Goal: Information Seeking & Learning: Learn about a topic

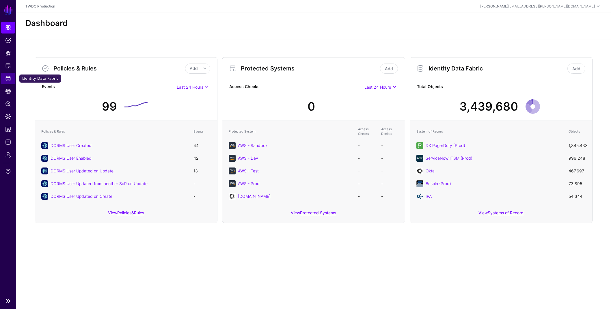
click at [7, 79] on span "Identity Data Fabric" at bounding box center [8, 79] width 6 height 6
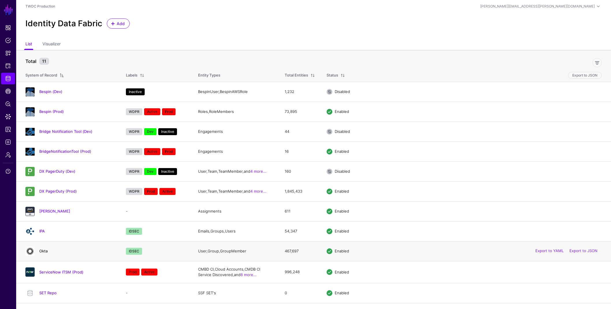
click at [44, 250] on link "Okta" at bounding box center [43, 251] width 8 height 5
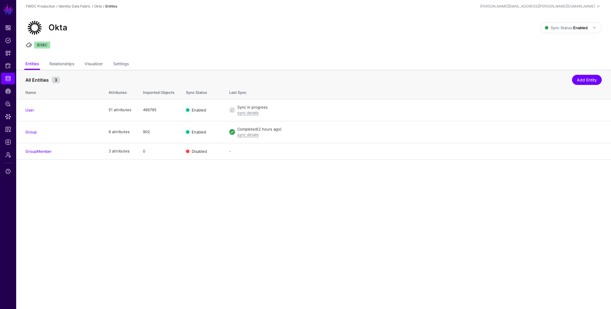
click at [29, 109] on link "User" at bounding box center [29, 110] width 9 height 5
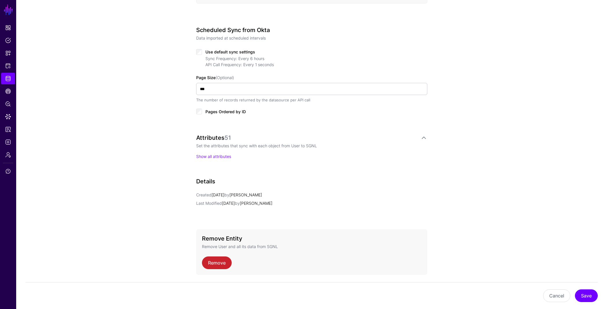
scroll to position [290, 0]
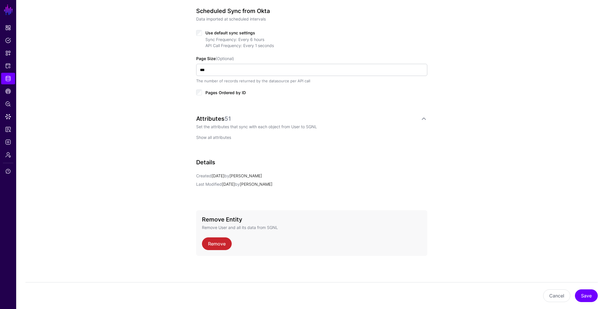
click at [220, 137] on link "Show all attributes" at bounding box center [213, 137] width 35 height 5
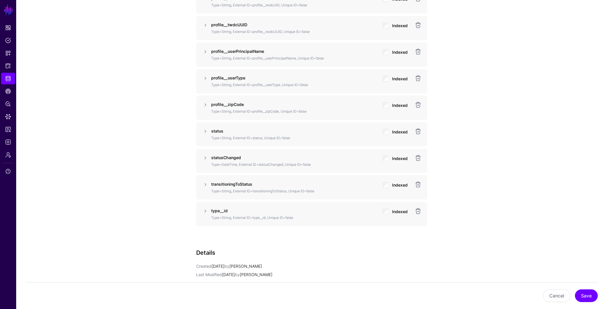
scroll to position [1567, 0]
click at [205, 212] on link at bounding box center [205, 212] width 7 height 7
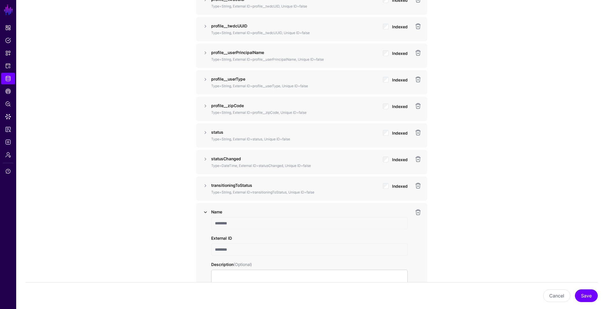
click at [205, 212] on link at bounding box center [205, 212] width 7 height 7
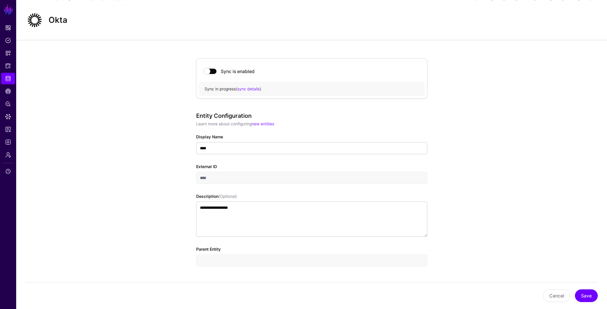
scroll to position [0, 0]
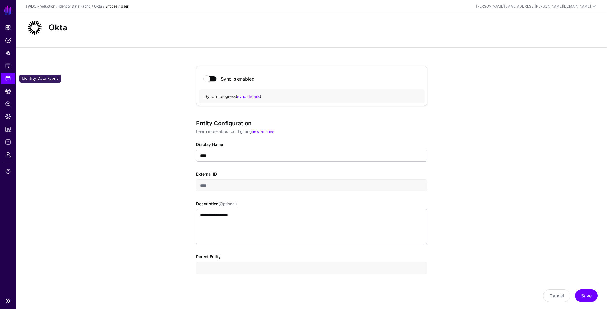
click at [8, 79] on span "Identity Data Fabric" at bounding box center [8, 79] width 6 height 6
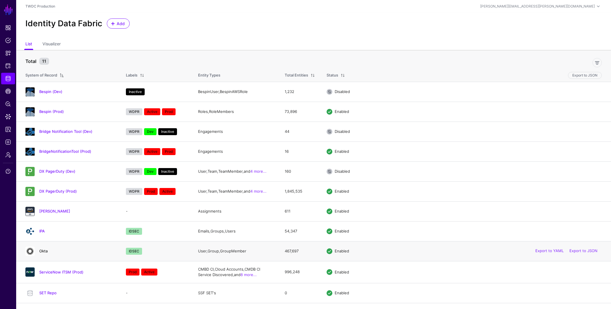
click at [44, 252] on link "Okta" at bounding box center [43, 251] width 8 height 5
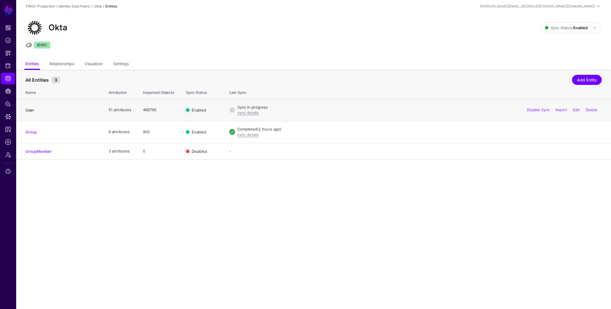
click at [29, 110] on link "User" at bounding box center [29, 110] width 9 height 5
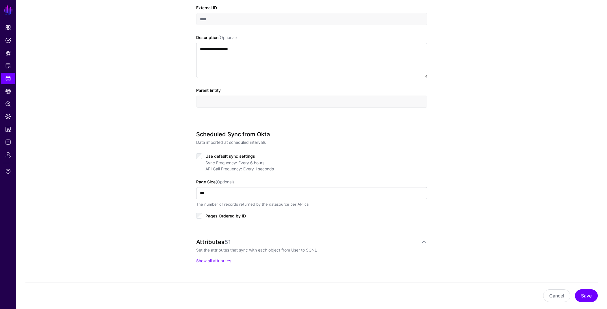
scroll to position [290, 0]
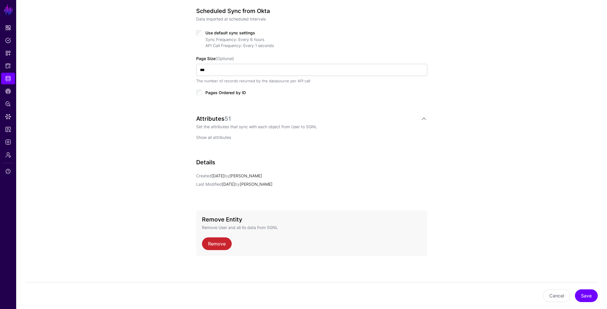
click at [220, 138] on link "Show all attributes" at bounding box center [213, 137] width 35 height 5
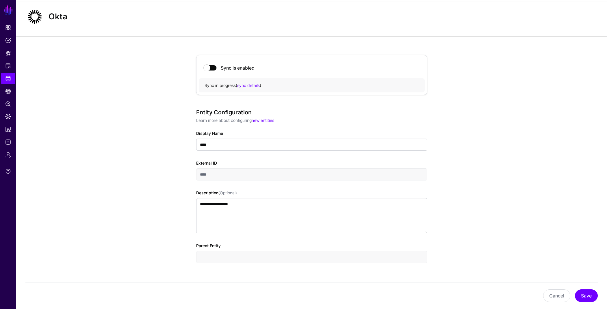
scroll to position [0, 0]
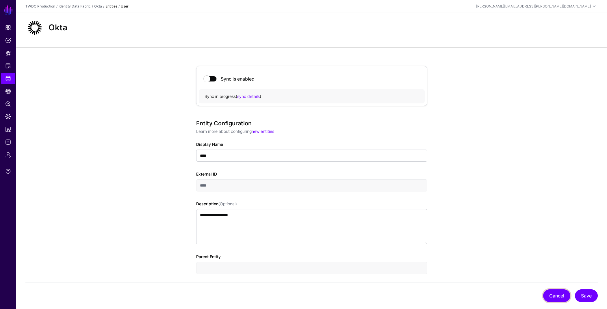
click at [558, 298] on button "Cancel" at bounding box center [556, 295] width 27 height 13
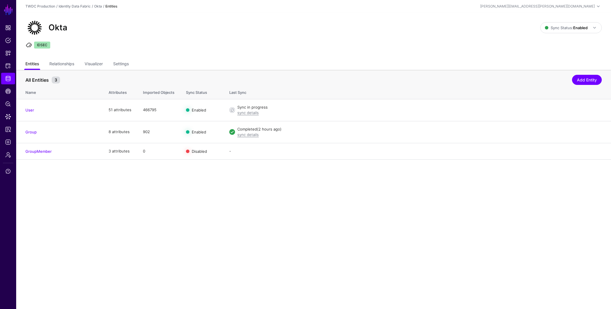
drag, startPoint x: 34, startPoint y: 64, endPoint x: 38, endPoint y: 68, distance: 6.5
click at [34, 64] on link "Entities" at bounding box center [32, 64] width 14 height 11
click at [29, 65] on link "Entities" at bounding box center [32, 64] width 14 height 11
click at [7, 79] on span "Identity Data Fabric" at bounding box center [8, 79] width 6 height 6
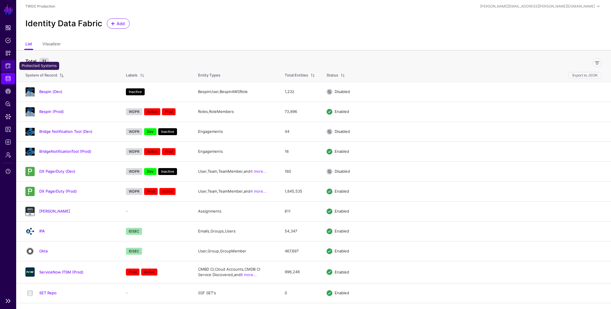
click at [9, 68] on span "Protected Systems" at bounding box center [8, 66] width 6 height 6
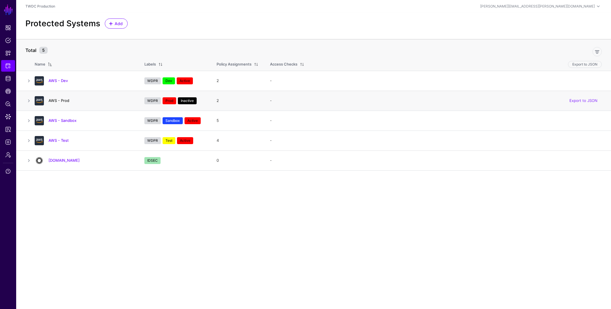
click at [61, 101] on link "AWS - Prod" at bounding box center [59, 100] width 21 height 5
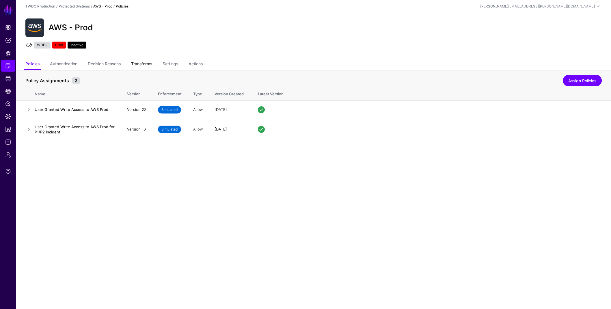
click at [152, 65] on link "Transforms" at bounding box center [141, 64] width 21 height 11
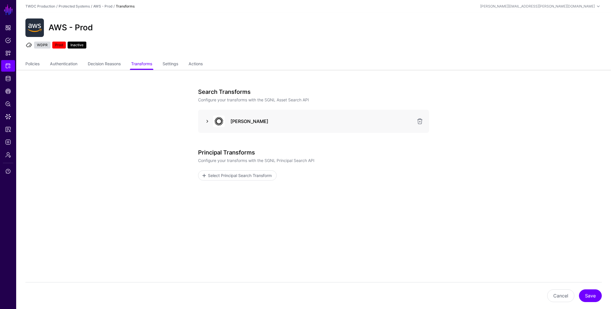
click at [205, 120] on link at bounding box center [207, 121] width 7 height 7
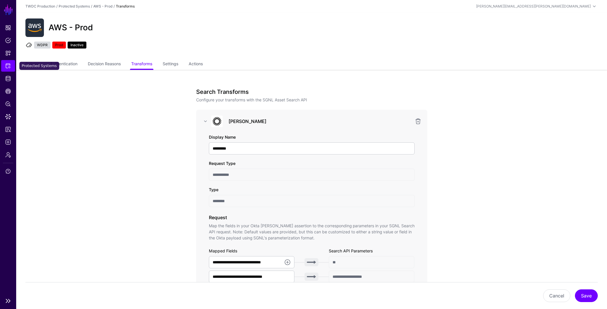
click at [8, 65] on span "Protected Systems" at bounding box center [8, 66] width 6 height 6
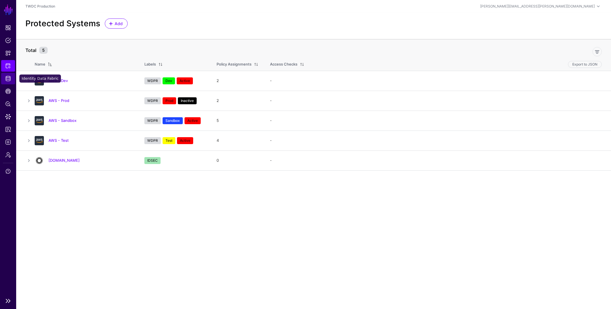
click at [7, 83] on link "Identity Data Fabric" at bounding box center [8, 79] width 14 height 12
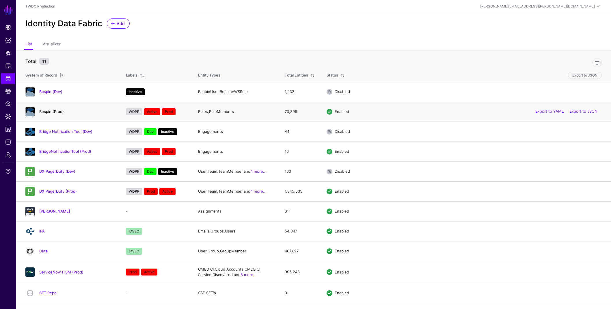
click at [47, 113] on link "Bespin (Prod)" at bounding box center [51, 111] width 25 height 5
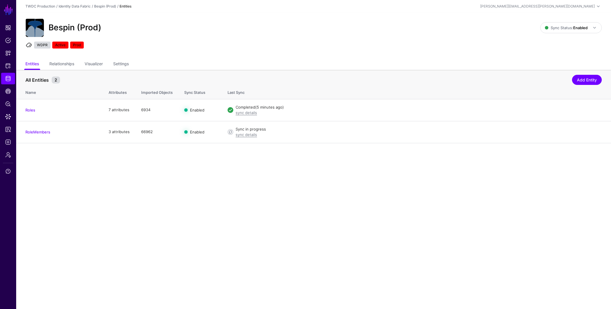
click at [29, 110] on link "Roles" at bounding box center [30, 110] width 10 height 5
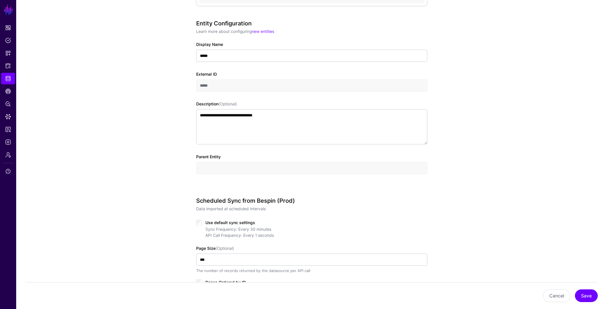
scroll to position [230, 0]
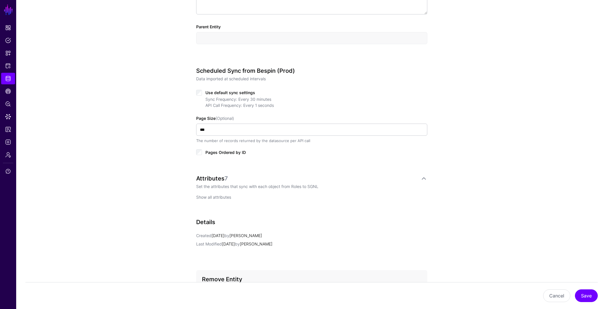
click at [226, 198] on link "Show all attributes" at bounding box center [213, 197] width 35 height 5
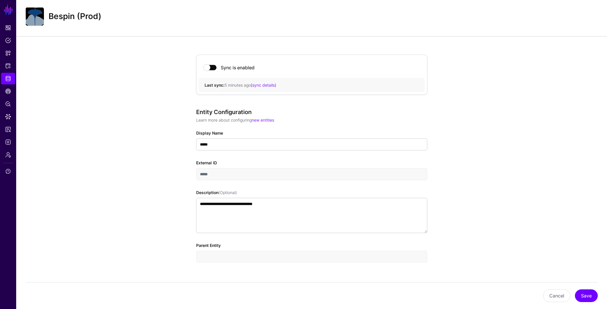
scroll to position [0, 0]
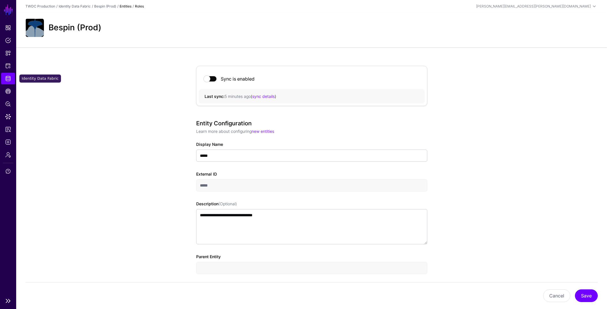
click at [8, 78] on span "Identity Data Fabric" at bounding box center [8, 79] width 6 height 6
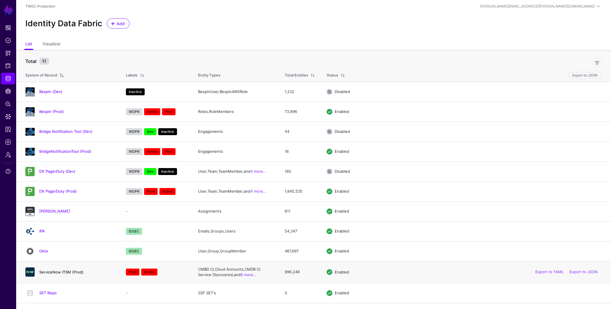
click at [67, 273] on link "ServiceNow ITSM (Prod)" at bounding box center [61, 272] width 44 height 5
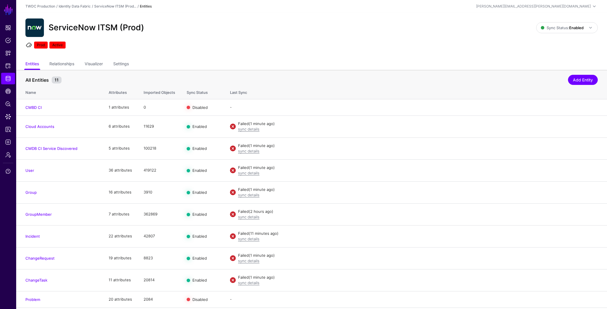
click at [31, 170] on link "User" at bounding box center [29, 170] width 9 height 5
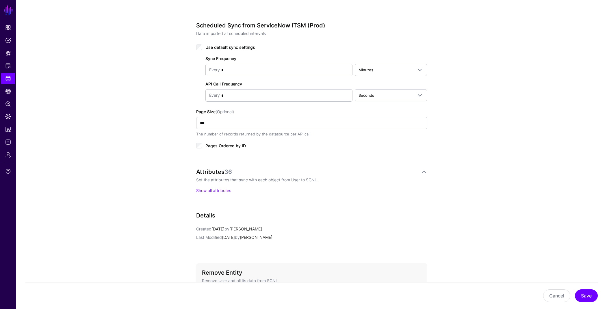
scroll to position [276, 0]
click at [212, 190] on link "Show all attributes" at bounding box center [213, 190] width 35 height 5
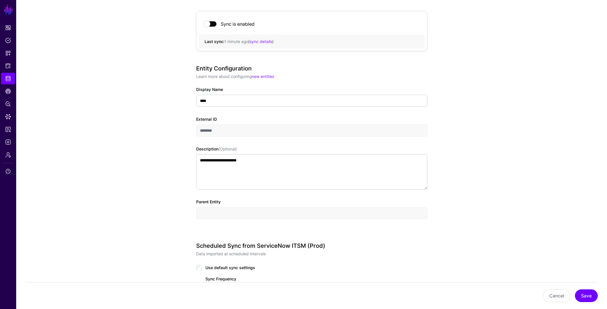
scroll to position [0, 0]
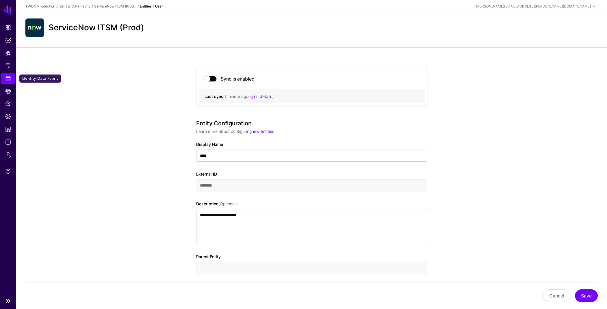
click at [8, 79] on span "Identity Data Fabric" at bounding box center [8, 79] width 6 height 6
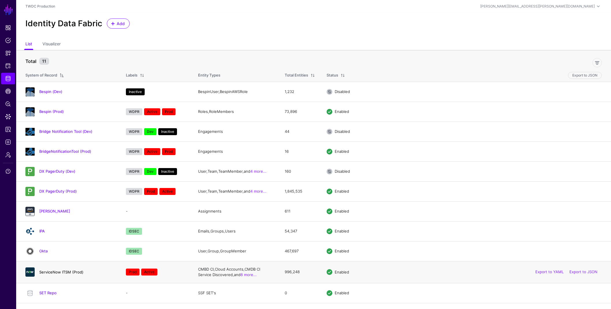
click at [59, 271] on link "ServiceNow ITSM (Prod)" at bounding box center [61, 272] width 44 height 5
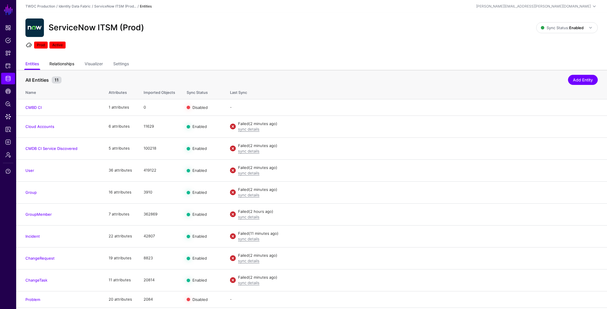
click at [60, 62] on link "Relationships" at bounding box center [61, 64] width 25 height 11
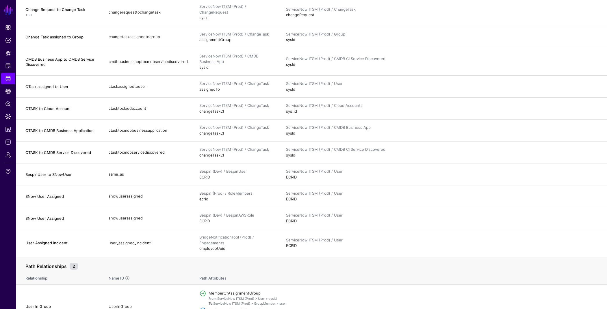
scroll to position [723, 0]
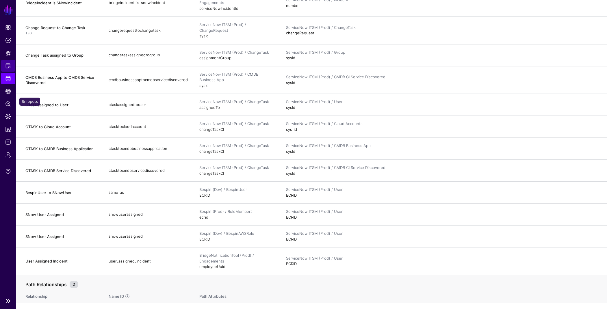
scroll to position [723, 0]
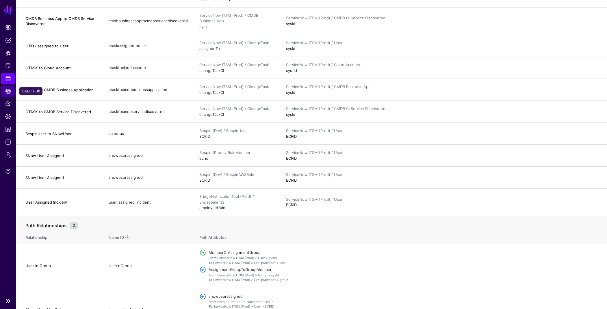
click at [7, 93] on span "CAEP Hub" at bounding box center [8, 91] width 6 height 6
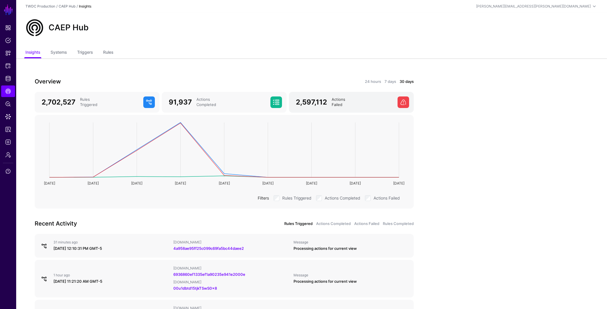
drag, startPoint x: 371, startPoint y: 82, endPoint x: 364, endPoint y: 94, distance: 14.2
click at [371, 82] on link "24 hours" at bounding box center [373, 82] width 16 height 6
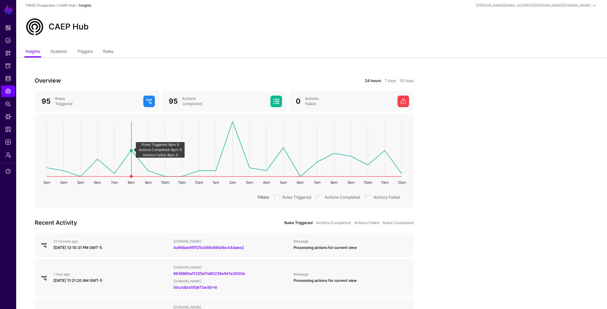
scroll to position [1, 0]
click at [78, 51] on link "Triggers" at bounding box center [85, 51] width 16 height 11
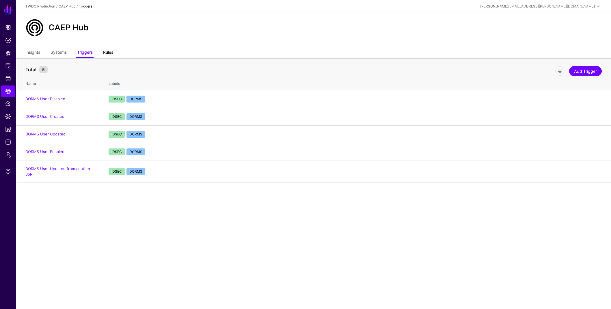
click at [107, 47] on link "Rules" at bounding box center [108, 52] width 10 height 11
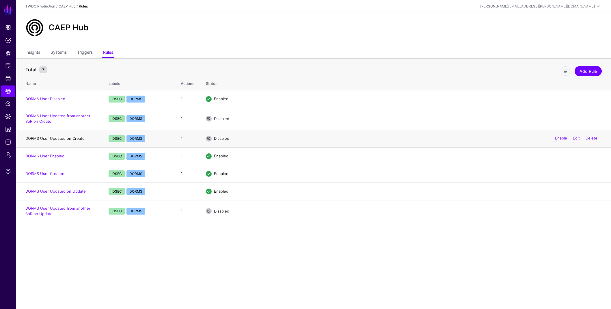
click at [62, 138] on link "DORMS User Updated on Create" at bounding box center [54, 138] width 59 height 5
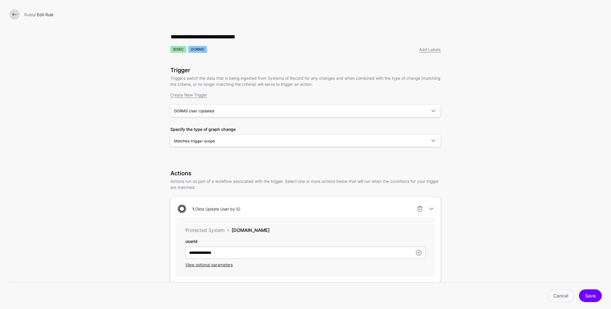
click at [13, 14] on link at bounding box center [14, 14] width 10 height 10
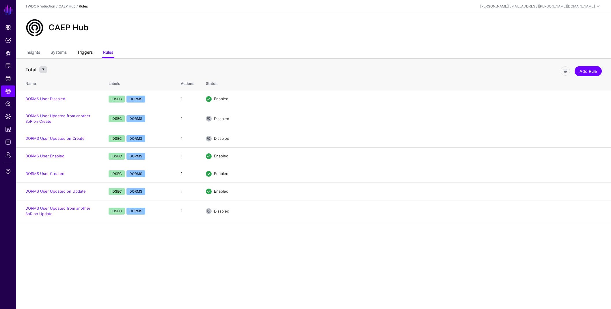
click at [86, 50] on link "Triggers" at bounding box center [85, 52] width 16 height 11
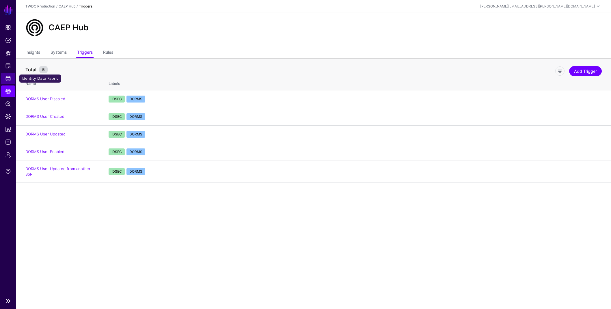
click at [8, 79] on span "Identity Data Fabric" at bounding box center [8, 79] width 6 height 6
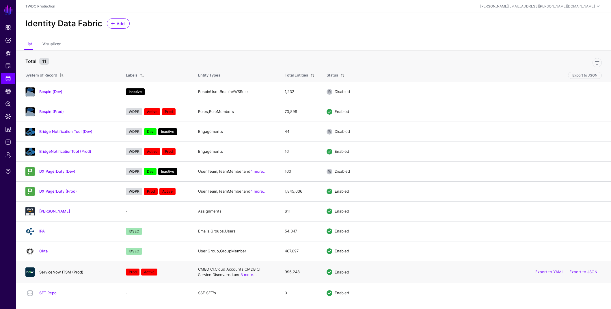
click at [62, 273] on link "ServiceNow ITSM (Prod)" at bounding box center [61, 272] width 44 height 5
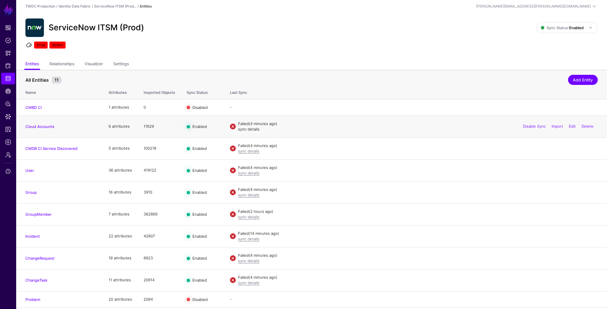
click at [250, 130] on link "sync details" at bounding box center [248, 129] width 21 height 5
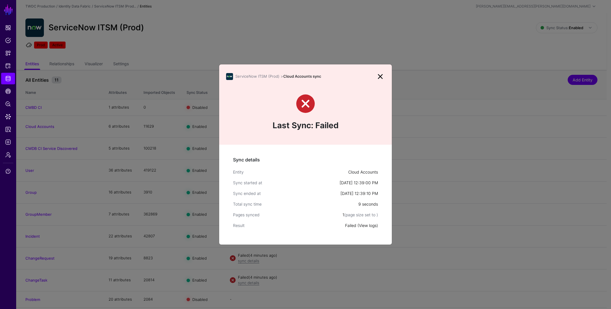
click at [365, 226] on link "View logs" at bounding box center [368, 225] width 18 height 5
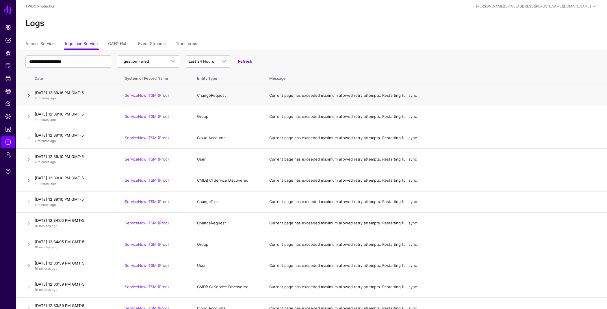
click at [27, 96] on link at bounding box center [28, 95] width 7 height 7
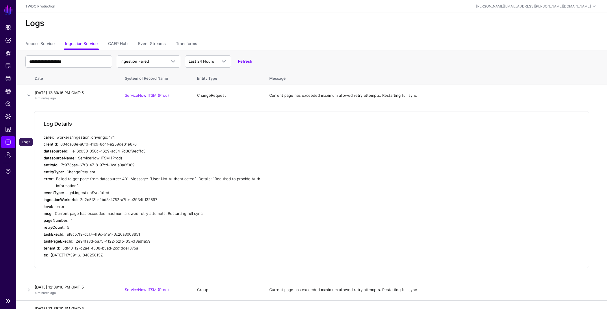
click at [7, 143] on span "Logs" at bounding box center [8, 142] width 6 height 6
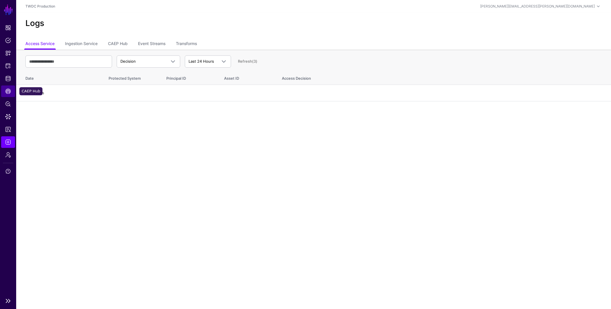
click at [7, 90] on span "CAEP Hub" at bounding box center [8, 91] width 6 height 6
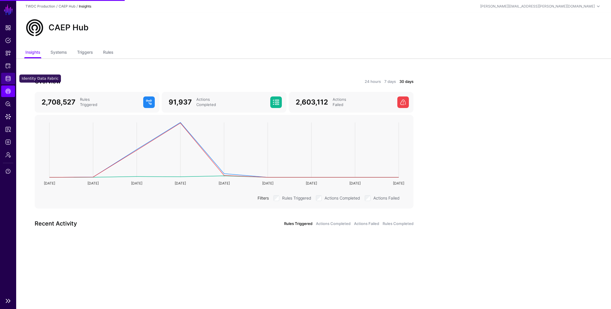
click at [9, 81] on span "Identity Data Fabric" at bounding box center [8, 79] width 6 height 6
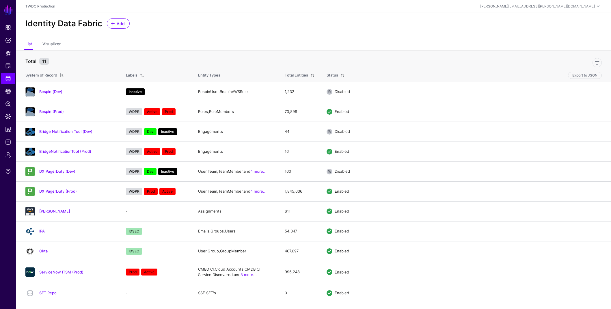
click at [66, 271] on link "ServiceNow ITSM (Prod)" at bounding box center [61, 272] width 44 height 5
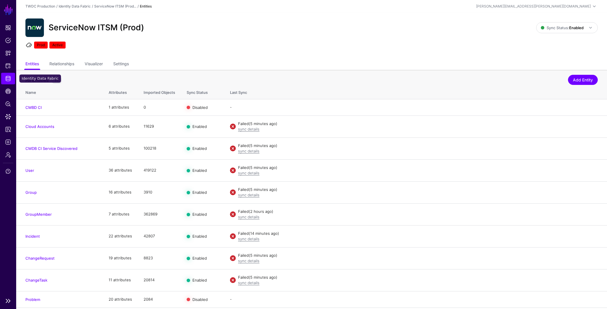
click at [8, 77] on span "Identity Data Fabric" at bounding box center [8, 79] width 6 height 6
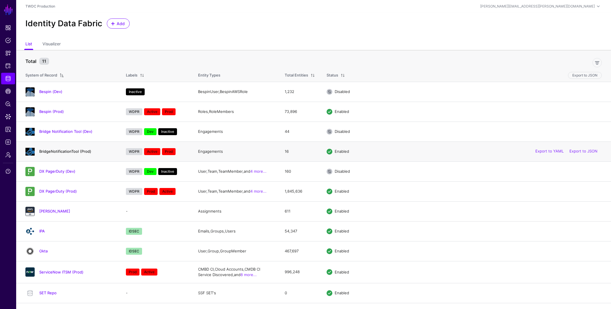
click at [59, 153] on link "BridgeNotificationTool (Prod)" at bounding box center [65, 151] width 52 height 5
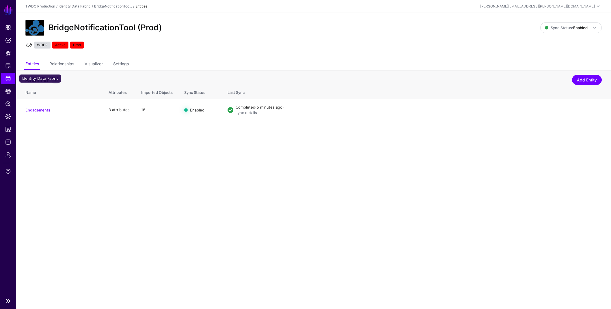
click at [8, 76] on span "Identity Data Fabric" at bounding box center [8, 79] width 6 height 6
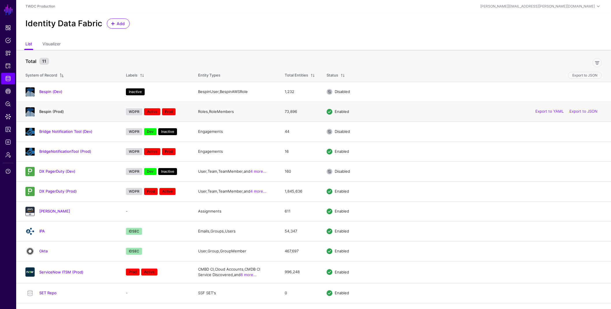
click at [55, 112] on link "Bespin (Prod)" at bounding box center [51, 111] width 25 height 5
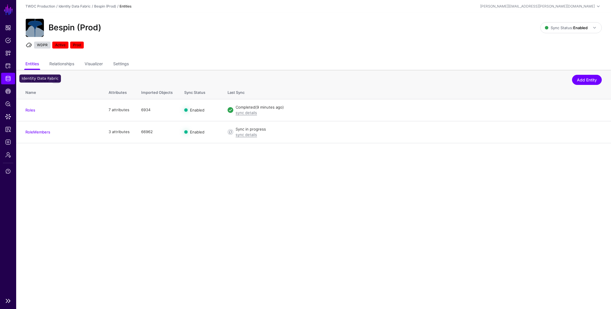
click at [8, 80] on span "Identity Data Fabric" at bounding box center [8, 79] width 6 height 6
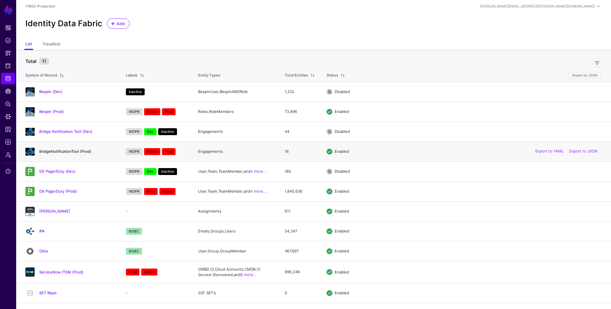
click at [58, 151] on link "BridgeNotificationTool (Prod)" at bounding box center [65, 151] width 52 height 5
drag, startPoint x: 51, startPoint y: 112, endPoint x: 129, endPoint y: 121, distance: 79.4
click at [51, 112] on link "Bespin (Prod)" at bounding box center [51, 111] width 25 height 5
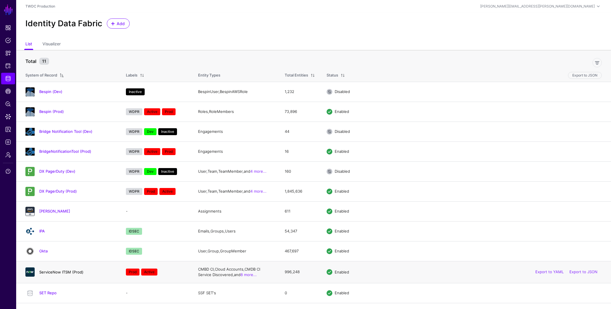
click at [60, 273] on link "ServiceNow ITSM (Prod)" at bounding box center [61, 272] width 44 height 5
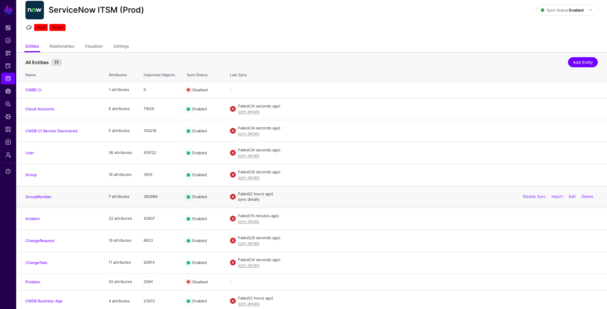
scroll to position [21, 0]
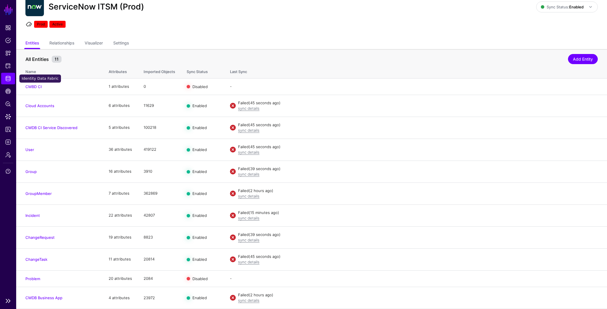
click at [10, 79] on span "Identity Data Fabric" at bounding box center [8, 79] width 6 height 6
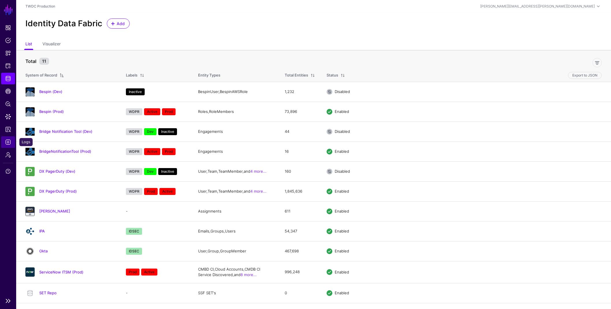
click at [9, 143] on span "Logs" at bounding box center [8, 142] width 6 height 6
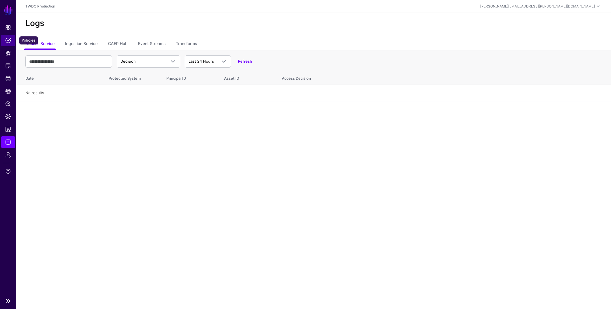
click at [9, 41] on span "Policies" at bounding box center [8, 41] width 6 height 6
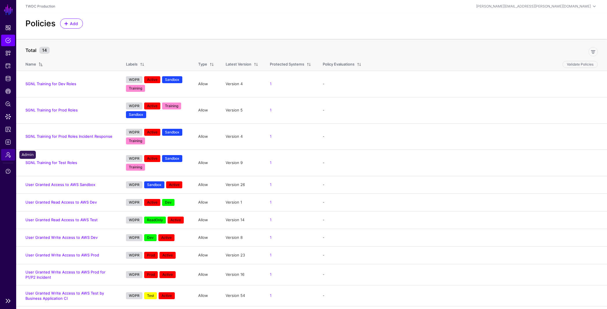
click at [9, 155] on span "Admin" at bounding box center [8, 155] width 6 height 6
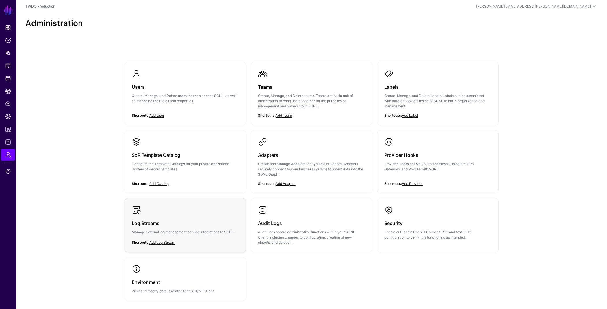
click at [171, 211] on link "Log Streams Manage external log management service integrations to SGNL." at bounding box center [185, 224] width 121 height 53
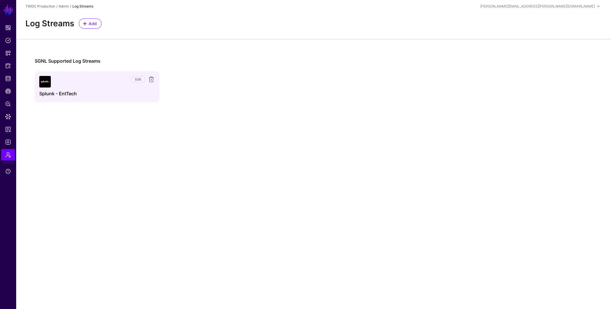
click at [107, 87] on div "Edit" at bounding box center [103, 82] width 104 height 12
click at [136, 76] on link "Edit" at bounding box center [138, 79] width 15 height 7
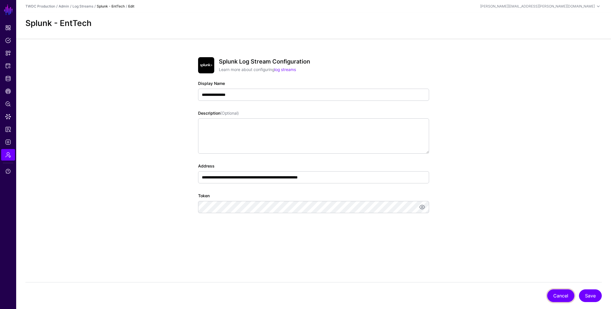
click at [554, 295] on button "Cancel" at bounding box center [560, 295] width 27 height 13
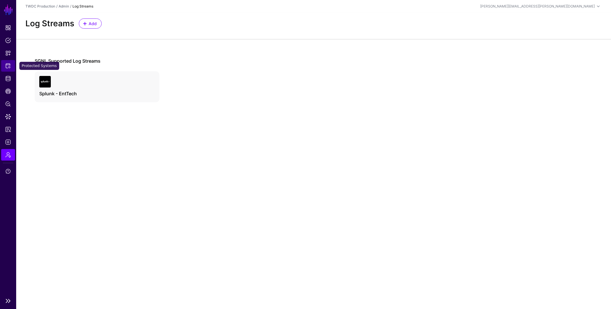
click at [8, 68] on span "Protected Systems" at bounding box center [8, 66] width 6 height 6
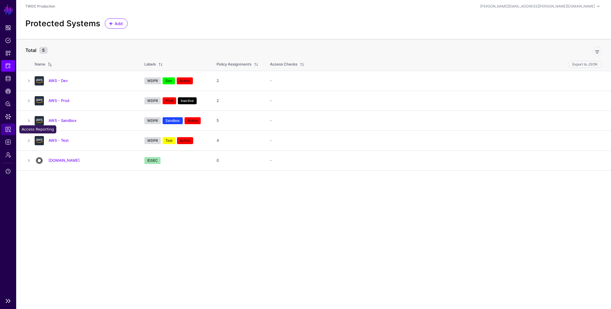
click at [8, 130] on span "Access Reporting" at bounding box center [8, 130] width 6 height 6
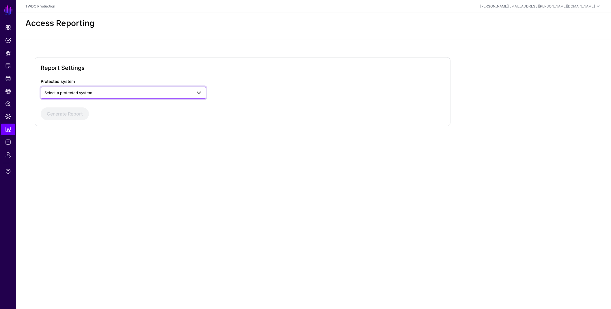
click at [111, 90] on span "Select a protected system" at bounding box center [118, 93] width 148 height 6
click at [4, 129] on link "Access Reporting" at bounding box center [8, 130] width 14 height 12
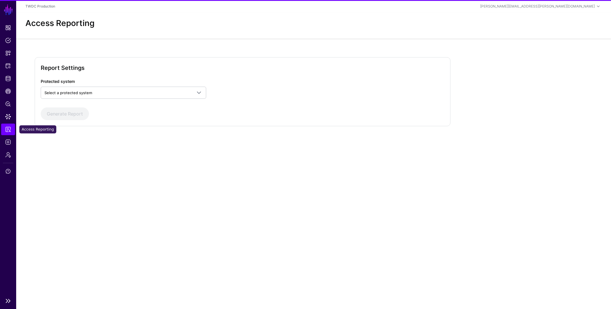
click at [10, 129] on span "Access Reporting" at bounding box center [8, 130] width 6 height 6
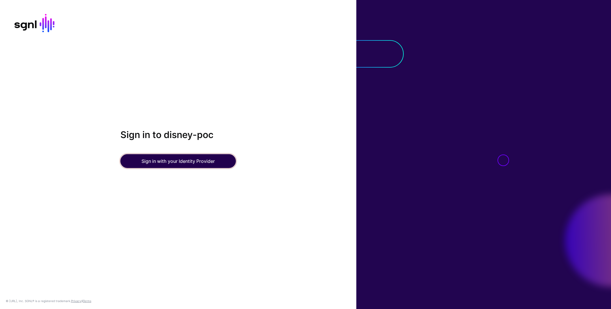
click at [198, 165] on button "Sign in with your Identity Provider" at bounding box center [178, 161] width 116 height 14
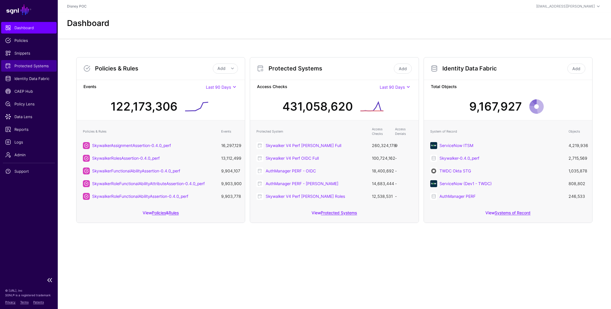
click at [31, 66] on span "Protected Systems" at bounding box center [28, 66] width 47 height 6
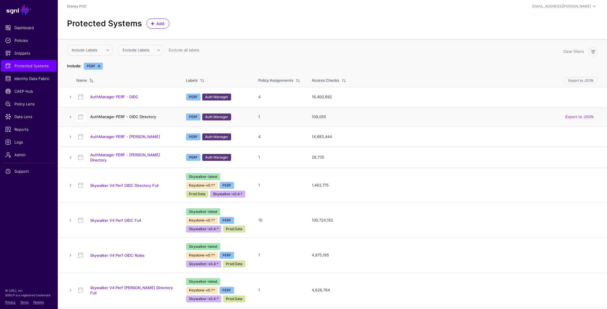
click at [130, 118] on link "AuthManager PERF - OIDC Directory" at bounding box center [123, 116] width 66 height 5
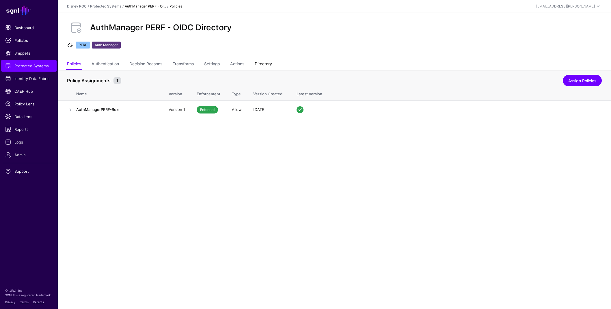
click at [260, 63] on link "Directory" at bounding box center [263, 64] width 17 height 11
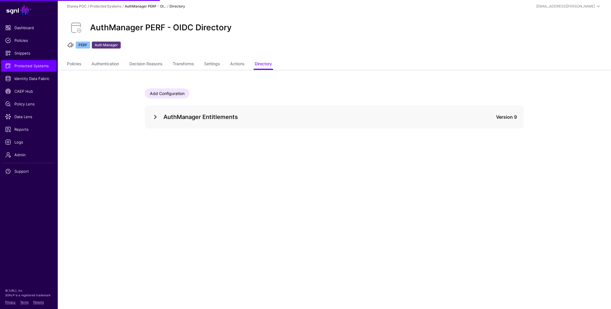
click at [156, 116] on link at bounding box center [155, 117] width 7 height 7
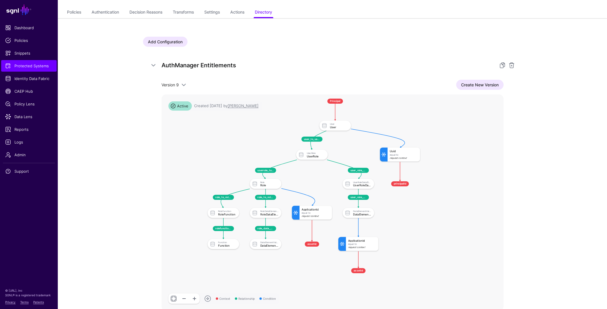
scroll to position [54, 0]
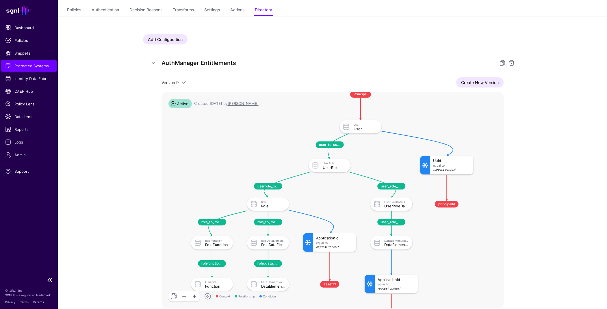
click at [23, 63] on span "Protected Systems" at bounding box center [28, 66] width 47 height 6
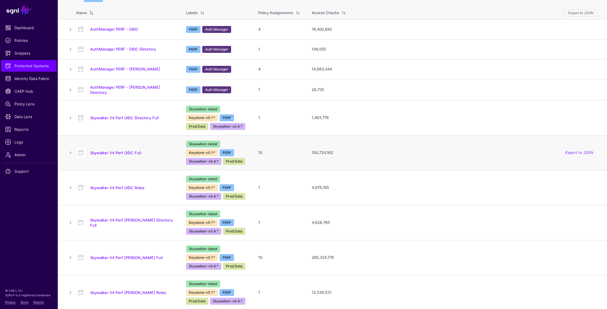
scroll to position [66, 0]
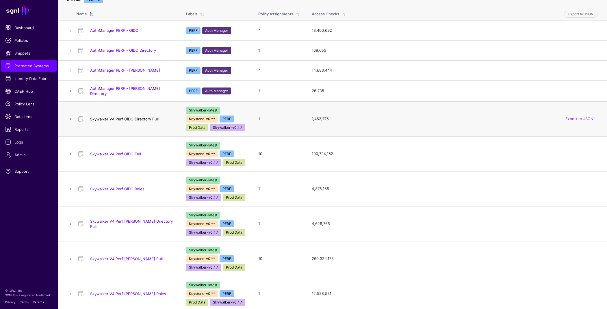
click at [133, 117] on link "Skywalker V4 Perf OIDC Directory Full" at bounding box center [124, 119] width 68 height 5
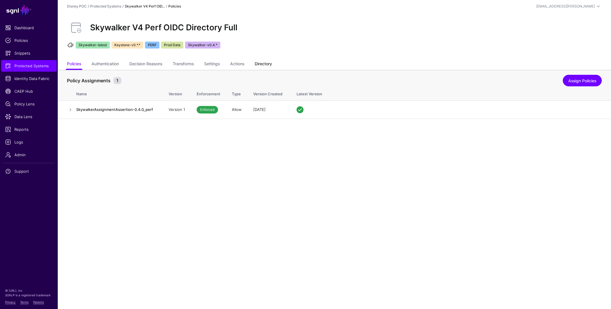
click at [259, 63] on link "Directory" at bounding box center [263, 64] width 17 height 11
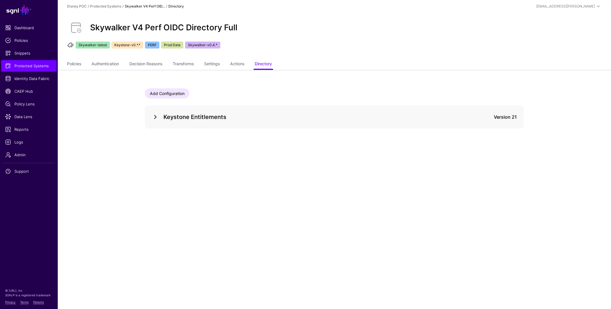
drag, startPoint x: 155, startPoint y: 115, endPoint x: 161, endPoint y: 117, distance: 6.8
click at [155, 116] on link at bounding box center [155, 117] width 7 height 7
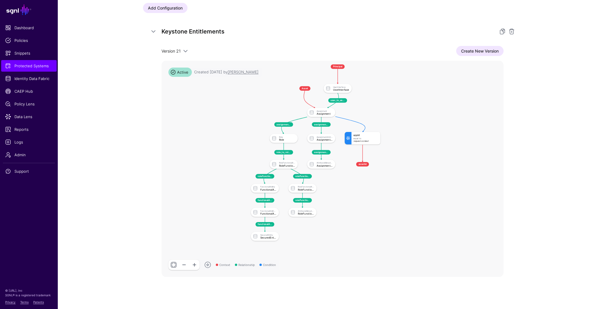
scroll to position [90, 0]
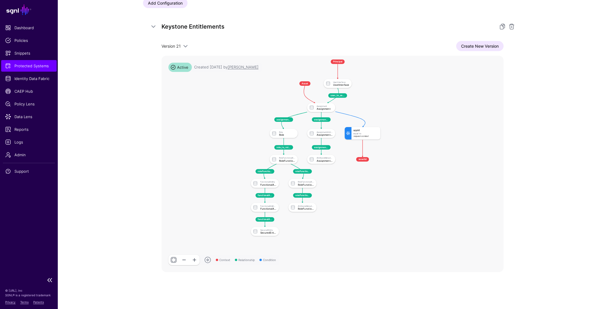
click at [29, 67] on span "Protected Systems" at bounding box center [28, 66] width 47 height 6
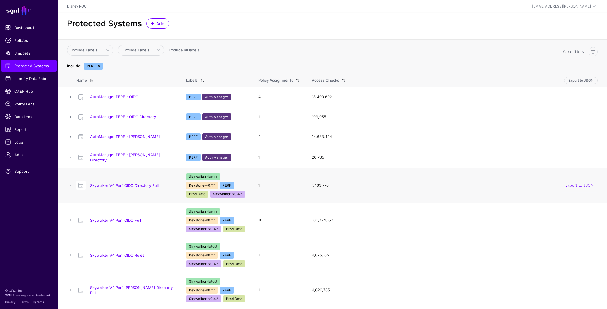
scroll to position [1, 0]
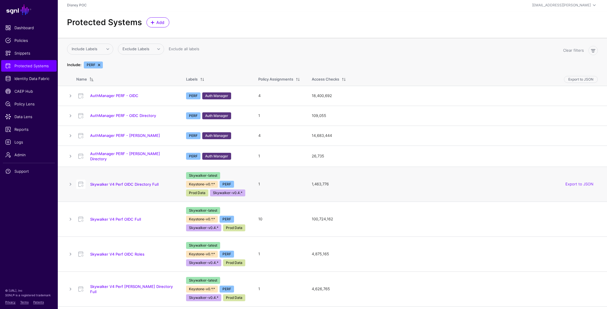
click at [143, 180] on div "Skywalker V4 Perf OIDC Directory Full" at bounding box center [125, 184] width 103 height 9
click at [142, 184] on link "Skywalker V4 Perf OIDC Directory Full" at bounding box center [124, 184] width 68 height 5
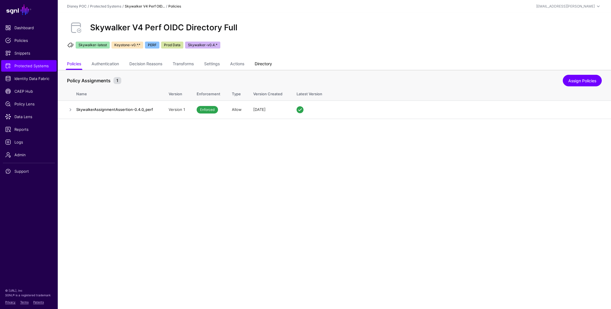
click at [264, 63] on link "Directory" at bounding box center [263, 64] width 17 height 11
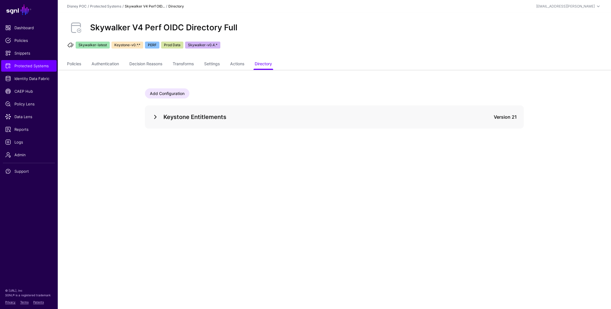
click at [155, 119] on link at bounding box center [155, 117] width 7 height 7
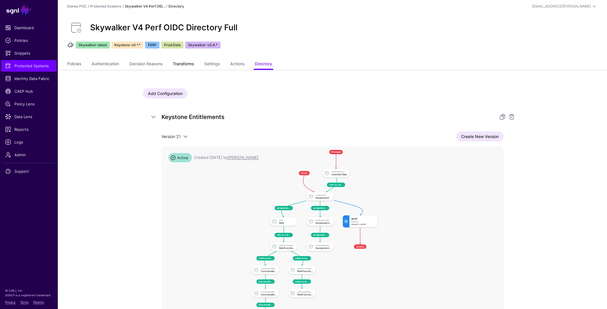
click at [188, 63] on link "Transforms" at bounding box center [183, 64] width 21 height 11
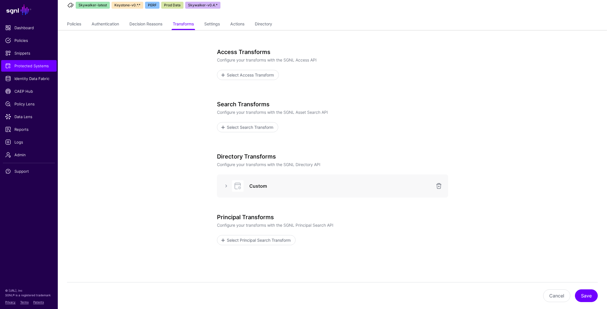
scroll to position [39, 0]
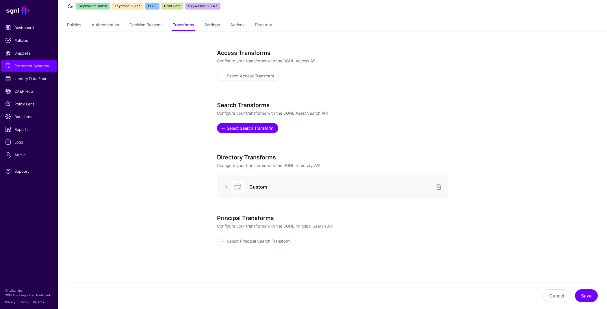
click at [256, 129] on span "Select Search Transform" at bounding box center [250, 128] width 48 height 6
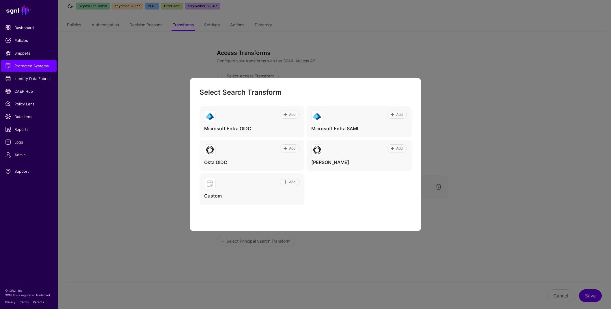
click at [498, 155] on ngb-modal-window "Select Search Transform Add Microsoft Entra OIDC Add Microsoft Entra SAML Add O…" at bounding box center [305, 154] width 611 height 309
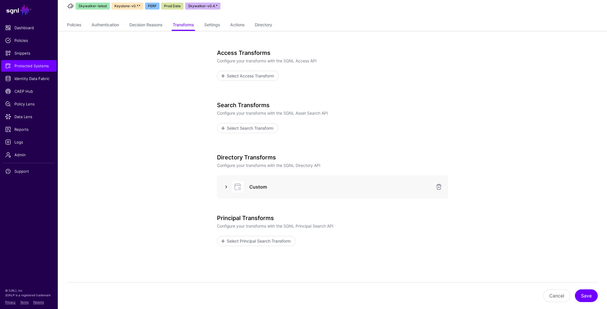
click at [225, 186] on link at bounding box center [226, 186] width 7 height 7
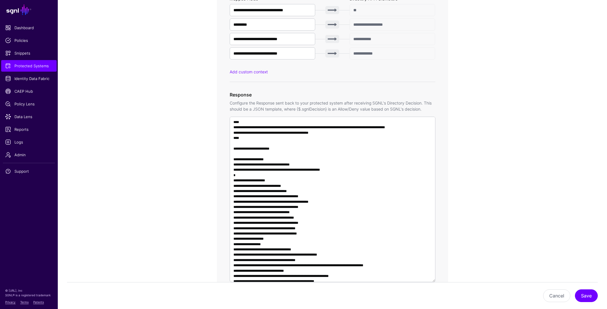
scroll to position [0, 0]
click at [551, 294] on button "Cancel" at bounding box center [556, 295] width 27 height 13
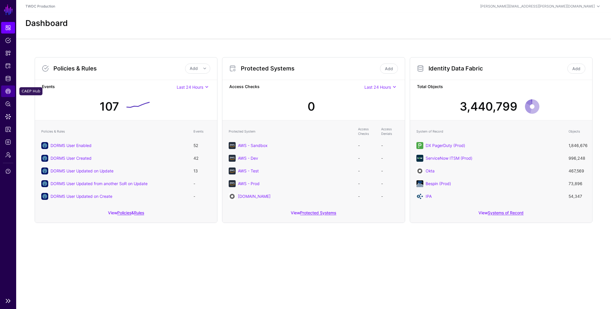
click at [8, 92] on span "CAEP Hub" at bounding box center [8, 91] width 6 height 6
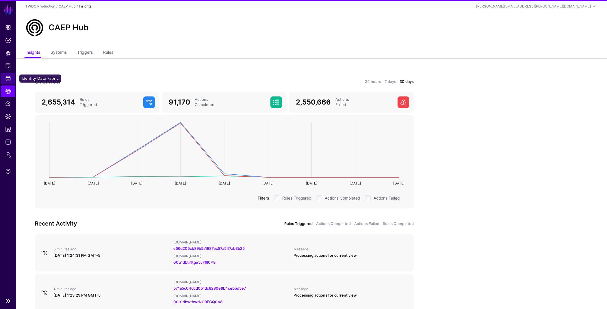
click at [6, 77] on span "Identity Data Fabric" at bounding box center [8, 79] width 6 height 6
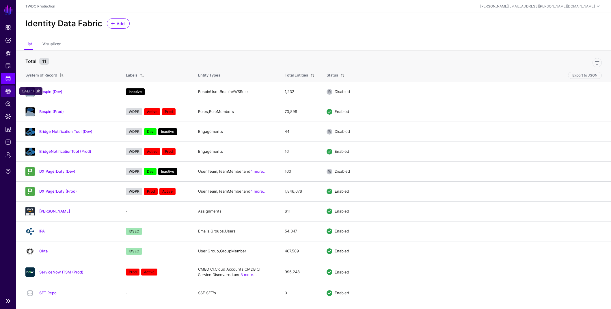
click at [8, 93] on span "CAEP Hub" at bounding box center [8, 91] width 6 height 6
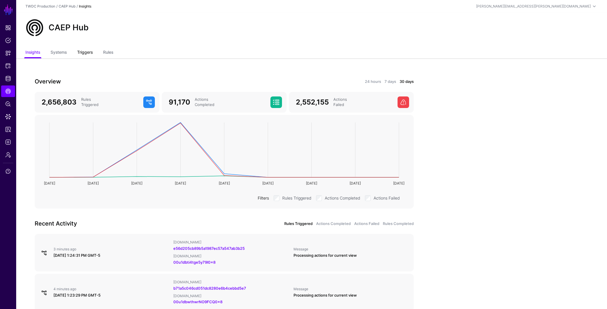
click at [85, 53] on link "Triggers" at bounding box center [85, 52] width 16 height 11
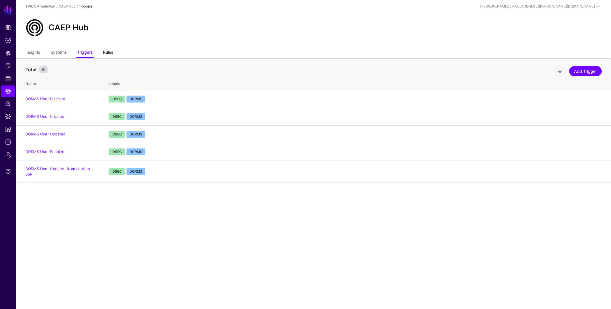
click at [110, 52] on link "Rules" at bounding box center [108, 52] width 10 height 11
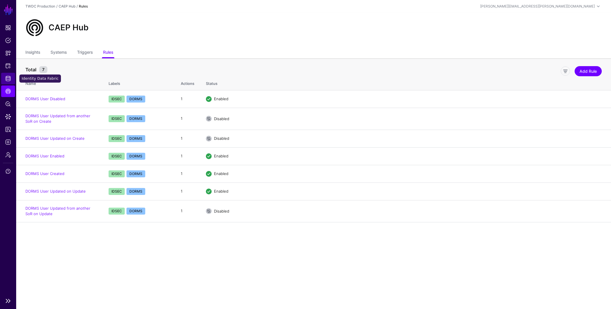
click at [6, 79] on span "Identity Data Fabric" at bounding box center [8, 79] width 6 height 6
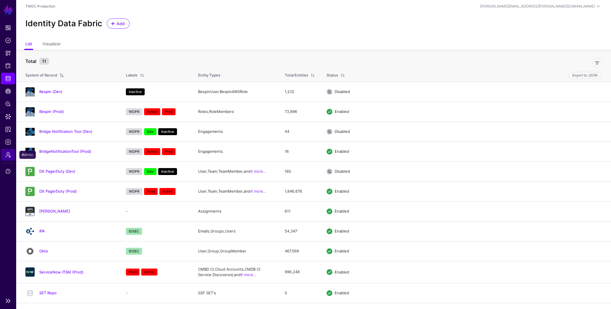
click at [7, 157] on span "Admin" at bounding box center [8, 155] width 6 height 6
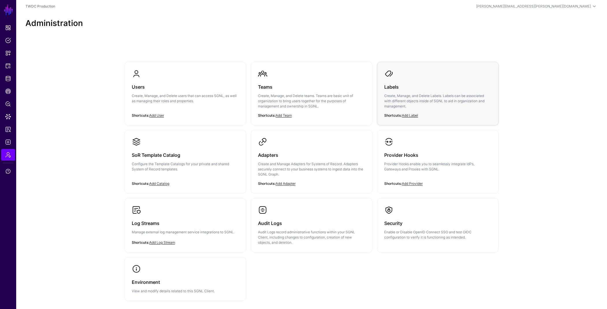
click at [405, 100] on p "Create, Manage, and Delete Labels. Labels can be associated with different obje…" at bounding box center [437, 101] width 107 height 16
click at [296, 93] on div "Teams Create, Manage, and Delete teams. Teams are basic unit of organization to…" at bounding box center [311, 98] width 107 height 40
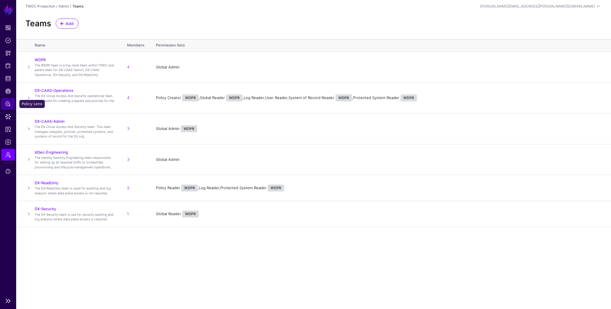
click at [9, 101] on span "Policy Lens" at bounding box center [8, 104] width 6 height 6
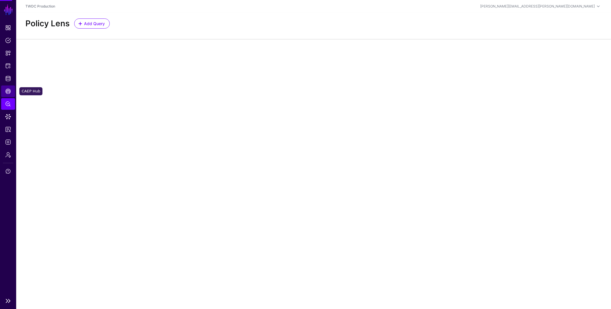
click at [8, 91] on span "CAEP Hub" at bounding box center [8, 91] width 6 height 6
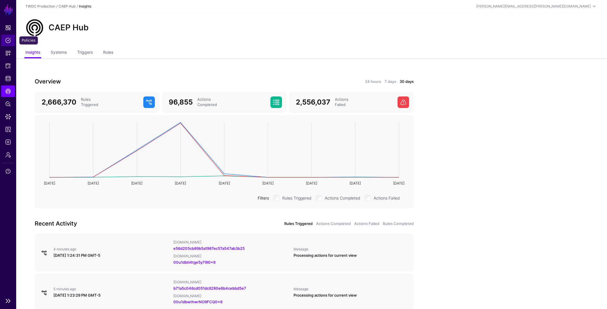
click at [9, 40] on span "Policies" at bounding box center [8, 41] width 6 height 6
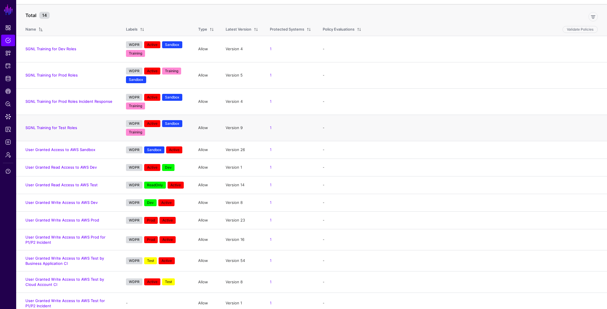
scroll to position [40, 0]
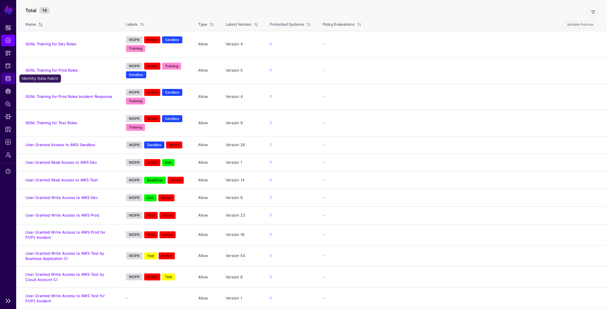
click at [7, 80] on span "Identity Data Fabric" at bounding box center [8, 79] width 6 height 6
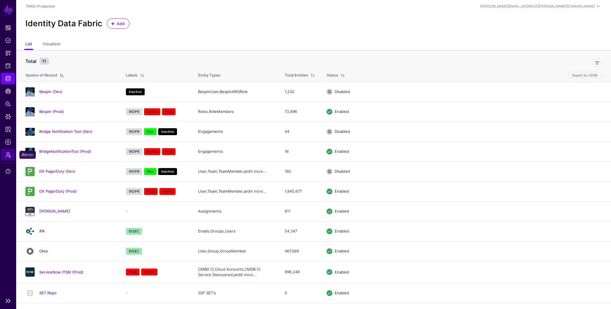
click at [8, 153] on span "Admin" at bounding box center [8, 155] width 6 height 6
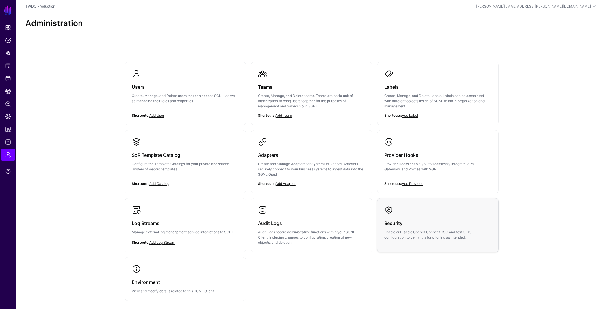
click at [455, 217] on div "Security Enable or Disable OpenID Connect SSO and test OIDC configuration to ve…" at bounding box center [437, 227] width 107 height 25
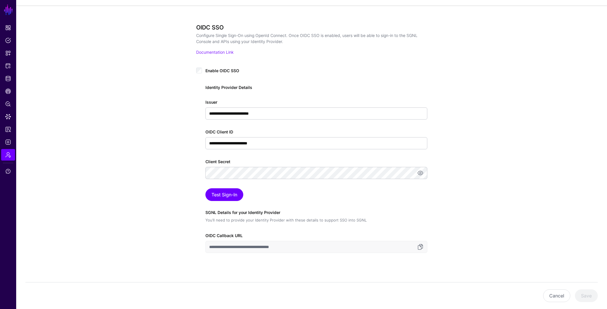
scroll to position [40, 0]
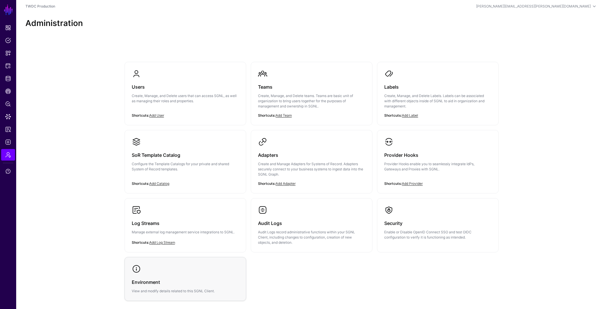
click at [176, 284] on h3 "Environment" at bounding box center [185, 282] width 107 height 8
click at [415, 103] on p "Create, Manage, and Delete Labels. Labels can be associated with different obje…" at bounding box center [437, 101] width 107 height 16
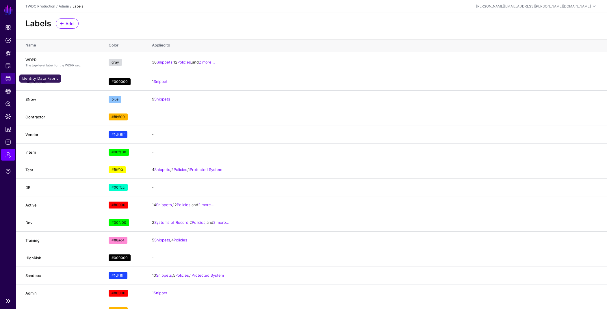
click at [8, 79] on span "Identity Data Fabric" at bounding box center [8, 79] width 6 height 6
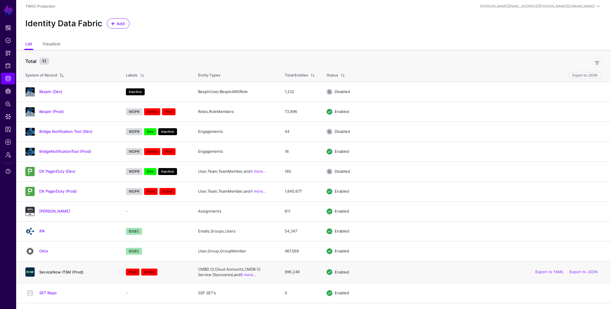
click at [69, 273] on link "ServiceNow ITSM (Prod)" at bounding box center [61, 272] width 44 height 5
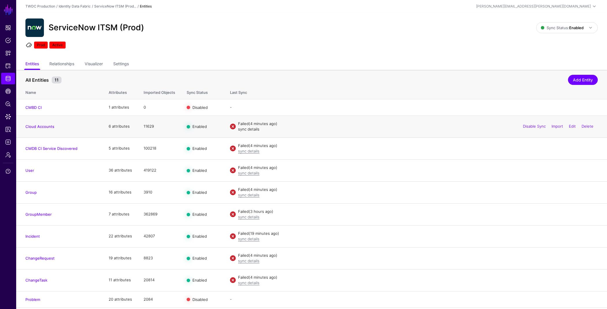
click at [249, 128] on link "sync details" at bounding box center [248, 129] width 21 height 5
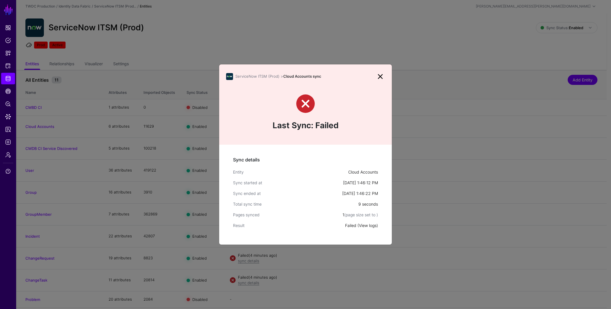
click at [366, 225] on link "View logs" at bounding box center [368, 225] width 18 height 5
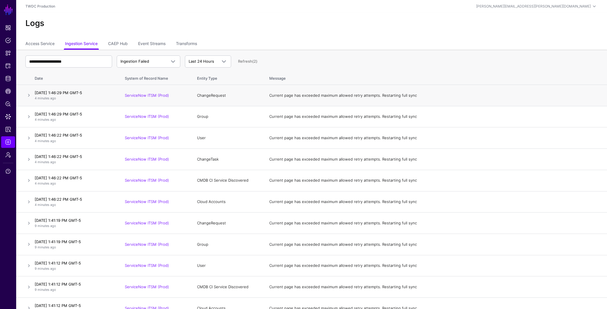
click at [35, 93] on h4 "August 19, 2025 at 1:46:29 PM GMT-5" at bounding box center [74, 92] width 79 height 5
drag, startPoint x: 27, startPoint y: 95, endPoint x: 31, endPoint y: 95, distance: 3.8
click at [27, 95] on link at bounding box center [28, 95] width 7 height 7
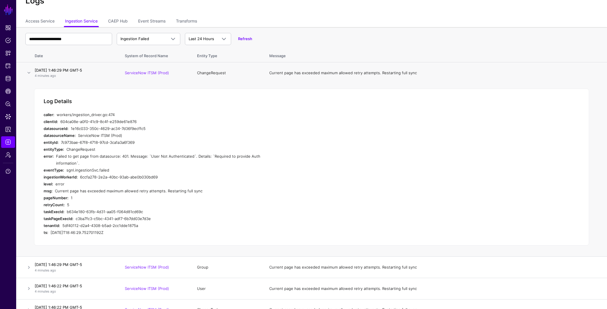
scroll to position [24, 0]
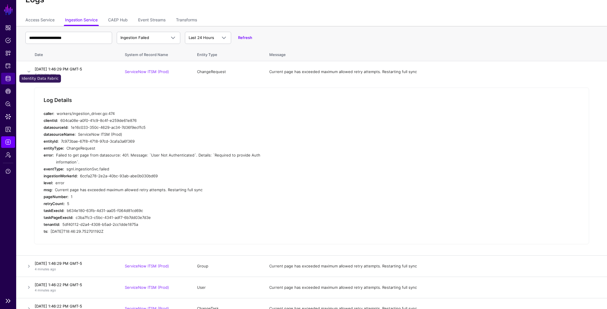
click at [8, 79] on span "Identity Data Fabric" at bounding box center [8, 79] width 6 height 6
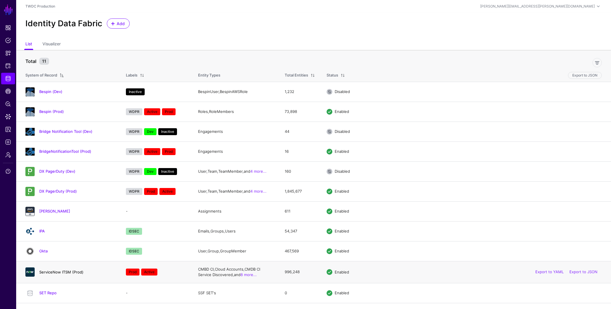
click at [71, 272] on link "ServiceNow ITSM (Prod)" at bounding box center [61, 272] width 44 height 5
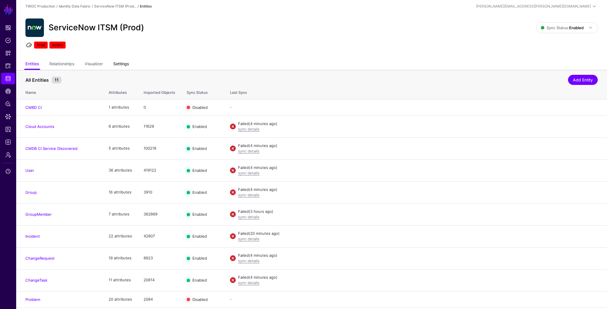
click at [117, 66] on link "Settings" at bounding box center [121, 64] width 16 height 11
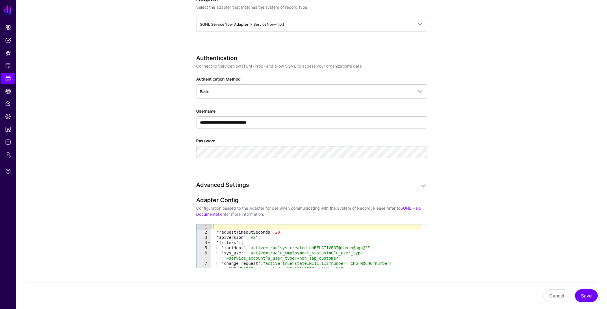
scroll to position [355, 0]
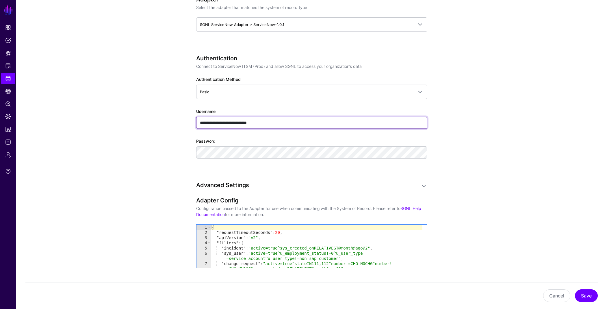
click at [283, 122] on input "**********" at bounding box center [311, 123] width 231 height 12
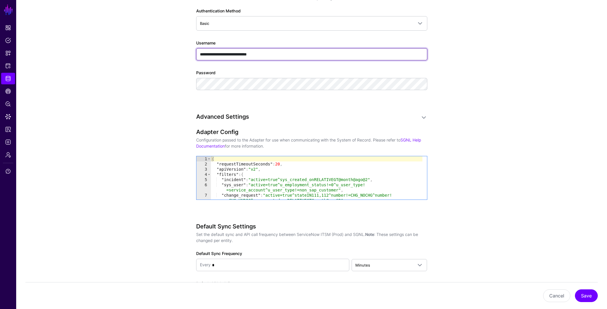
scroll to position [252, 0]
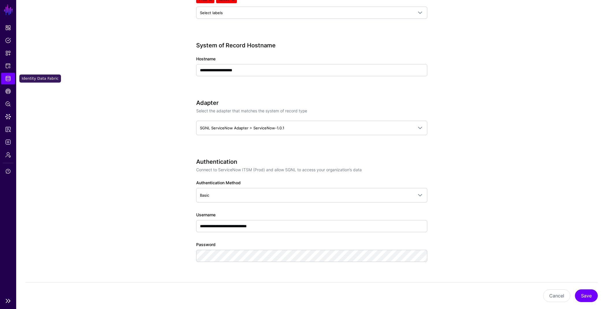
click at [8, 80] on span "Identity Data Fabric" at bounding box center [8, 79] width 6 height 6
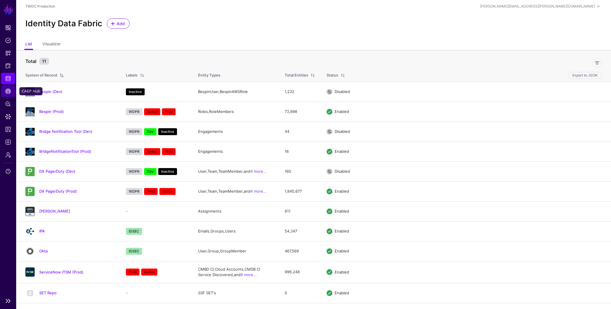
click at [9, 88] on span "CAEP Hub" at bounding box center [8, 91] width 6 height 6
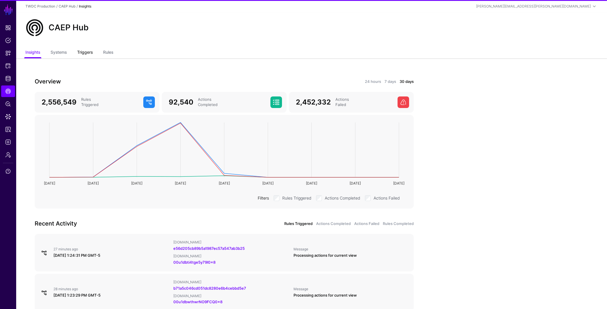
click at [90, 49] on link "Triggers" at bounding box center [85, 52] width 16 height 11
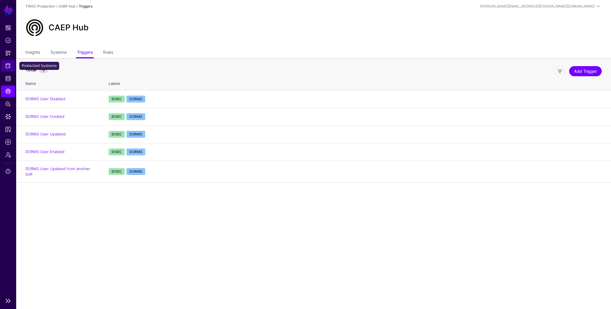
click at [9, 66] on span "Protected Systems" at bounding box center [8, 66] width 6 height 6
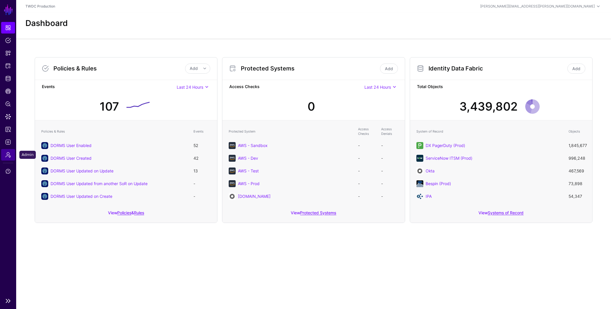
click at [9, 156] on span "Admin" at bounding box center [8, 155] width 6 height 6
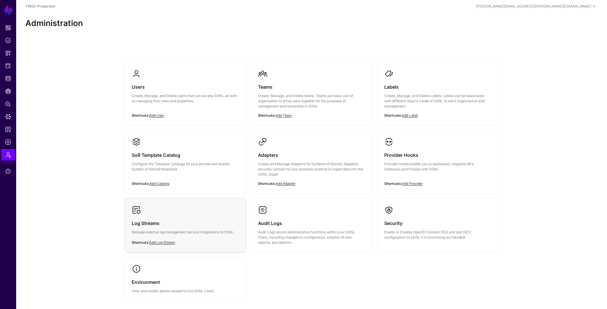
click at [168, 229] on div "Log Streams Manage external log management service integrations to SGNL." at bounding box center [185, 229] width 107 height 29
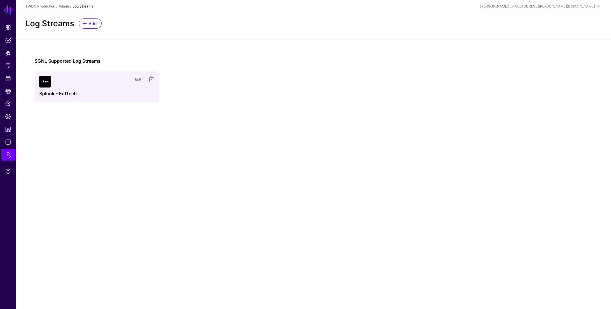
click at [85, 90] on div "Edit Splunk - EntTech" at bounding box center [97, 87] width 116 height 22
click at [137, 79] on link "Edit" at bounding box center [138, 79] width 15 height 7
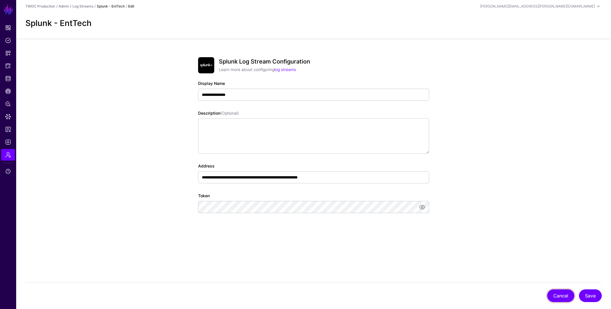
click at [565, 298] on button "Cancel" at bounding box center [560, 295] width 27 height 13
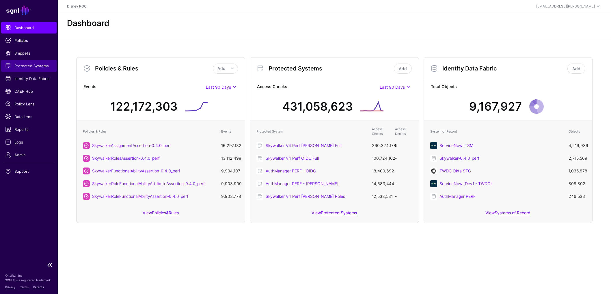
click at [26, 68] on span "Protected Systems" at bounding box center [28, 66] width 47 height 6
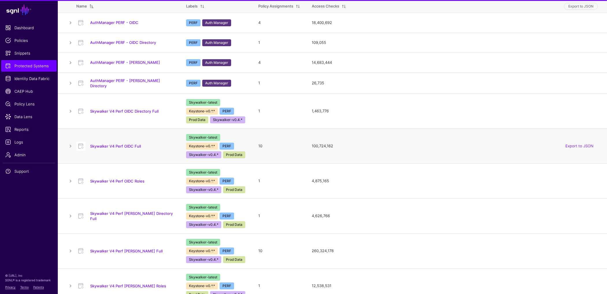
scroll to position [83, 0]
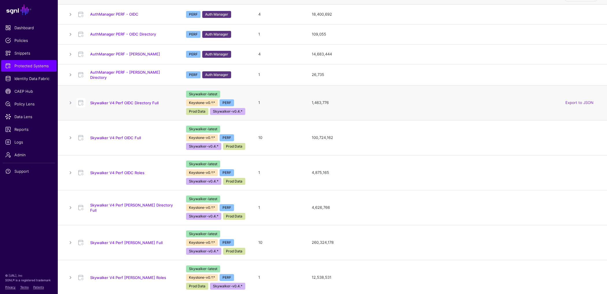
click at [129, 98] on div "Skywalker V4 Perf OIDC Directory Full" at bounding box center [125, 102] width 103 height 9
click at [129, 101] on link "Skywalker V4 Perf OIDC Directory Full" at bounding box center [124, 103] width 68 height 5
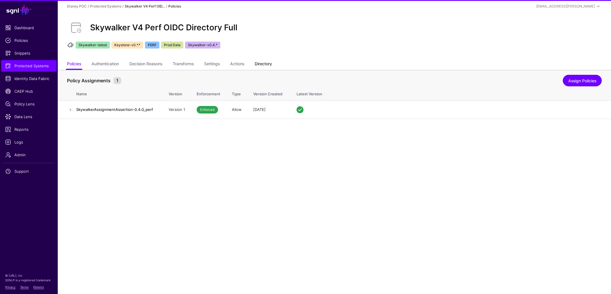
click at [267, 64] on link "Directory" at bounding box center [263, 64] width 17 height 11
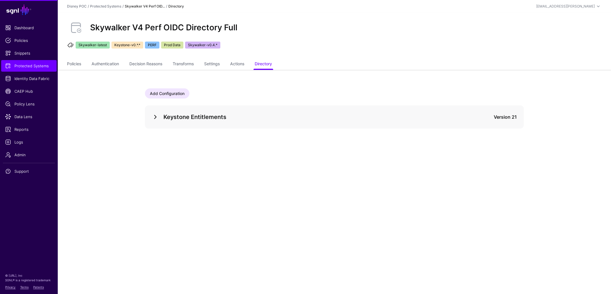
click at [155, 117] on link at bounding box center [155, 117] width 7 height 7
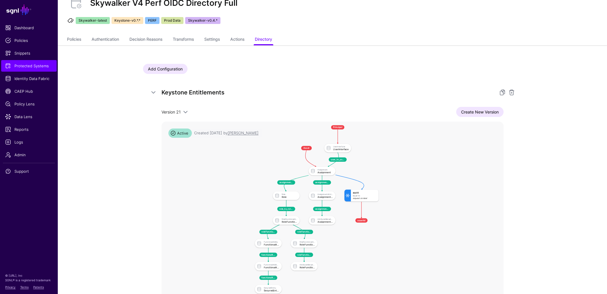
scroll to position [66, 0]
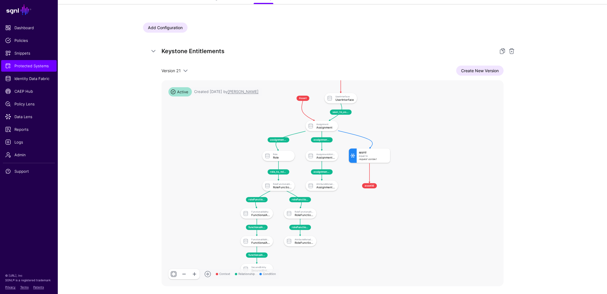
drag, startPoint x: 355, startPoint y: 43, endPoint x: 355, endPoint y: 16, distance: 27.2
click at [355, 16] on div "Add Configuration Keystone Entitlements Version 21 Version 21 Version 20 Versio…" at bounding box center [333, 163] width 416 height 319
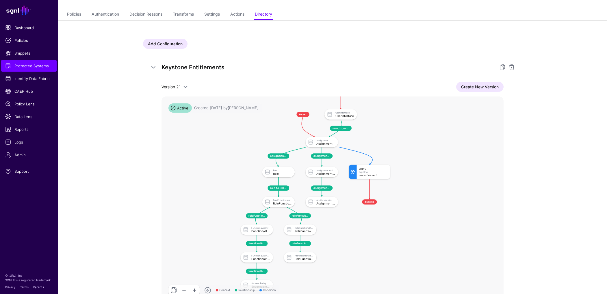
scroll to position [92, 0]
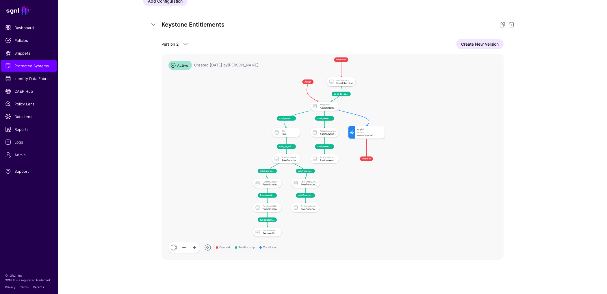
drag, startPoint x: 370, startPoint y: 95, endPoint x: 370, endPoint y: 101, distance: 5.5
click at [370, 101] on rect at bounding box center [249, 53] width 22576 height 13576
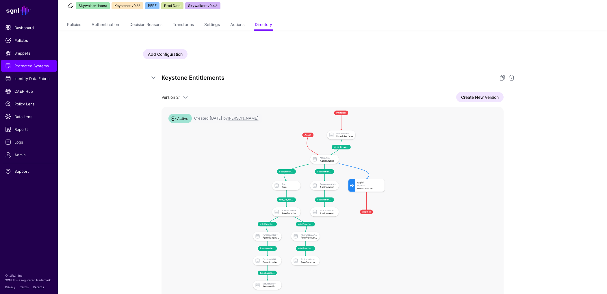
scroll to position [0, 0]
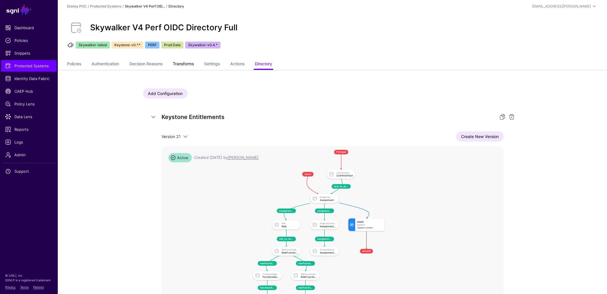
click at [190, 62] on link "Transforms" at bounding box center [183, 64] width 21 height 11
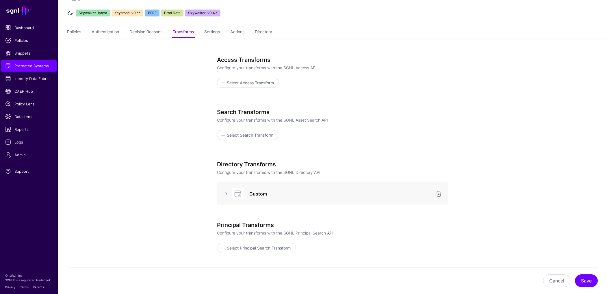
scroll to position [77, 0]
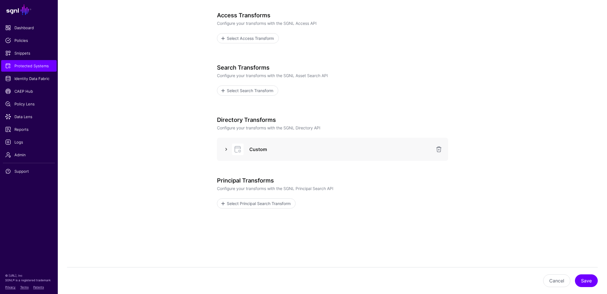
click at [229, 148] on link at bounding box center [226, 149] width 7 height 7
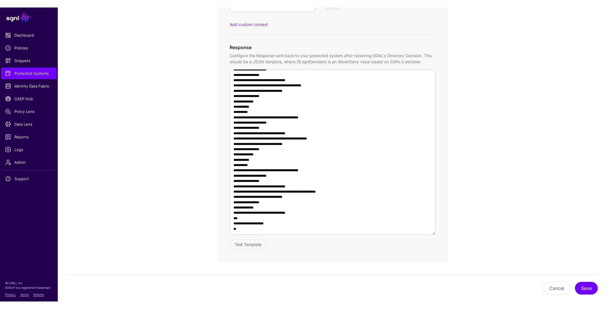
scroll to position [621, 0]
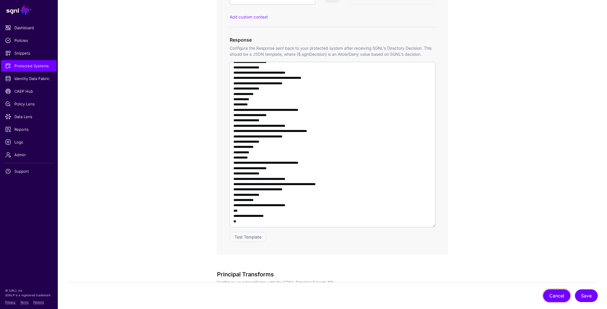
click at [554, 302] on button "Cancel" at bounding box center [556, 295] width 27 height 13
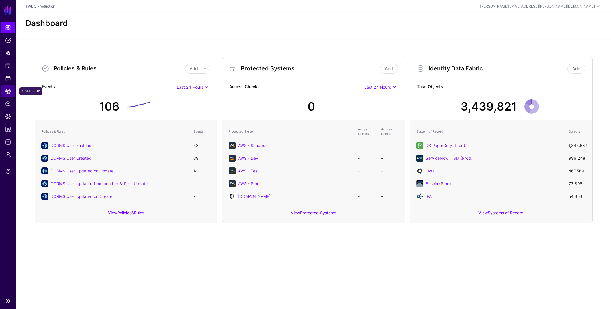
click at [7, 94] on link "CAEP Hub" at bounding box center [8, 92] width 14 height 12
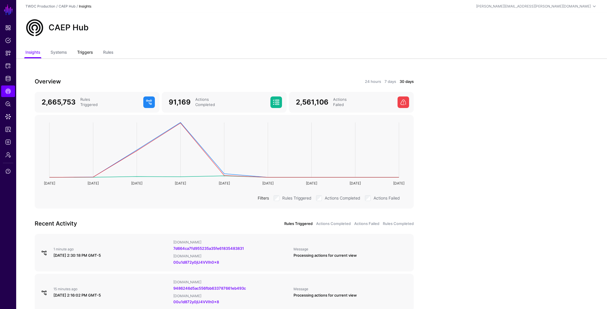
click at [85, 52] on link "Triggers" at bounding box center [85, 52] width 16 height 11
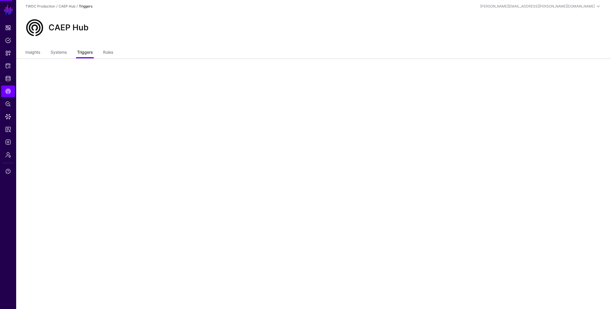
click at [85, 52] on link "Triggers" at bounding box center [85, 52] width 16 height 11
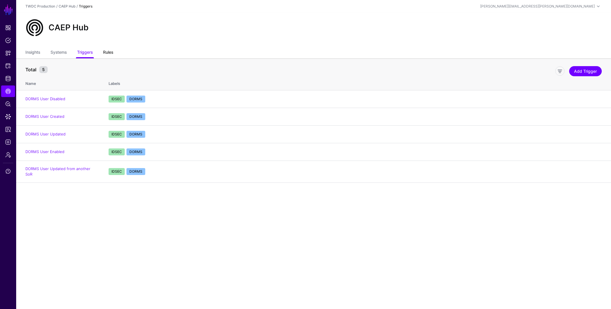
click at [113, 51] on link "Rules" at bounding box center [108, 52] width 10 height 11
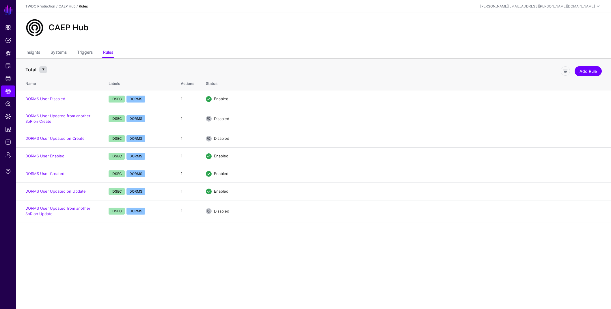
click at [233, 31] on div "CAEP Hub" at bounding box center [313, 27] width 581 height 18
click at [8, 78] on span "Identity Data Fabric" at bounding box center [8, 79] width 6 height 6
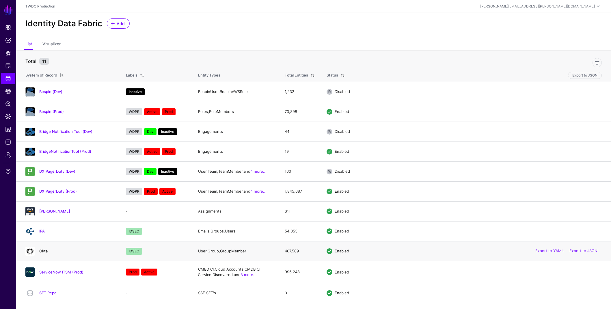
click at [44, 251] on link "Okta" at bounding box center [43, 251] width 8 height 5
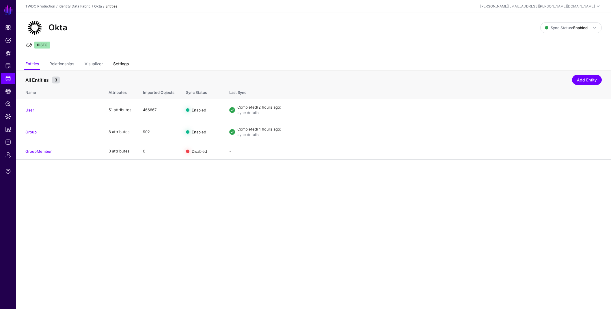
click at [118, 65] on link "Settings" at bounding box center [121, 64] width 16 height 11
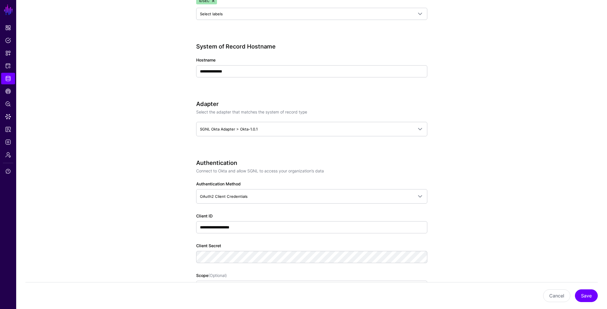
scroll to position [359, 0]
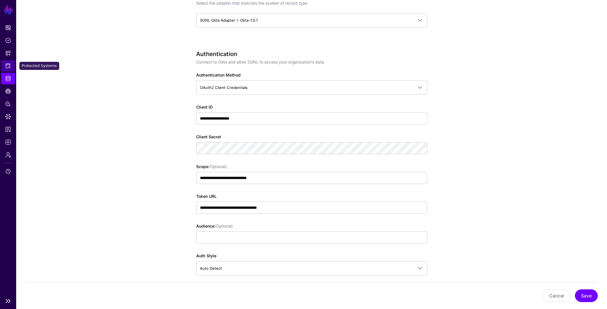
click at [7, 64] on span "Protected Systems" at bounding box center [8, 66] width 6 height 6
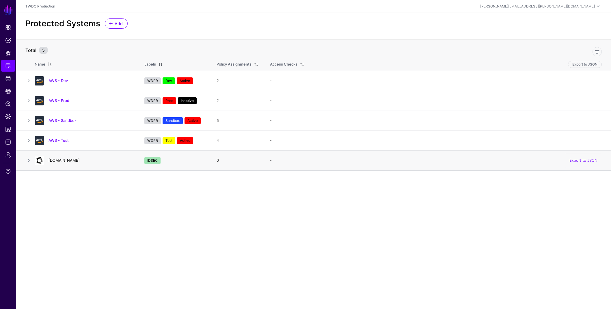
click at [66, 160] on link "[DOMAIN_NAME]" at bounding box center [64, 160] width 31 height 5
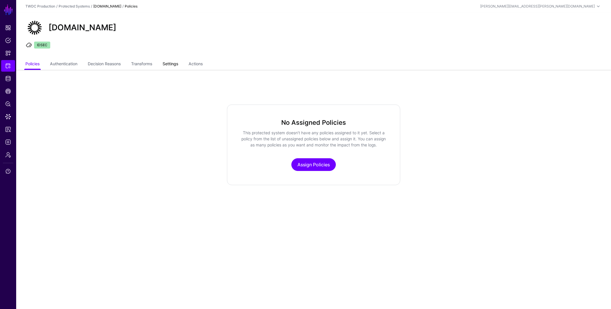
click at [177, 65] on link "Settings" at bounding box center [171, 64] width 16 height 11
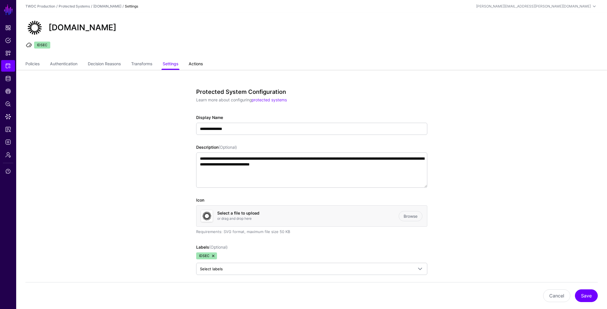
click at [201, 67] on link "Actions" at bounding box center [196, 64] width 14 height 11
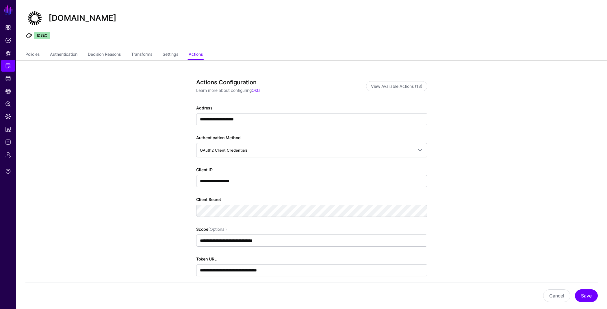
scroll to position [28, 0]
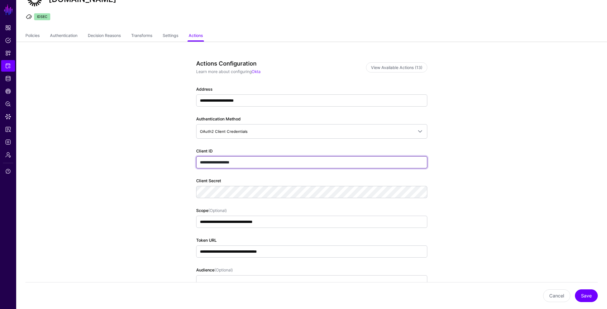
drag, startPoint x: 251, startPoint y: 162, endPoint x: 164, endPoint y: 163, distance: 86.7
click at [164, 163] on app-integrations-item-actions "**********" at bounding box center [311, 218] width 591 height 352
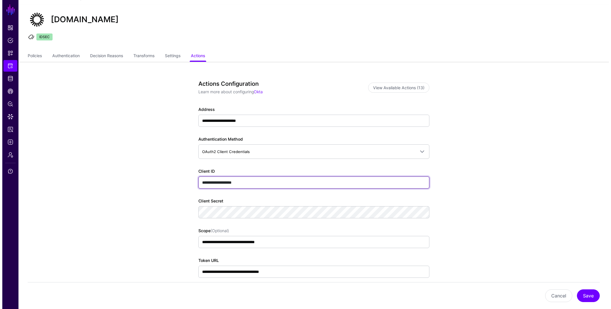
scroll to position [0, 0]
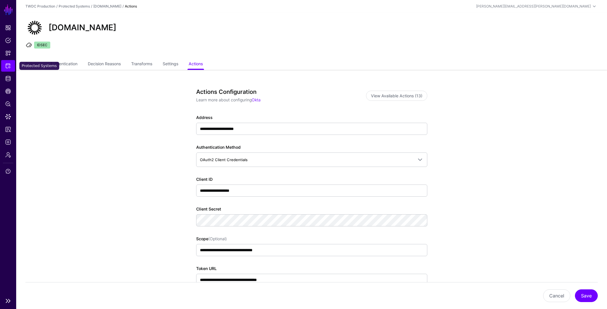
click at [9, 68] on span "Protected Systems" at bounding box center [8, 66] width 6 height 6
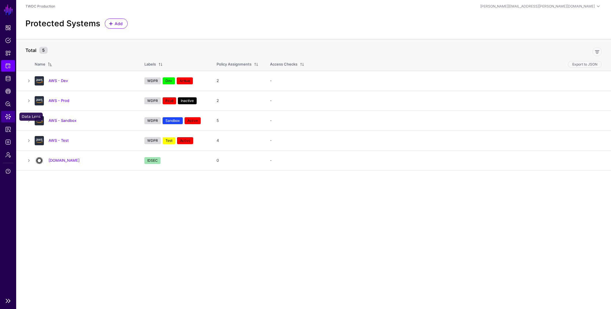
click at [9, 118] on span "Data Lens" at bounding box center [8, 117] width 6 height 6
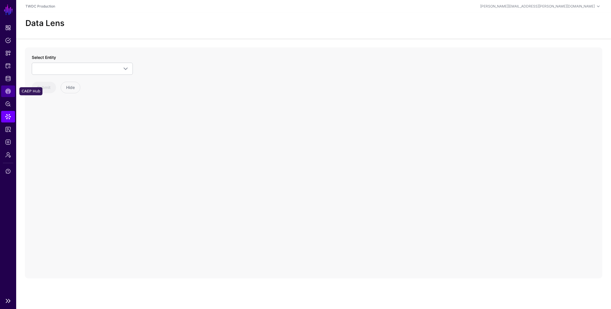
click at [10, 92] on span "CAEP Hub" at bounding box center [8, 91] width 6 height 6
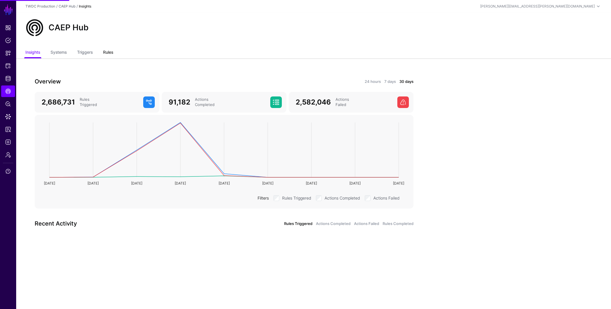
click at [113, 52] on link "Rules" at bounding box center [108, 52] width 10 height 11
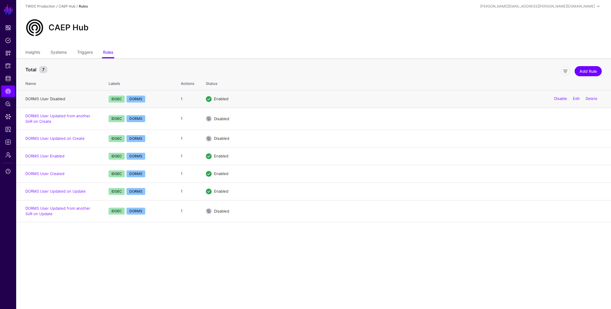
click at [50, 101] on link "DORMS User Disabled" at bounding box center [45, 98] width 40 height 5
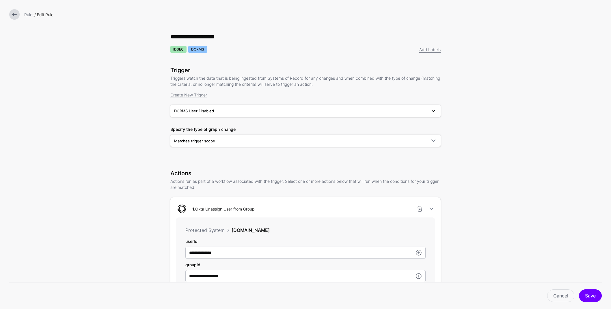
scroll to position [143, 0]
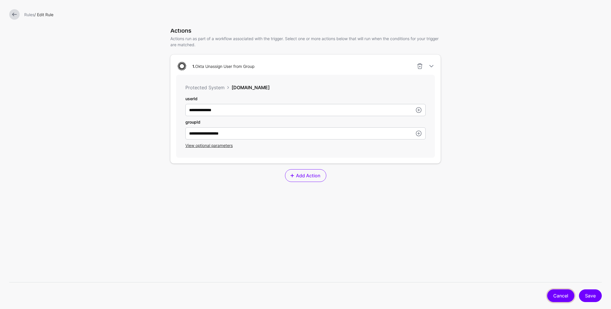
click at [556, 296] on link "Cancel" at bounding box center [560, 295] width 27 height 13
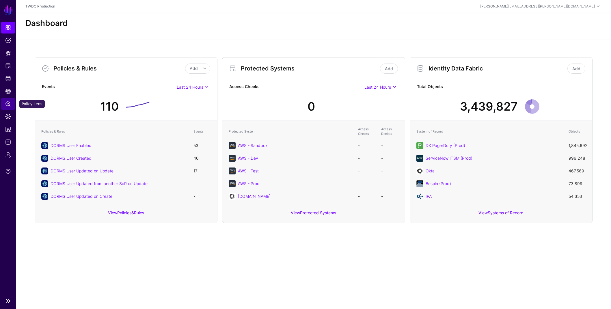
click at [8, 105] on span "Policy Lens" at bounding box center [8, 104] width 6 height 6
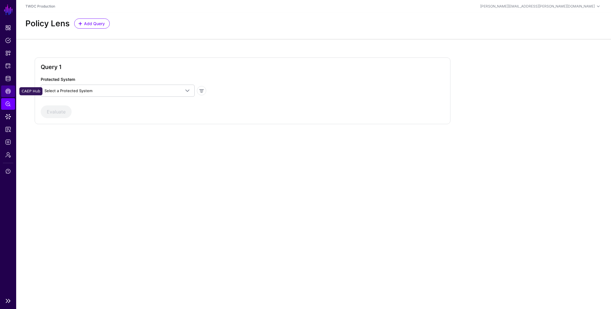
click at [8, 92] on span "CAEP Hub" at bounding box center [8, 91] width 6 height 6
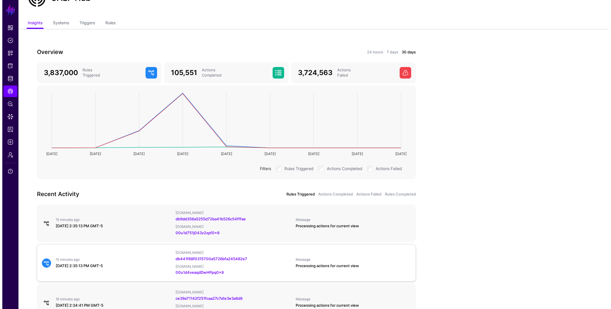
scroll to position [74, 0]
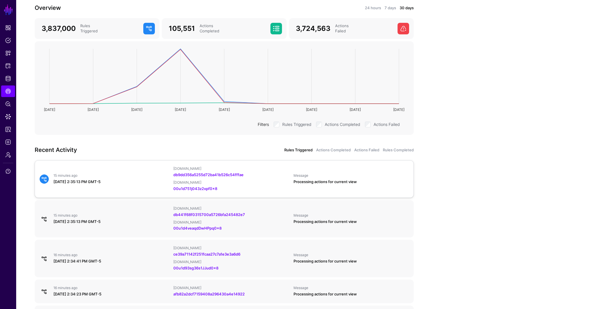
click at [273, 184] on div "[DOMAIN_NAME]" at bounding box center [230, 182] width 115 height 5
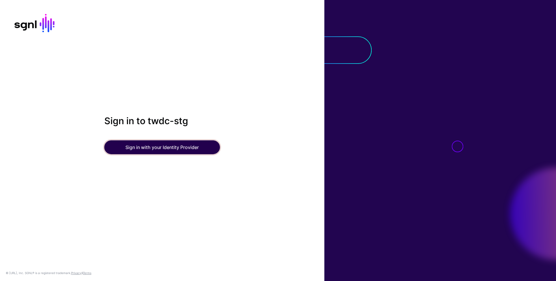
click at [182, 147] on button "Sign in with your Identity Provider" at bounding box center [162, 147] width 116 height 14
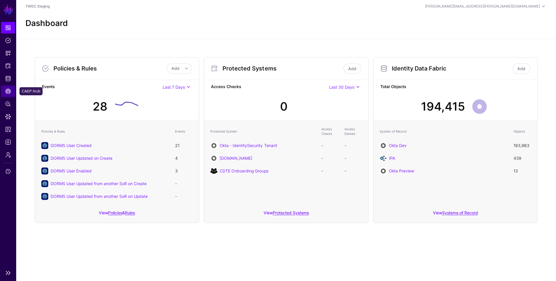
click at [12, 92] on link "CAEP Hub" at bounding box center [8, 92] width 14 height 12
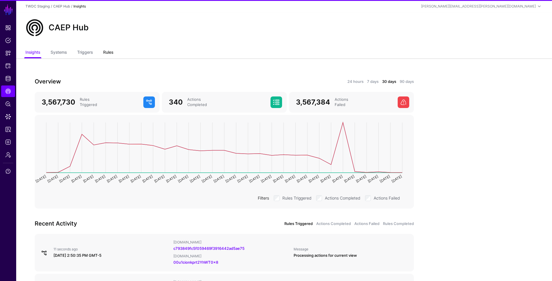
click at [107, 53] on link "Rules" at bounding box center [108, 52] width 10 height 11
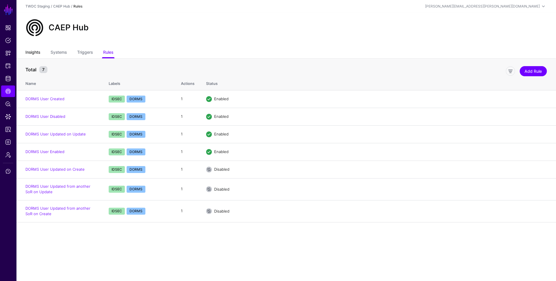
click at [37, 55] on link "Insights" at bounding box center [32, 52] width 15 height 11
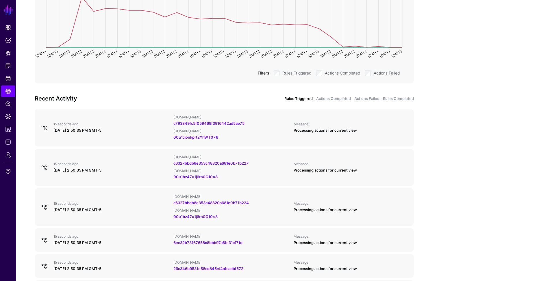
scroll to position [127, 0]
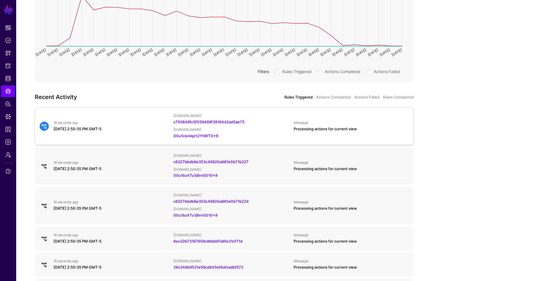
click at [128, 120] on div "16 seconds ago" at bounding box center [110, 122] width 115 height 5
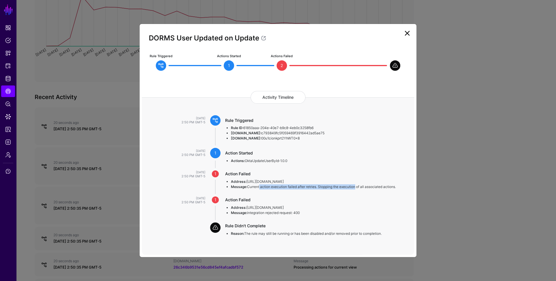
drag, startPoint x: 259, startPoint y: 188, endPoint x: 356, endPoint y: 188, distance: 96.8
click at [356, 188] on li "Message: Current action execution failed after retries. Stopping the execution …" at bounding box center [317, 186] width 172 height 5
click at [276, 211] on li "Message: integration rejected request: 400" at bounding box center [317, 212] width 172 height 5
click at [76, 165] on ngb-modal-window "DORMS User Updated on Update Rule Triggered Actions Started 1 Actions Failed 2 …" at bounding box center [278, 140] width 556 height 281
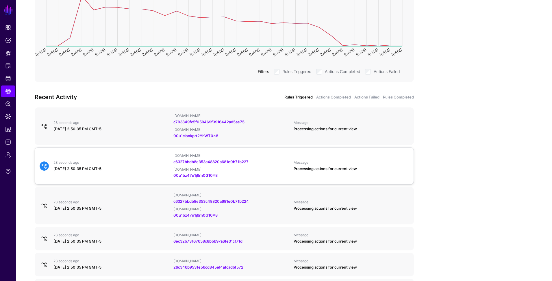
click at [107, 165] on div "23 seconds ago August 19, 2025 at 2:50:35 PM GMT-5" at bounding box center [111, 166] width 120 height 12
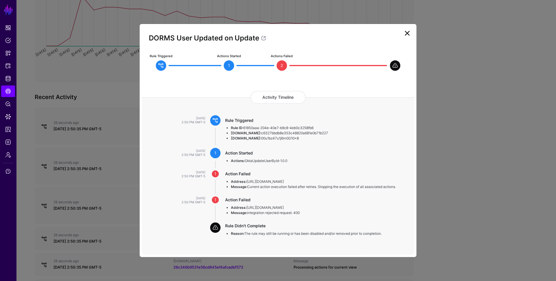
click at [272, 97] on h4 "Activity Timeline" at bounding box center [277, 97] width 55 height 13
click at [394, 65] on span at bounding box center [395, 65] width 10 height 10
click at [261, 183] on li "Address: https://disney-dev.okta.com" at bounding box center [317, 181] width 172 height 5
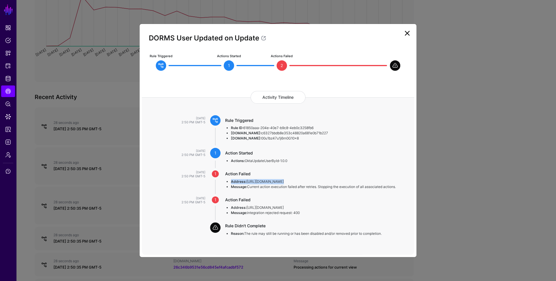
click at [261, 183] on li "Address: https://disney-dev.okta.com" at bounding box center [317, 181] width 172 height 5
click at [15, 118] on ngb-modal-window "DORMS User Updated on Update Rule Triggered Actions Started 1 Actions Failed 2 …" at bounding box center [278, 140] width 556 height 281
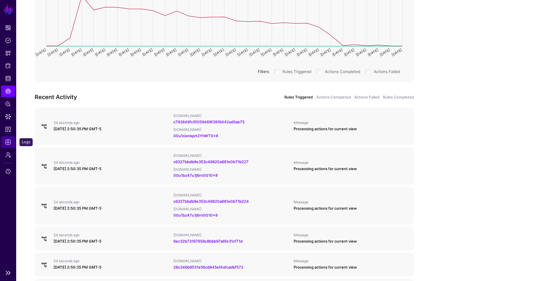
click at [7, 141] on span "Logs" at bounding box center [8, 142] width 6 height 6
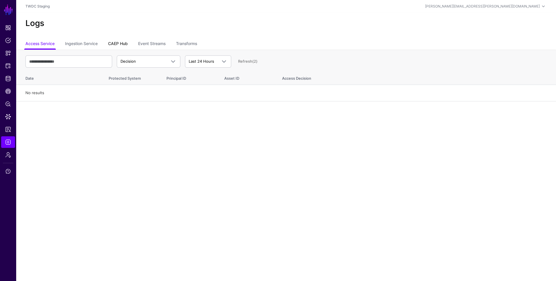
click at [116, 43] on link "CAEP Hub" at bounding box center [118, 44] width 20 height 11
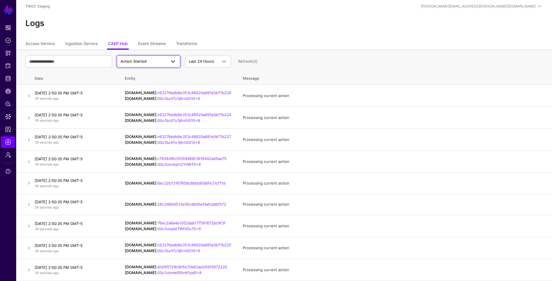
click at [154, 64] on span "Action Started" at bounding box center [148, 61] width 56 height 7
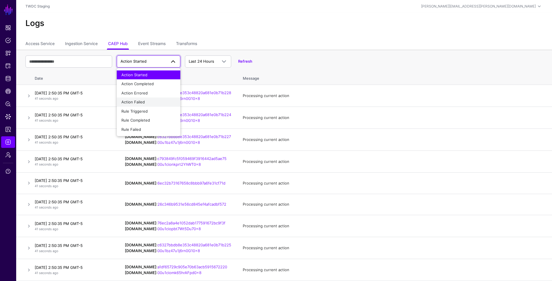
click at [149, 101] on div "Action Failed" at bounding box center [148, 102] width 54 height 6
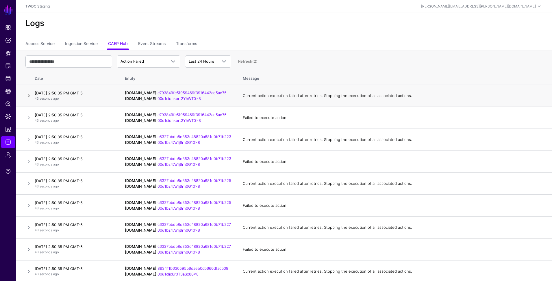
click at [27, 96] on link at bounding box center [28, 95] width 7 height 7
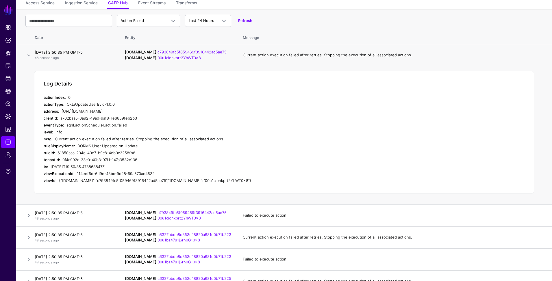
scroll to position [41, 0]
click at [30, 214] on link at bounding box center [28, 214] width 7 height 7
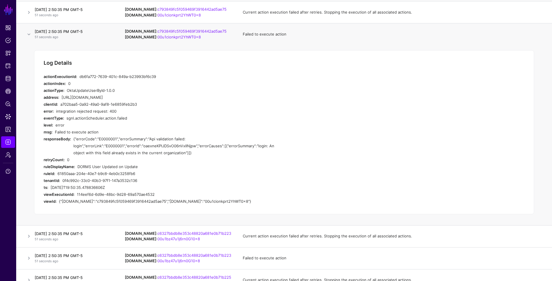
scroll to position [108, 0]
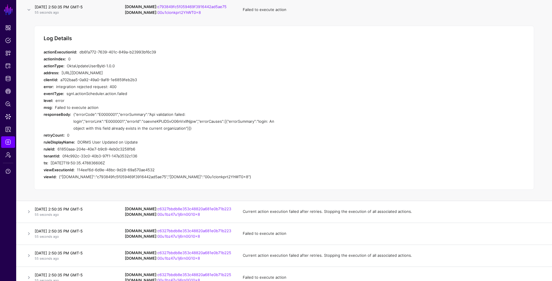
drag, startPoint x: 75, startPoint y: 114, endPoint x: 257, endPoint y: 129, distance: 182.6
click at [257, 129] on div "responseBody: {"errorCode":"E0000001","errorSummary":"Api validation failed: lo…" at bounding box center [159, 121] width 231 height 21
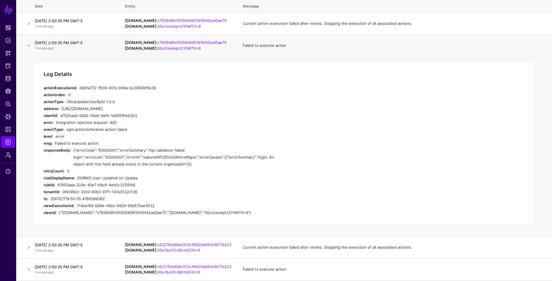
scroll to position [57, 0]
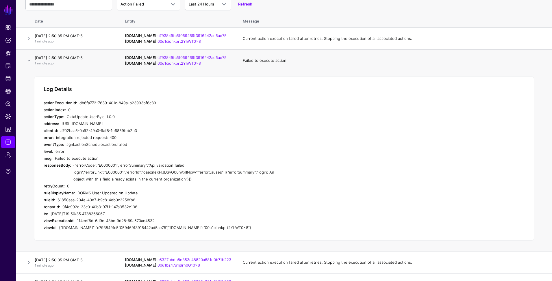
drag, startPoint x: 218, startPoint y: 57, endPoint x: 147, endPoint y: 56, distance: 71.1
click at [147, 56] on td "IPAUsers.id : c793849fc5f059469f3916442ad5ae75 OktaDevUser.id : 00u1cionkprt2Yh…" at bounding box center [178, 61] width 118 height 22
copy link "c793849fc5f059469f3916442ad5ae75"
click at [8, 92] on span "CAEP Hub" at bounding box center [8, 91] width 6 height 6
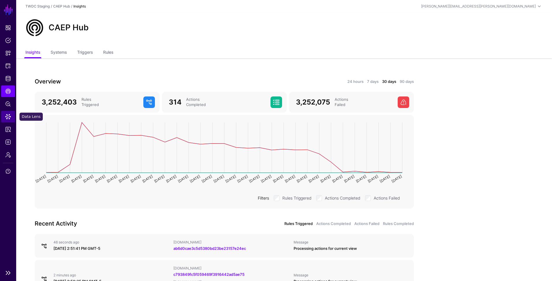
click at [8, 117] on span "Data Lens" at bounding box center [8, 117] width 6 height 6
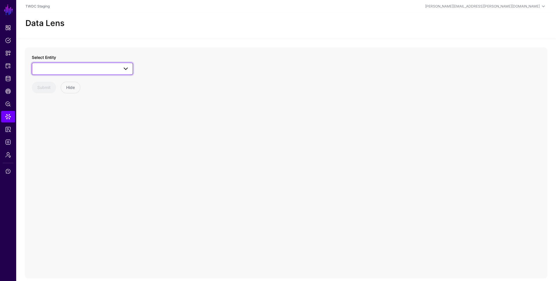
click at [72, 67] on span at bounding box center [83, 68] width 94 height 7
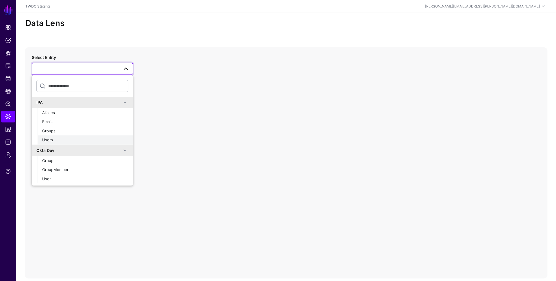
click at [67, 138] on div "Users" at bounding box center [85, 140] width 86 height 6
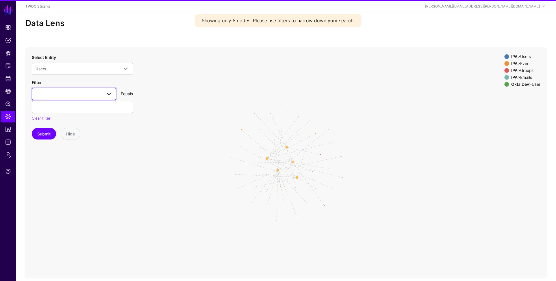
click at [75, 93] on span at bounding box center [74, 93] width 77 height 7
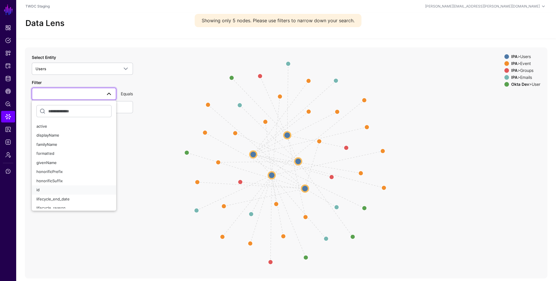
click at [62, 192] on div "id" at bounding box center [73, 190] width 75 height 6
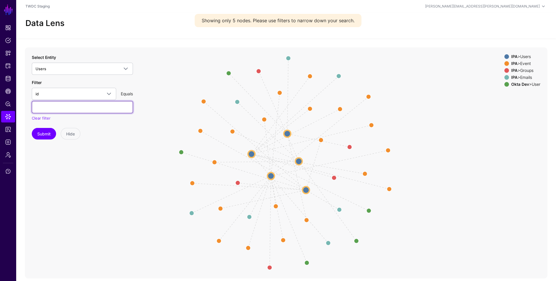
click at [65, 106] on input "text" at bounding box center [82, 107] width 101 height 12
paste input "**********"
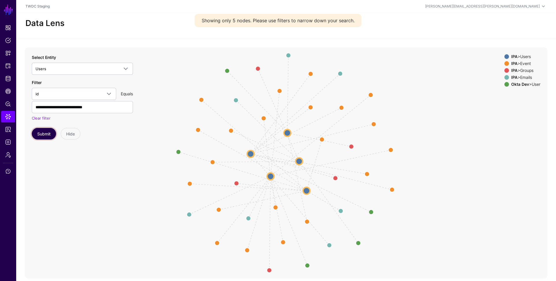
click at [42, 134] on button "Submit" at bounding box center [44, 134] width 24 height 12
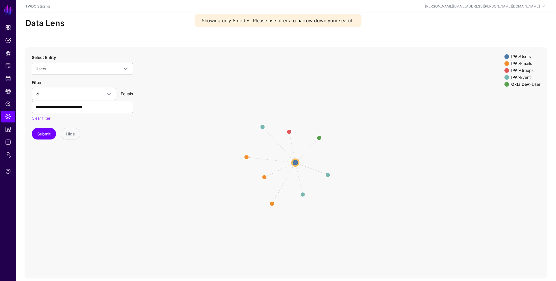
click at [521, 78] on div "IPA > Event" at bounding box center [525, 77] width 31 height 5
click at [522, 71] on div "IPA > Groups" at bounding box center [525, 70] width 31 height 5
click at [522, 63] on div "IPA > Emails" at bounding box center [525, 63] width 31 height 5
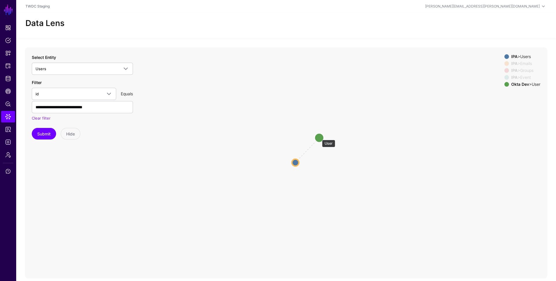
click at [319, 137] on circle at bounding box center [318, 137] width 9 height 9
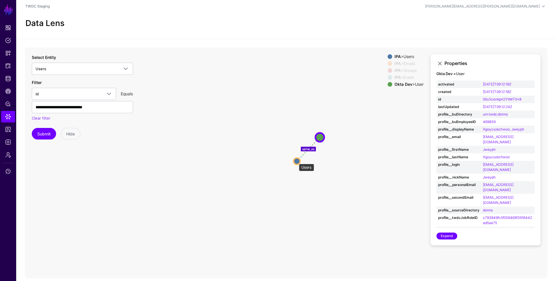
click at [296, 161] on circle at bounding box center [297, 161] width 7 height 7
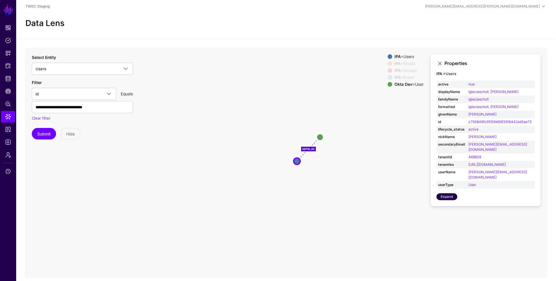
click at [448, 193] on link "Expand" at bounding box center [446, 196] width 21 height 7
click at [320, 136] on circle at bounding box center [320, 137] width 7 height 7
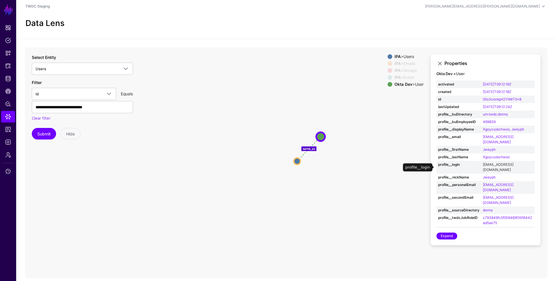
drag, startPoint x: 505, startPoint y: 168, endPoint x: 482, endPoint y: 165, distance: 23.1
click at [482, 165] on td "dorms.disney+453629@mailinator.com" at bounding box center [507, 167] width 53 height 13
copy link "dorms.disney+453629@mailinator.com"
click at [115, 104] on input "**********" at bounding box center [82, 107] width 101 height 12
paste input "**"
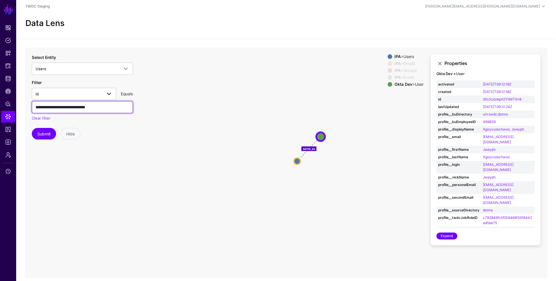
type input "**********"
click at [96, 97] on span "id" at bounding box center [74, 93] width 77 height 7
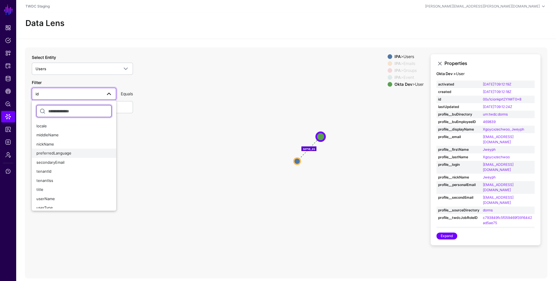
scroll to position [113, 0]
click at [157, 132] on icon "changed changed parent parent changed parent parent same_as Event Event Event E…" at bounding box center [286, 162] width 522 height 231
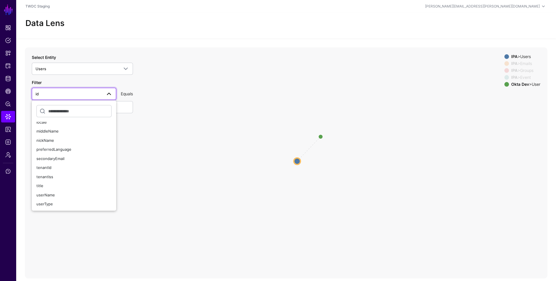
click at [175, 85] on icon "changed changed parent parent changed parent parent same_as Event Event Event E…" at bounding box center [286, 162] width 522 height 231
click at [95, 67] on span "Users" at bounding box center [77, 69] width 83 height 6
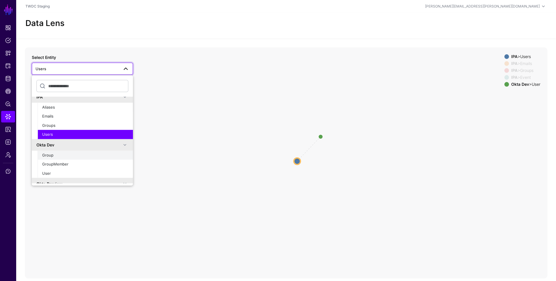
scroll to position [39, 0]
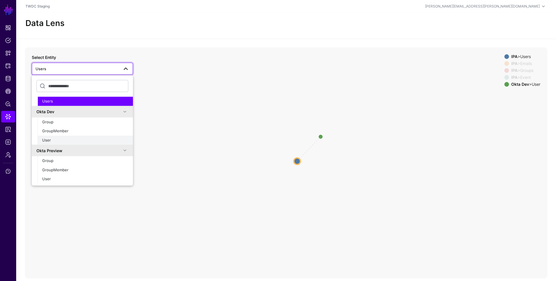
click at [78, 140] on div "User" at bounding box center [85, 140] width 86 height 6
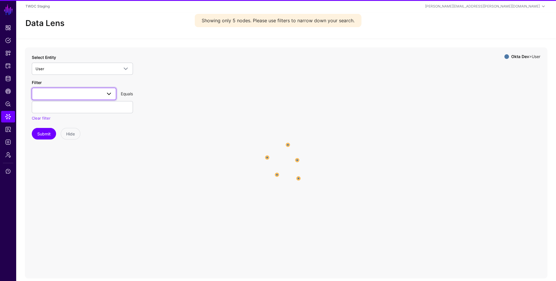
click at [65, 98] on link at bounding box center [74, 94] width 84 height 12
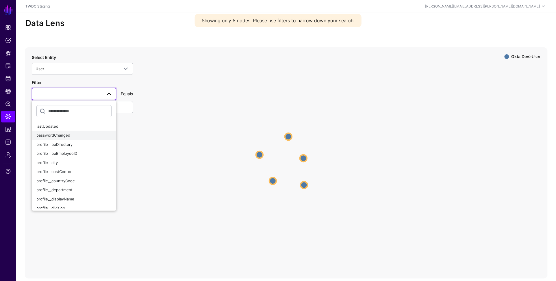
scroll to position [23, 0]
click at [68, 131] on div "lastLogin" at bounding box center [73, 131] width 75 height 6
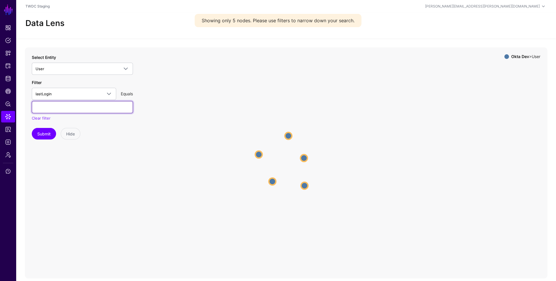
click at [68, 108] on input "text" at bounding box center [82, 107] width 101 height 12
paste input "**********"
type input "**********"
click at [48, 131] on button "Submit" at bounding box center [44, 134] width 24 height 12
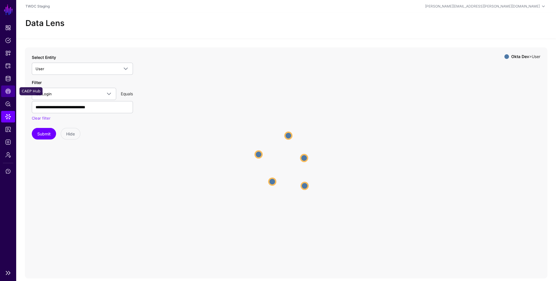
click at [7, 88] on span "CAEP Hub" at bounding box center [8, 91] width 6 height 6
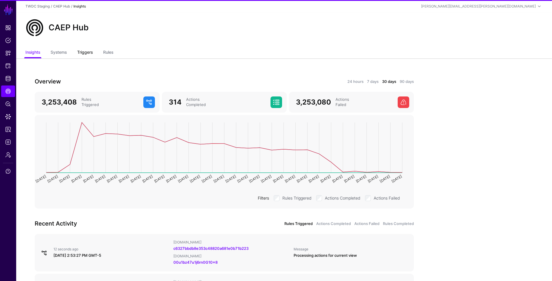
click at [78, 54] on link "Triggers" at bounding box center [85, 52] width 16 height 11
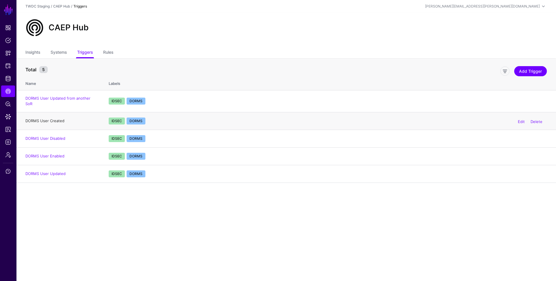
click at [45, 118] on link "DORMS User Created" at bounding box center [44, 120] width 39 height 5
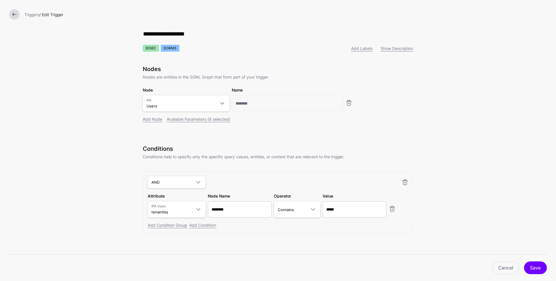
scroll to position [5, 0]
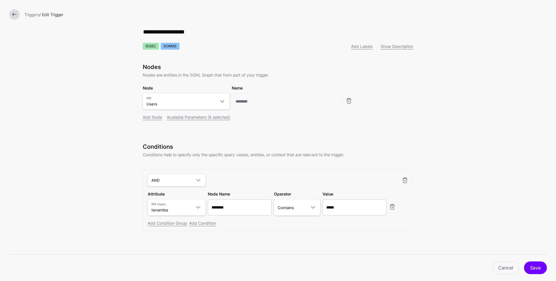
click at [13, 15] on link at bounding box center [14, 14] width 10 height 10
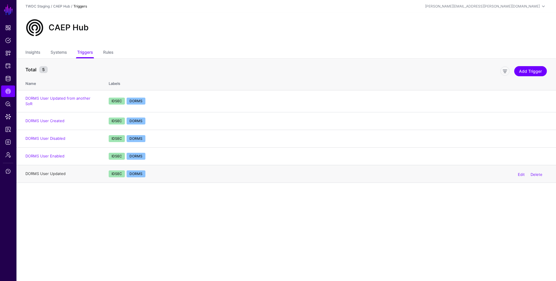
click at [58, 171] on link "DORMS User Updated" at bounding box center [45, 173] width 40 height 5
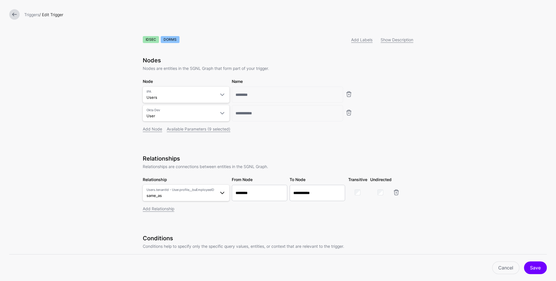
scroll to position [55, 0]
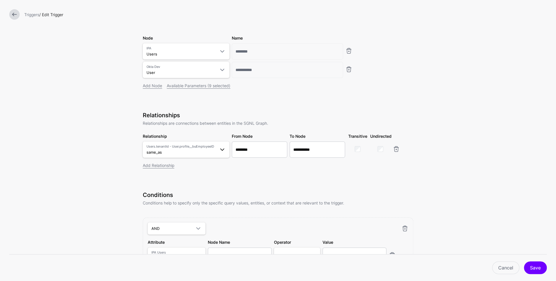
click at [219, 150] on span at bounding box center [222, 149] width 7 height 7
click at [283, 186] on div "**********" at bounding box center [278, 173] width 270 height 319
click at [220, 151] on span at bounding box center [222, 149] width 7 height 7
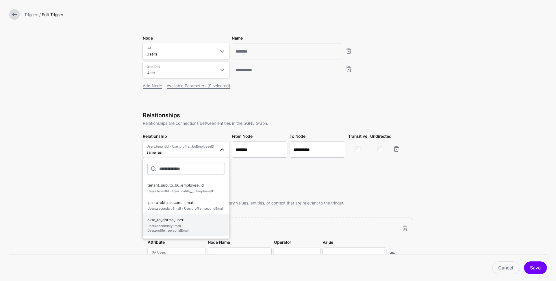
click at [188, 230] on span "Users.secondaryEmail - User.profile__personalEmail" at bounding box center [185, 229] width 77 height 10
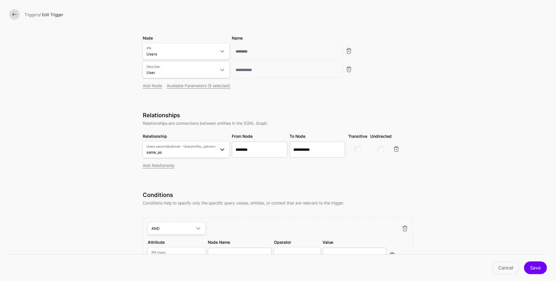
click at [215, 149] on span at bounding box center [220, 149] width 10 height 7
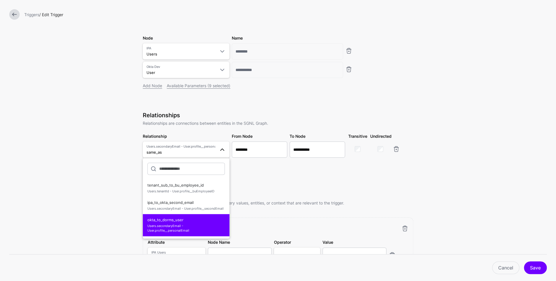
click at [215, 149] on span at bounding box center [220, 149] width 10 height 7
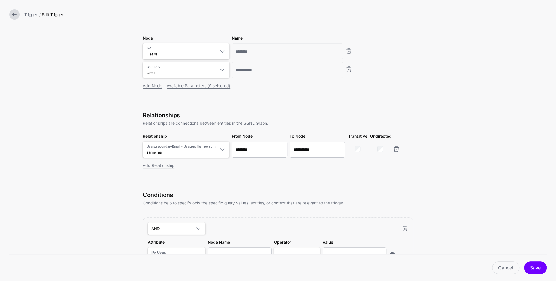
scroll to position [140, 0]
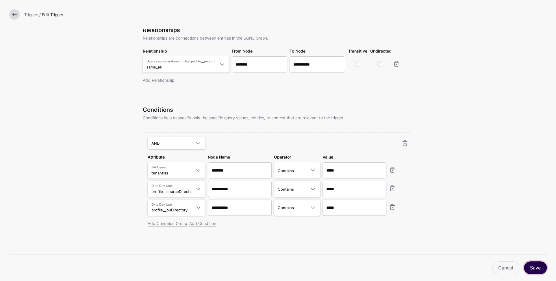
click at [536, 268] on button "Save" at bounding box center [535, 267] width 23 height 13
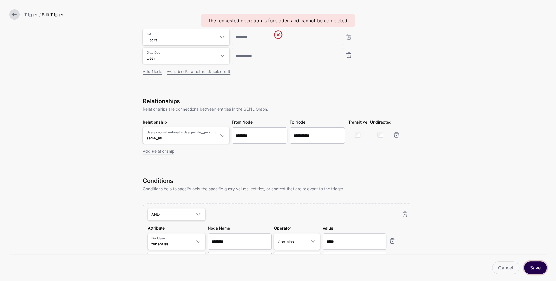
scroll to position [50, 0]
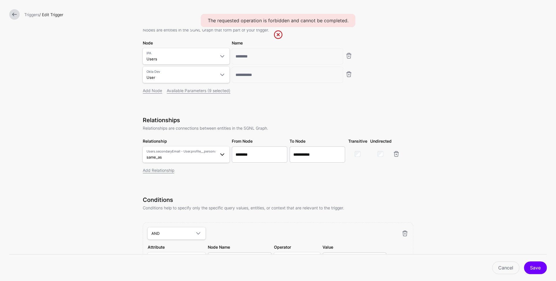
click at [205, 154] on span "Users.secondaryEmail - User.profile__personalEmail same_as" at bounding box center [180, 154] width 69 height 11
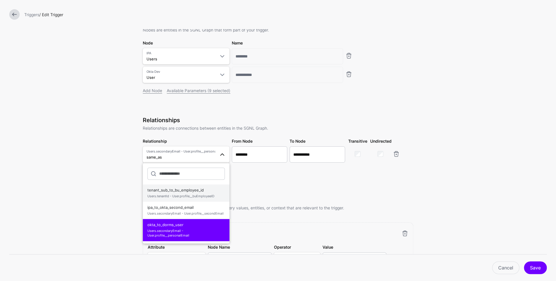
click at [194, 186] on span "tenant_sub_to_bu_employee_id Users.tenantId - User.profile__buEmployeeID" at bounding box center [185, 193] width 77 height 14
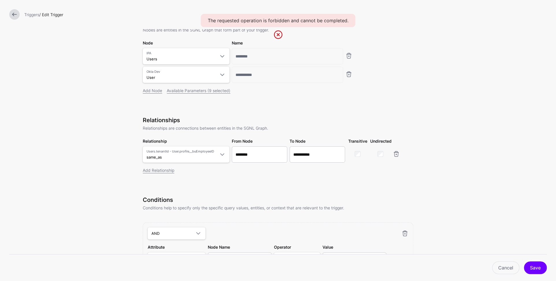
click at [280, 183] on div "**********" at bounding box center [278, 153] width 270 height 73
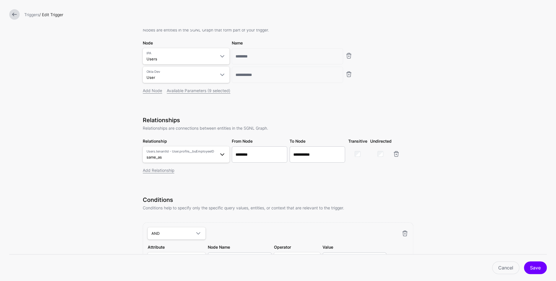
click at [220, 155] on span at bounding box center [222, 154] width 7 height 7
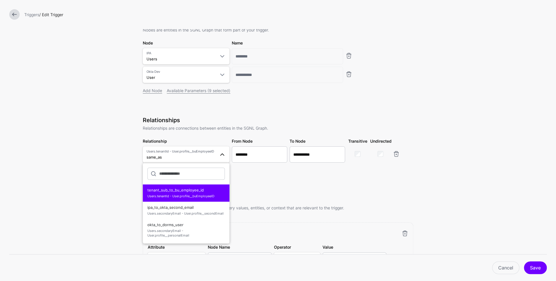
click at [281, 182] on div "**********" at bounding box center [278, 153] width 270 height 73
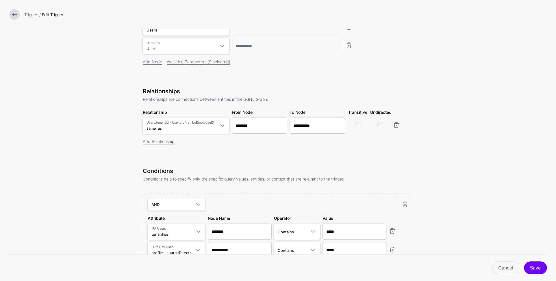
scroll to position [80, 0]
click at [188, 129] on span "Users.tenantId - User.profile__buEmployeeID same_as" at bounding box center [180, 124] width 69 height 11
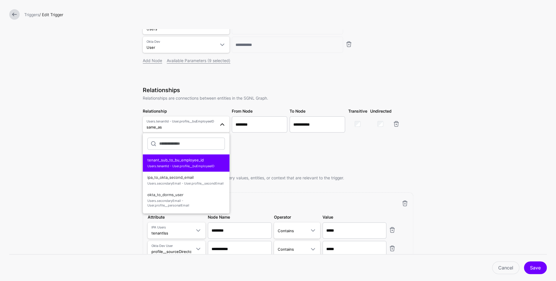
click at [305, 161] on div "**********" at bounding box center [278, 147] width 270 height 319
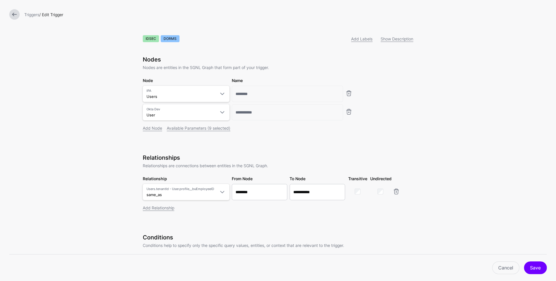
scroll to position [30, 0]
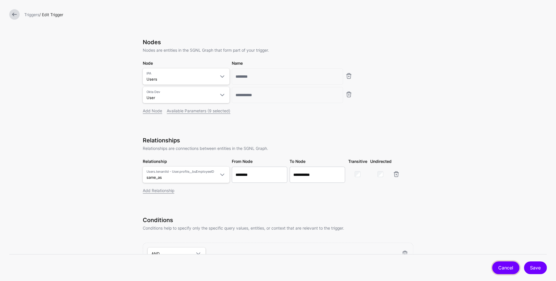
click at [503, 270] on link "Cancel" at bounding box center [505, 267] width 27 height 13
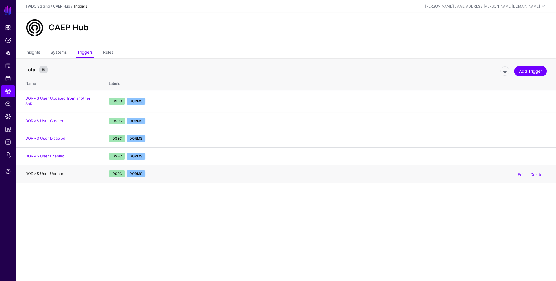
click at [45, 171] on link "DORMS User Updated" at bounding box center [45, 173] width 40 height 5
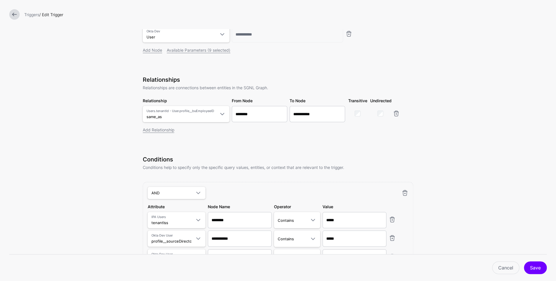
scroll to position [91, 0]
click at [220, 114] on span at bounding box center [222, 113] width 7 height 7
click at [395, 151] on div "**********" at bounding box center [278, 137] width 270 height 319
click at [501, 267] on link "Cancel" at bounding box center [505, 267] width 27 height 13
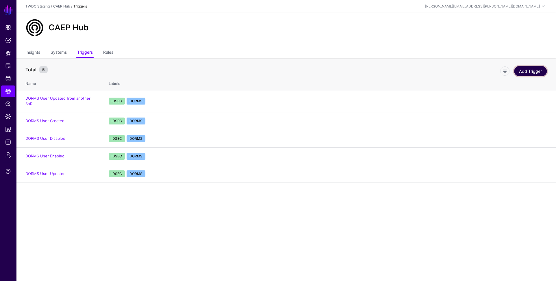
click at [527, 73] on link "Add Trigger" at bounding box center [530, 71] width 33 height 10
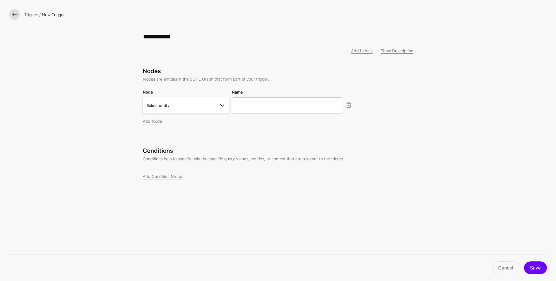
type input "**********"
click at [180, 108] on span "Select entity" at bounding box center [180, 105] width 69 height 6
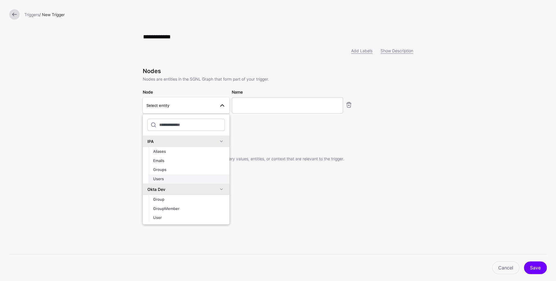
click at [175, 179] on div "Users" at bounding box center [189, 179] width 72 height 6
type input "********"
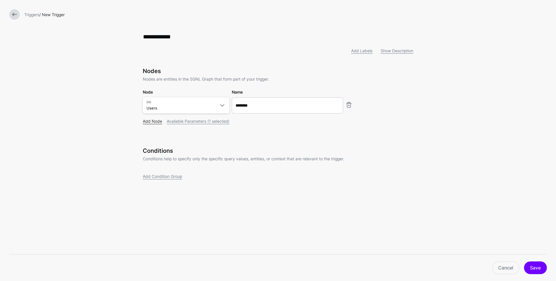
click at [155, 122] on link "Add Node" at bounding box center [152, 121] width 19 height 5
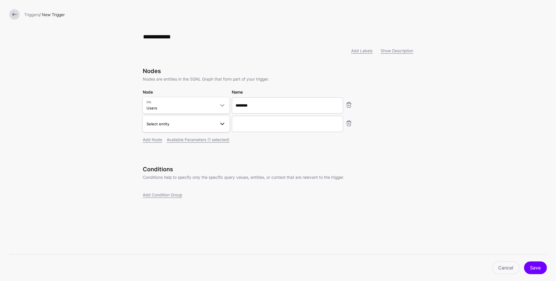
click at [165, 124] on span "Select entity" at bounding box center [157, 124] width 23 height 5
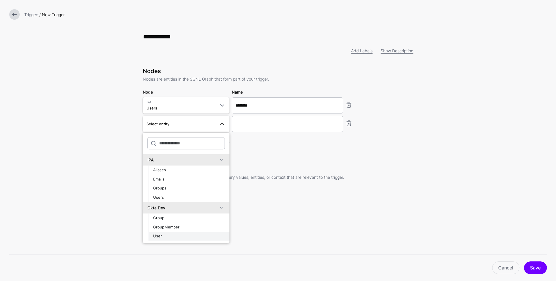
click at [171, 235] on div "User" at bounding box center [189, 236] width 72 height 6
type input "**********"
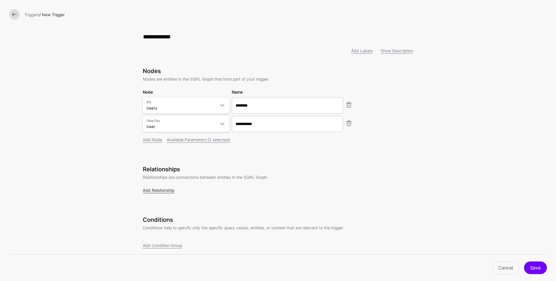
click at [168, 192] on link "Add Relationship" at bounding box center [158, 190] width 31 height 5
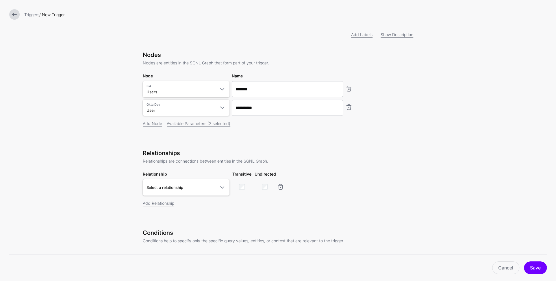
scroll to position [30, 0]
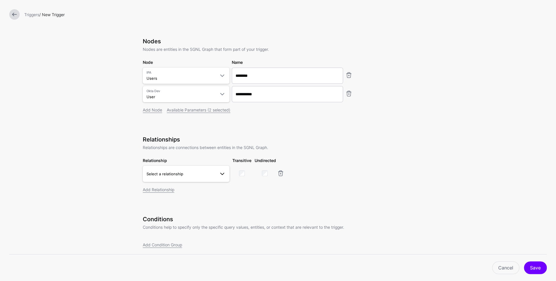
click at [194, 172] on span "Select a relationship" at bounding box center [180, 174] width 69 height 6
click at [175, 250] on span "Users.secondaryEmail - User.profile__personalEmail" at bounding box center [185, 253] width 77 height 10
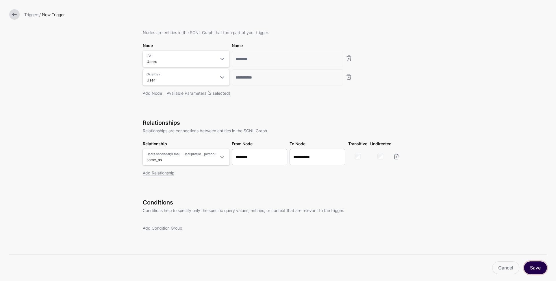
click at [533, 266] on button "Save" at bounding box center [535, 267] width 23 height 13
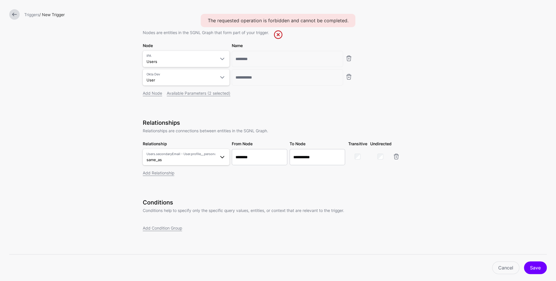
click at [191, 154] on span "Users.secondaryEmail - User.profile__personalEmail" at bounding box center [180, 154] width 69 height 5
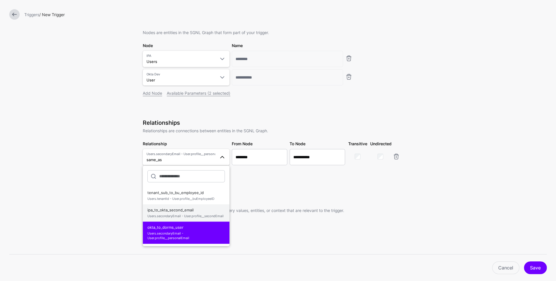
click at [179, 209] on span "ipa_to_okta_second_email Users.secondaryEmail - User.profile__secondEmail" at bounding box center [185, 213] width 77 height 14
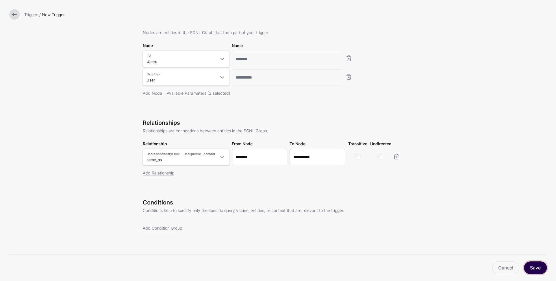
click at [540, 268] on button "Save" at bounding box center [535, 267] width 23 height 13
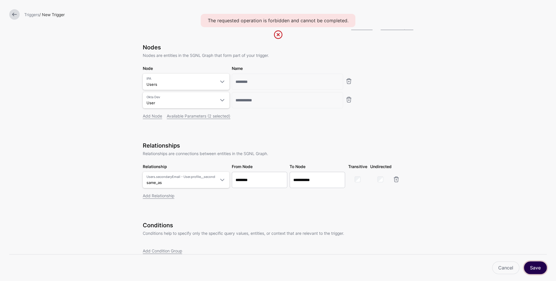
scroll to position [0, 0]
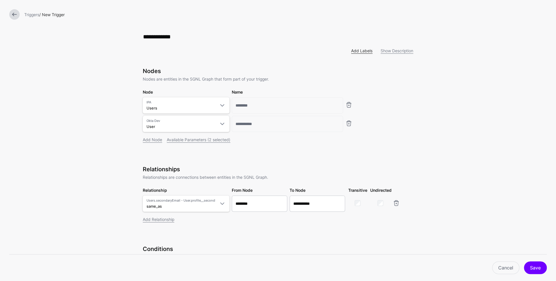
click at [352, 51] on link "Add Labels" at bounding box center [361, 50] width 21 height 5
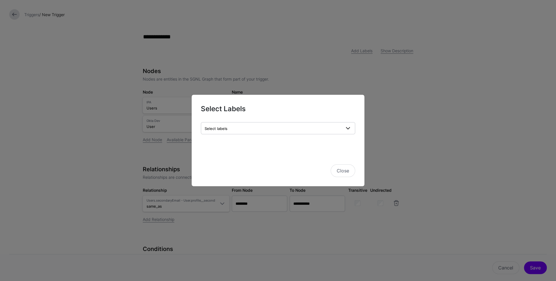
click at [246, 126] on span "Select labels" at bounding box center [273, 128] width 136 height 6
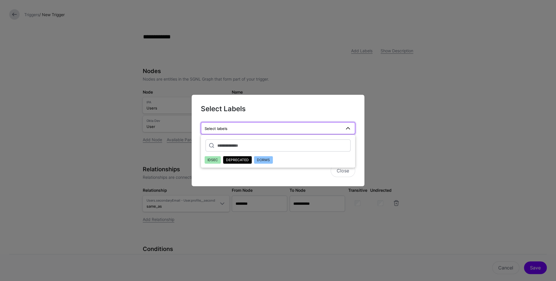
click at [214, 159] on span "IDSEC" at bounding box center [212, 160] width 10 height 4
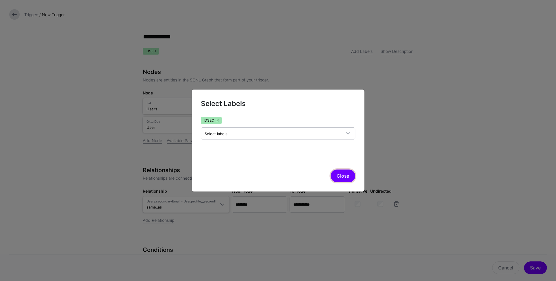
click at [341, 177] on button "Close" at bounding box center [343, 176] width 25 height 13
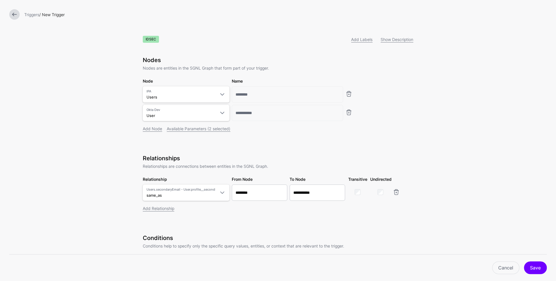
scroll to position [29, 0]
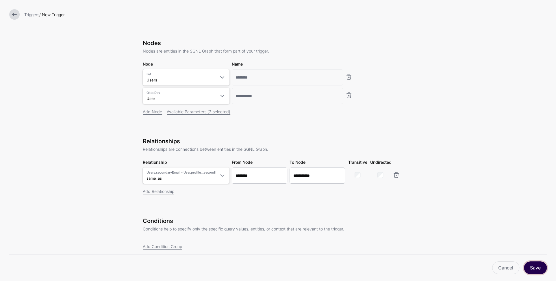
drag, startPoint x: 538, startPoint y: 265, endPoint x: 521, endPoint y: 249, distance: 23.1
click at [538, 265] on button "Save" at bounding box center [535, 267] width 23 height 13
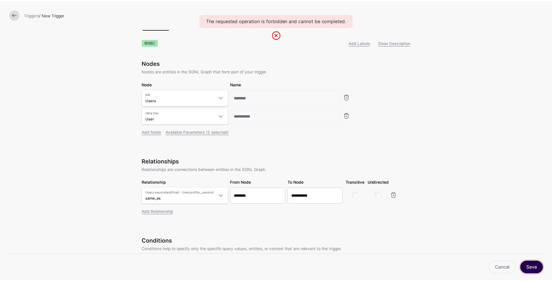
scroll to position [0, 0]
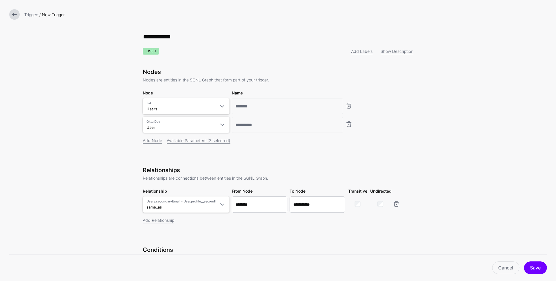
click at [16, 13] on link at bounding box center [14, 14] width 10 height 10
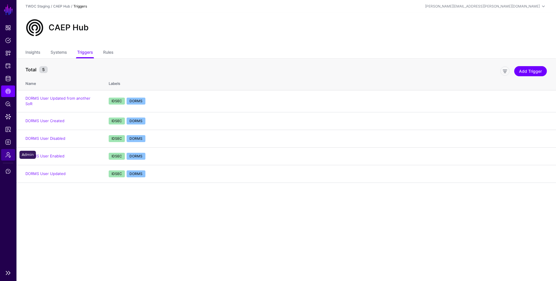
click at [8, 156] on span "Admin" at bounding box center [8, 155] width 6 height 6
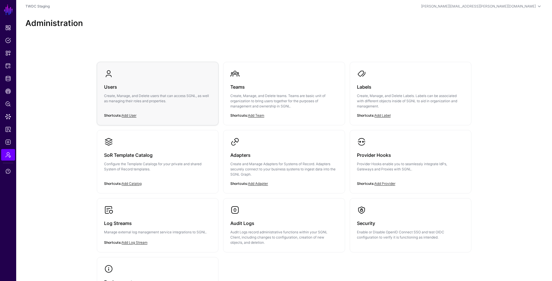
click at [138, 93] on p "Create, Manage, and Delete users that can access SGNL, as well as managing thei…" at bounding box center [157, 98] width 107 height 10
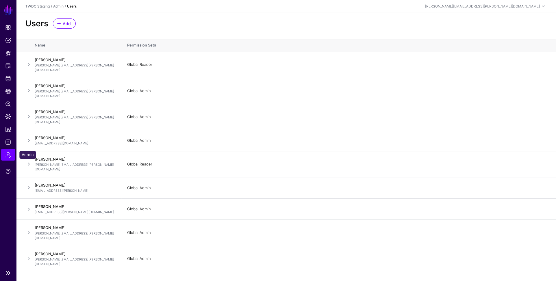
click at [8, 156] on span "Admin" at bounding box center [8, 155] width 6 height 6
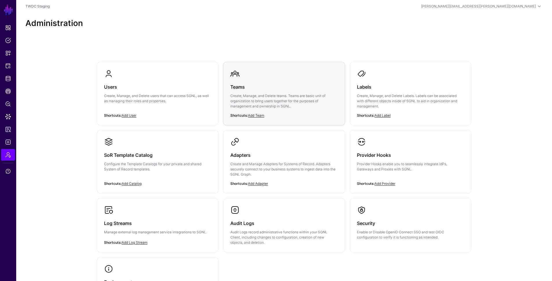
click at [313, 109] on div "Teams Create, Manage, and Delete teams. Teams are basic unit of organization to…" at bounding box center [283, 98] width 107 height 40
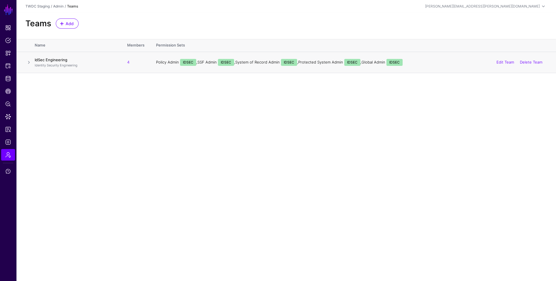
click at [53, 60] on link "IdSec Engineering" at bounding box center [51, 59] width 33 height 5
click at [8, 155] on span "Admin" at bounding box center [8, 155] width 6 height 6
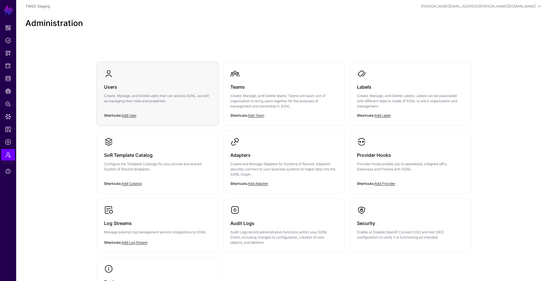
click at [160, 95] on p "Create, Manage, and Delete users that can access SGNL, as well as managing thei…" at bounding box center [157, 98] width 107 height 10
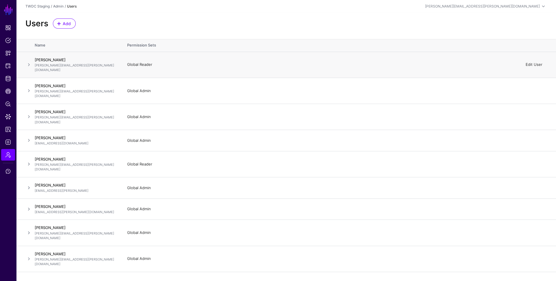
click at [538, 62] on link "Edit User" at bounding box center [534, 64] width 17 height 5
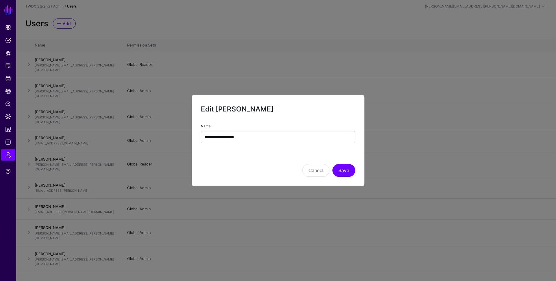
click at [278, 138] on input "**********" at bounding box center [278, 137] width 154 height 12
click at [309, 174] on button "Cancel" at bounding box center [315, 170] width 27 height 13
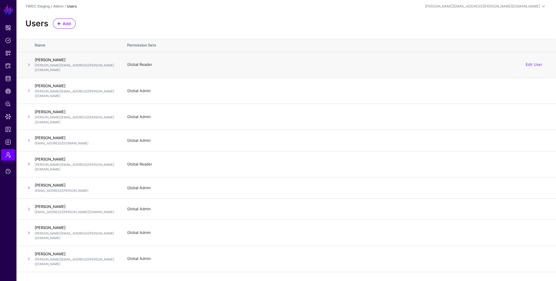
click at [28, 62] on span at bounding box center [28, 64] width 7 height 7
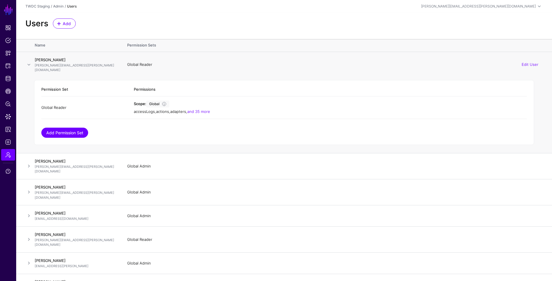
click at [67, 129] on link "Add Permission Set" at bounding box center [64, 133] width 47 height 10
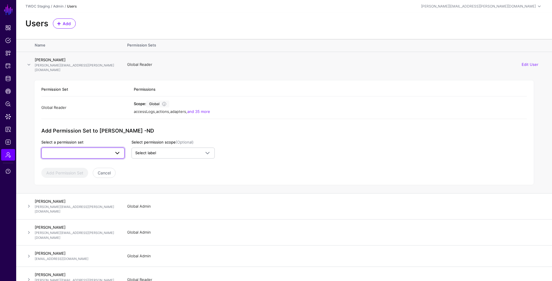
click at [96, 153] on link at bounding box center [82, 153] width 83 height 11
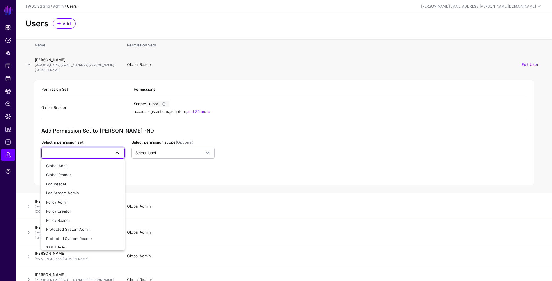
click at [297, 136] on app-admin-shared-permissions "Permission Set Permissions Global Reader Scope: Global accessLogs , actions , a…" at bounding box center [283, 130] width 485 height 95
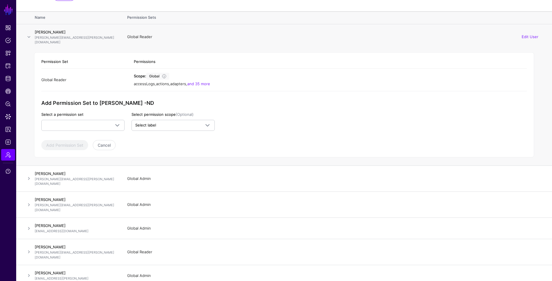
scroll to position [77, 0]
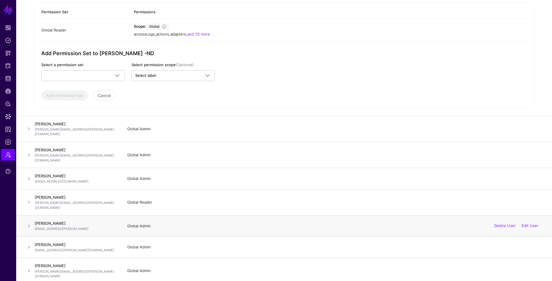
click at [75, 227] on p "matt.bahrenburg@sgnl.ai" at bounding box center [75, 229] width 81 height 5
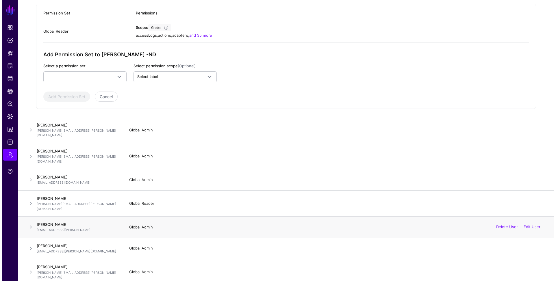
scroll to position [0, 0]
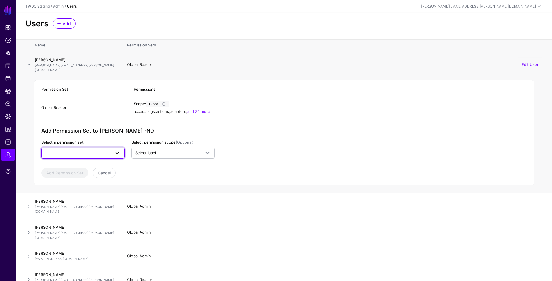
click at [105, 152] on link at bounding box center [82, 153] width 83 height 11
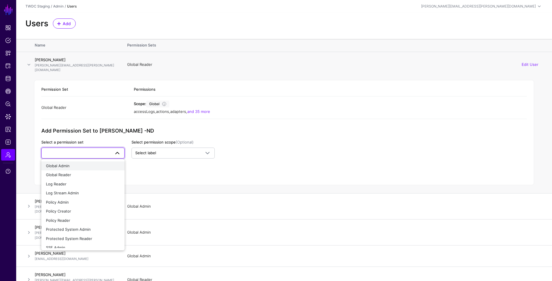
click at [94, 163] on div "Global Admin" at bounding box center [83, 166] width 74 height 6
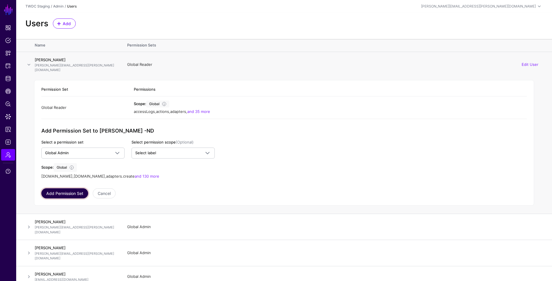
click at [68, 188] on button "Add Permission Set" at bounding box center [64, 193] width 47 height 10
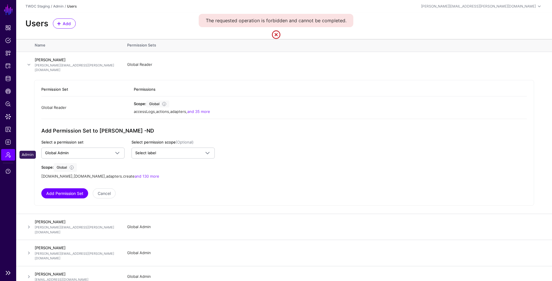
click at [9, 156] on span "Admin" at bounding box center [8, 155] width 6 height 6
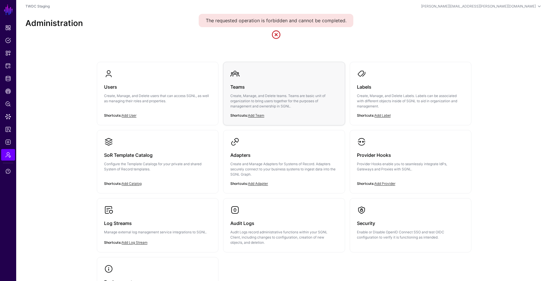
click at [264, 94] on p "Create, Manage, and Delete teams. Teams are basic unit of organization to bring…" at bounding box center [283, 101] width 107 height 16
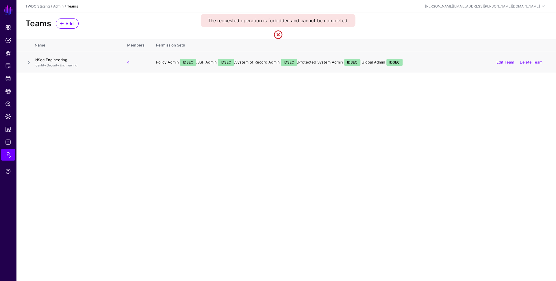
click at [54, 61] on link "IdSec Engineering" at bounding box center [51, 59] width 33 height 5
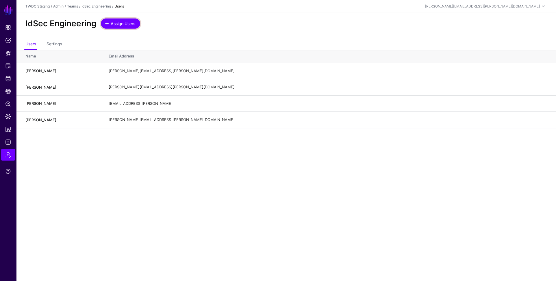
click at [110, 26] on span "Assign Users" at bounding box center [123, 24] width 26 height 6
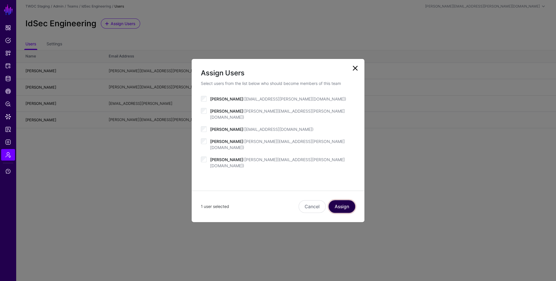
click at [341, 200] on button "Assign" at bounding box center [341, 206] width 27 height 13
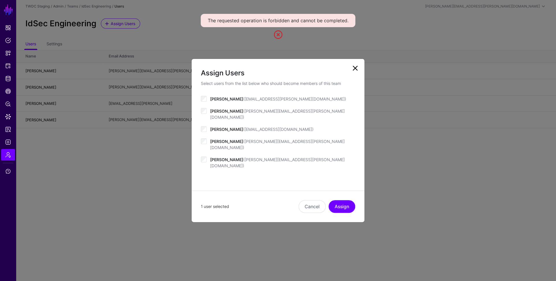
click at [355, 73] on link at bounding box center [354, 68] width 9 height 9
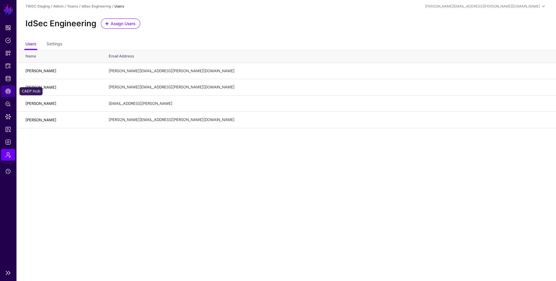
click at [7, 94] on span "CAEP Hub" at bounding box center [8, 91] width 6 height 6
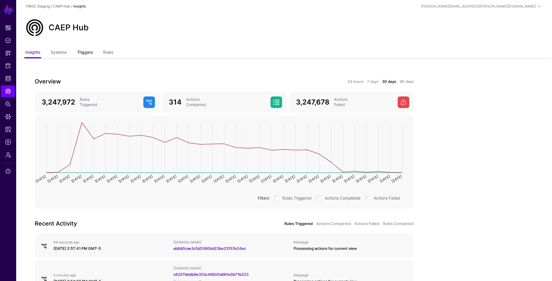
click at [85, 54] on link "Triggers" at bounding box center [85, 52] width 16 height 11
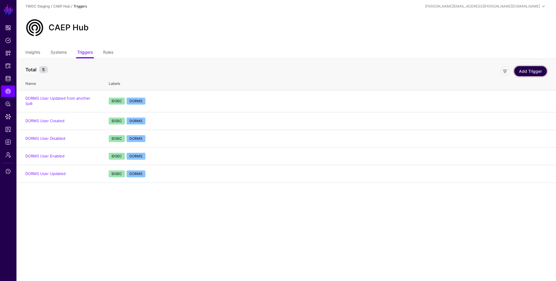
click at [532, 72] on link "Add Trigger" at bounding box center [530, 71] width 33 height 10
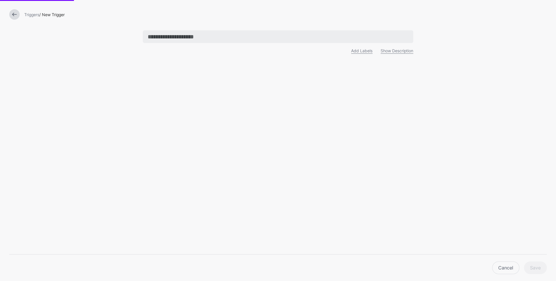
click at [196, 34] on input "text" at bounding box center [278, 36] width 270 height 13
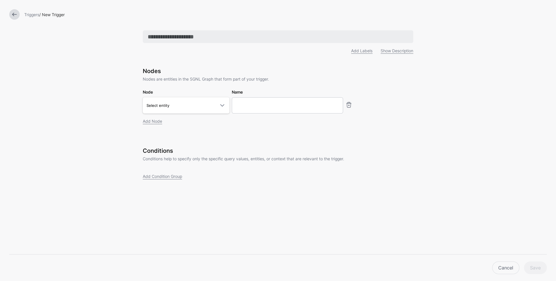
click at [202, 38] on input "text" at bounding box center [278, 36] width 270 height 13
type input "**********"
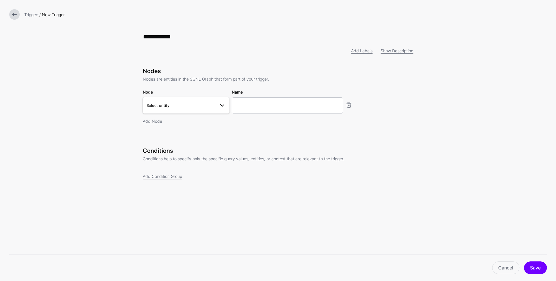
click at [188, 109] on span "Select entity" at bounding box center [185, 105] width 79 height 7
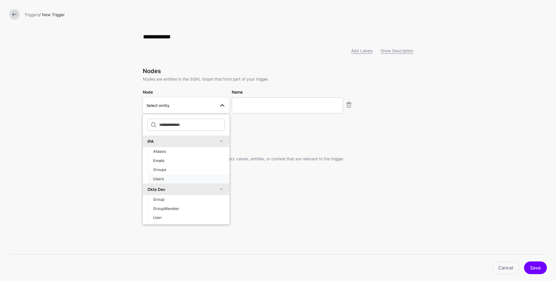
click at [179, 181] on div "Users" at bounding box center [189, 179] width 72 height 6
type input "********"
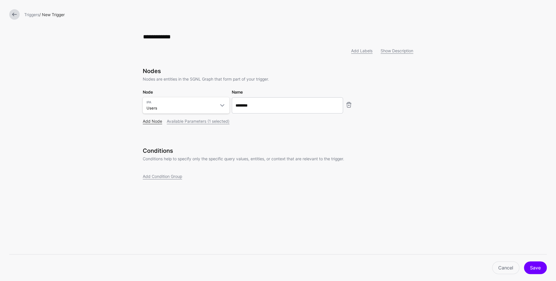
click at [153, 121] on link "Add Node" at bounding box center [152, 121] width 19 height 5
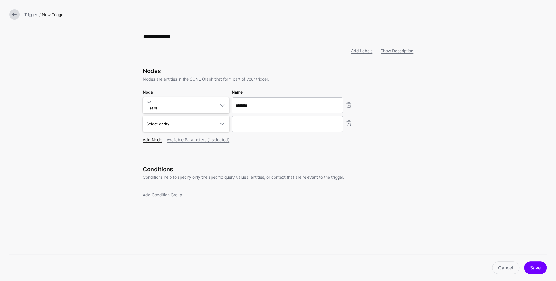
click at [155, 140] on link "Add Node" at bounding box center [152, 139] width 19 height 5
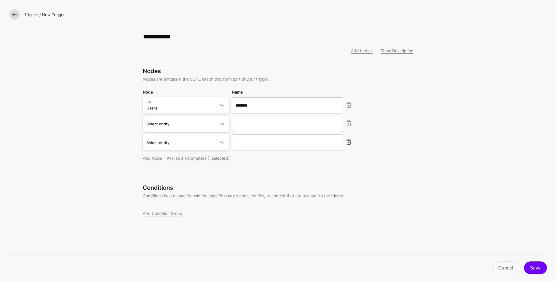
drag, startPoint x: 350, startPoint y: 147, endPoint x: 349, endPoint y: 144, distance: 3.1
click at [350, 147] on div at bounding box center [348, 142] width 9 height 16
click at [348, 144] on link at bounding box center [348, 141] width 7 height 7
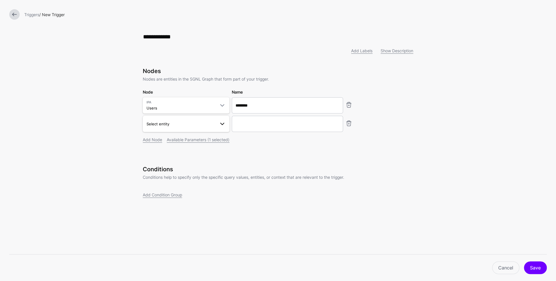
click at [178, 129] on link "Select entity" at bounding box center [186, 124] width 87 height 16
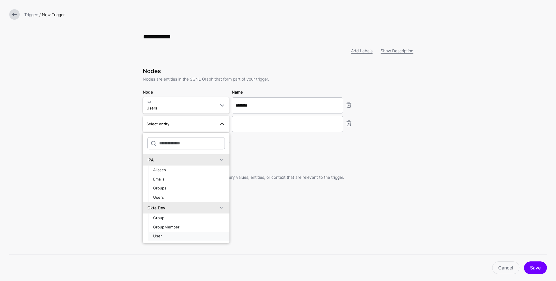
click at [166, 239] on div "User" at bounding box center [189, 236] width 72 height 6
type input "**********"
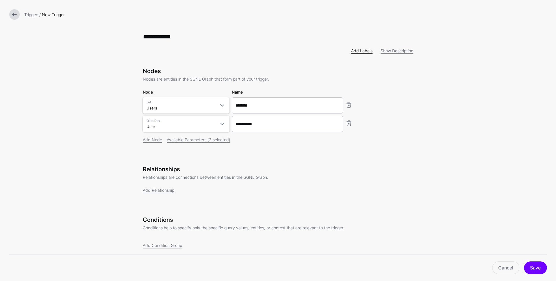
click at [357, 53] on link "Add Labels" at bounding box center [361, 50] width 21 height 5
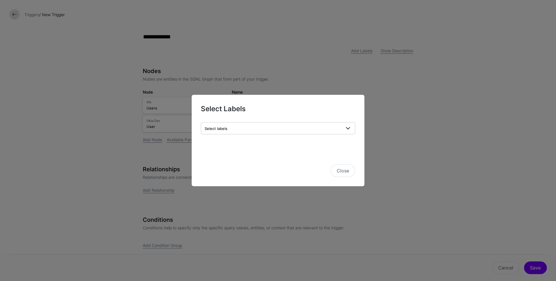
click at [215, 133] on link "Select labels" at bounding box center [278, 128] width 154 height 12
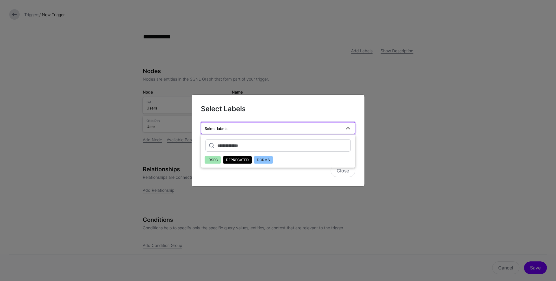
click at [212, 160] on span "IDSEC" at bounding box center [212, 160] width 10 height 4
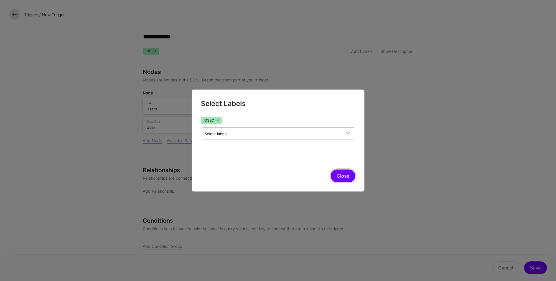
click at [348, 170] on button "Close" at bounding box center [343, 176] width 25 height 13
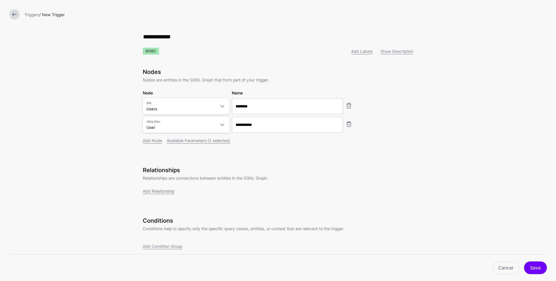
scroll to position [18, 0]
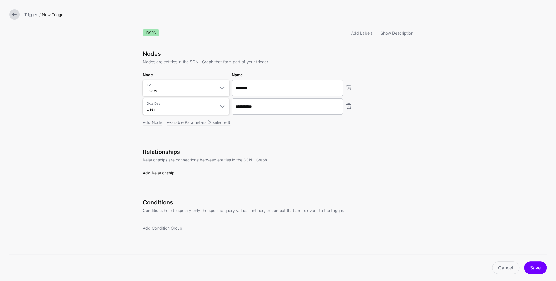
click at [156, 172] on link "Add Relationship" at bounding box center [158, 172] width 31 height 5
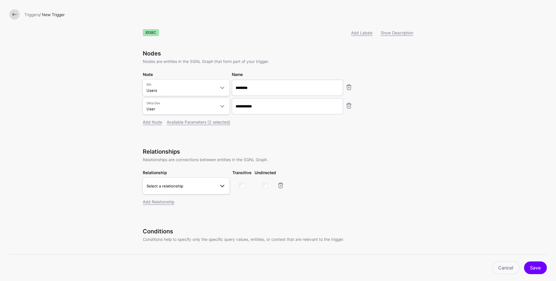
click at [167, 190] on link "Select a relationship" at bounding box center [186, 186] width 87 height 16
click at [177, 266] on span "Users.secondaryEmail - User.profile__personalEmail" at bounding box center [185, 265] width 77 height 10
click at [418, 179] on div "**********" at bounding box center [277, 146] width 289 height 328
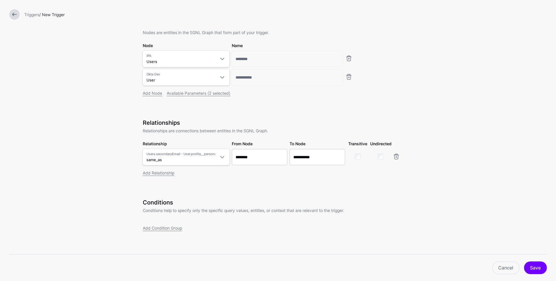
scroll to position [48, 0]
drag, startPoint x: 539, startPoint y: 269, endPoint x: 536, endPoint y: 253, distance: 17.0
click at [539, 269] on button "Save" at bounding box center [535, 267] width 23 height 13
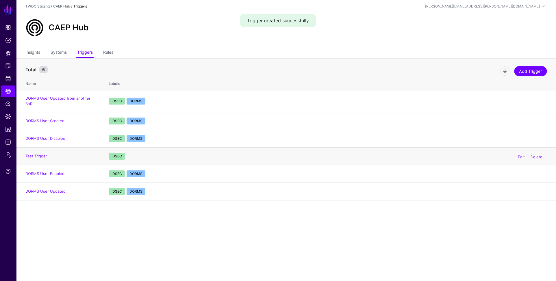
click at [34, 154] on td "Test Trigger" at bounding box center [59, 156] width 87 height 18
click at [38, 154] on link "Test Trigger" at bounding box center [36, 156] width 22 height 5
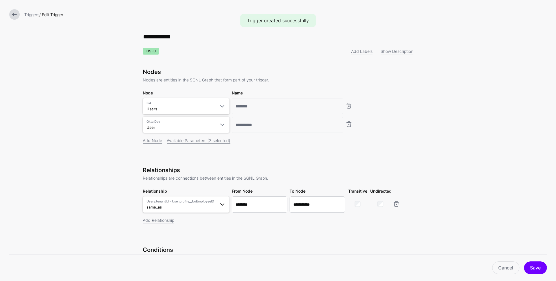
click at [191, 204] on span "Users.tenantId - User.profile__buEmployeeID" at bounding box center [180, 201] width 69 height 5
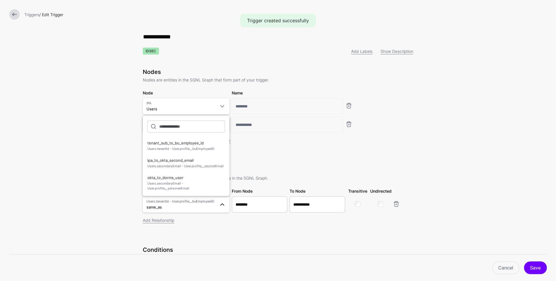
click at [243, 245] on div "**********" at bounding box center [278, 181] width 270 height 226
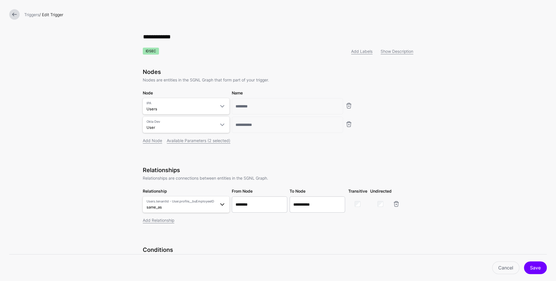
click at [209, 205] on span "Users.tenantId - User.profile__buEmployeeID same_as" at bounding box center [180, 204] width 69 height 11
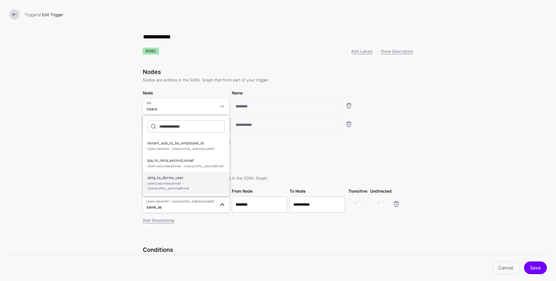
click at [175, 186] on span "Users.secondaryEmail - User.profile__personalEmail" at bounding box center [185, 186] width 77 height 10
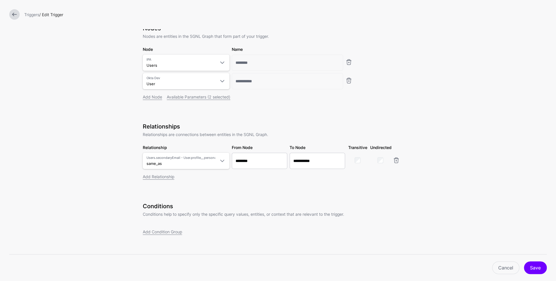
scroll to position [48, 0]
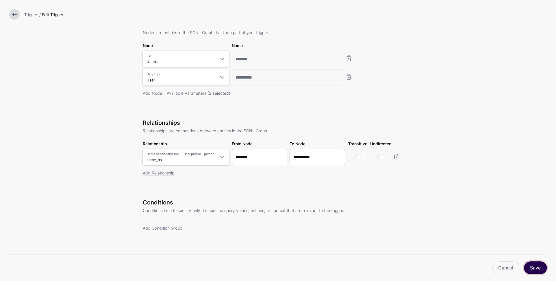
click at [534, 268] on button "Save" at bounding box center [535, 267] width 23 height 13
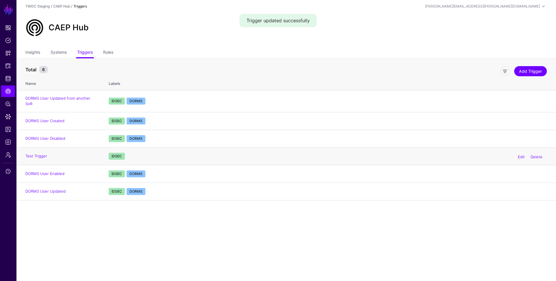
click at [42, 154] on td "Test Trigger" at bounding box center [59, 156] width 87 height 18
click at [41, 154] on link "Test Trigger" at bounding box center [36, 156] width 22 height 5
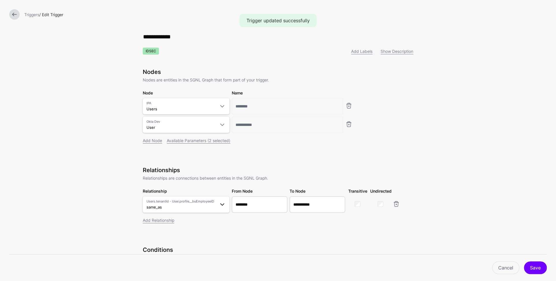
click at [197, 207] on span "Users.tenantId - User.profile__buEmployeeID same_as" at bounding box center [180, 204] width 69 height 11
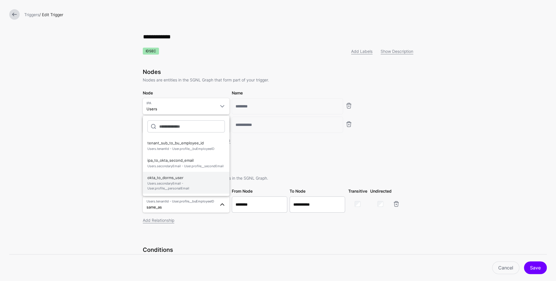
click at [185, 180] on span "okta_to_dorms_user Users.secondaryEmail - User.profile__personalEmail" at bounding box center [185, 182] width 77 height 19
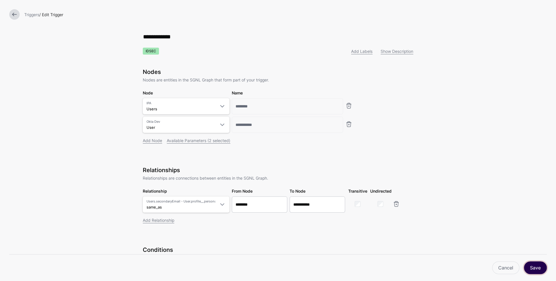
drag, startPoint x: 536, startPoint y: 268, endPoint x: 532, endPoint y: 262, distance: 7.0
click at [536, 268] on button "Save" at bounding box center [535, 267] width 23 height 13
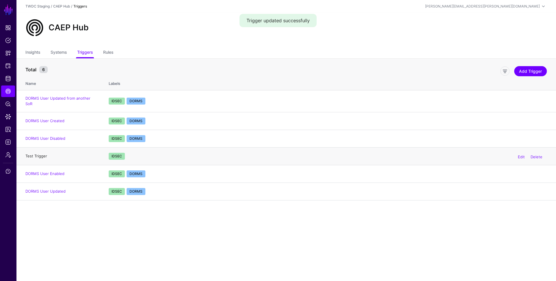
click at [38, 154] on link "Test Trigger" at bounding box center [36, 156] width 22 height 5
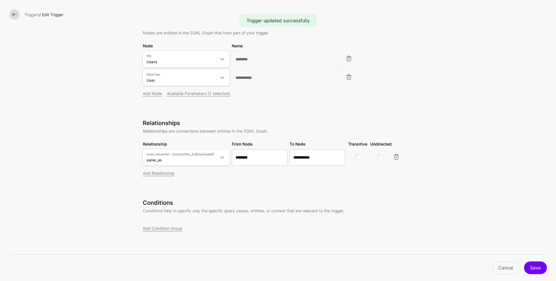
scroll to position [48, 0]
click at [191, 161] on span "Users.tenantId - User.profile__buEmployeeID same_as" at bounding box center [180, 157] width 69 height 11
click at [365, 191] on div "**********" at bounding box center [278, 155] width 270 height 73
click at [181, 156] on span "Users.tenantId - User.profile__buEmployeeID same_as" at bounding box center [180, 157] width 69 height 11
click at [170, 230] on span "okta_to_dorms_user Users.secondaryEmail - User.profile__personalEmail" at bounding box center [185, 232] width 77 height 19
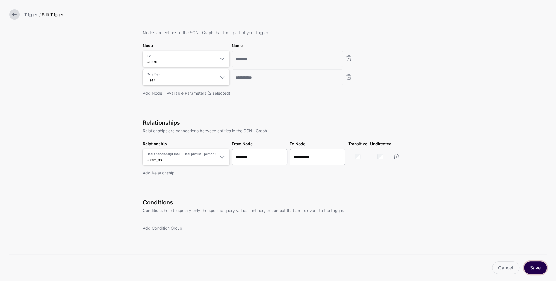
click at [537, 270] on button "Save" at bounding box center [535, 267] width 23 height 13
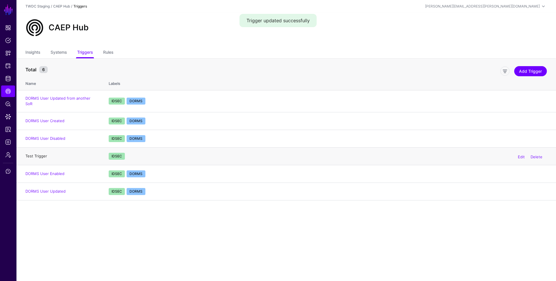
click at [36, 154] on link "Test Trigger" at bounding box center [36, 156] width 22 height 5
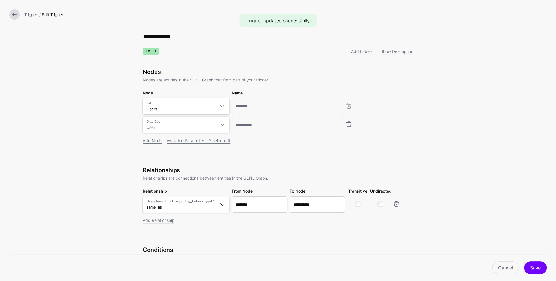
click at [205, 203] on span "Users.tenantId - User.profile__buEmployeeID" at bounding box center [180, 201] width 69 height 5
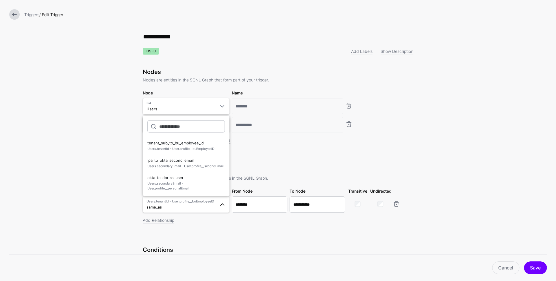
click at [104, 172] on form "**********" at bounding box center [278, 164] width 556 height 328
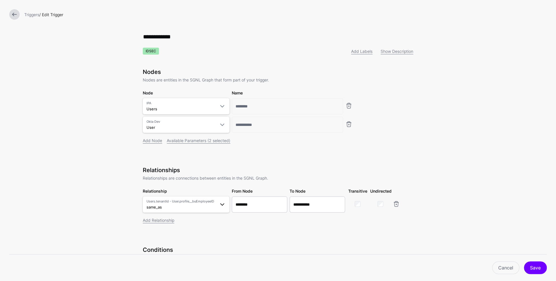
click at [191, 207] on span "Users.tenantId - User.profile__buEmployeeID same_as" at bounding box center [180, 204] width 69 height 11
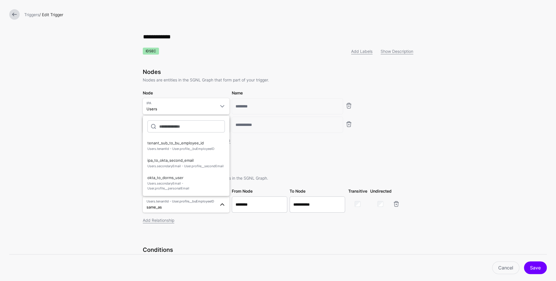
click at [227, 219] on div "Add Relationship" at bounding box center [278, 220] width 270 height 6
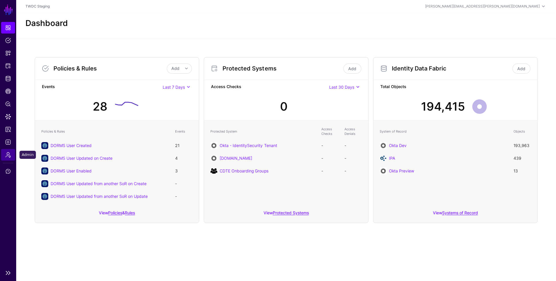
click at [7, 157] on span "Admin" at bounding box center [8, 155] width 6 height 6
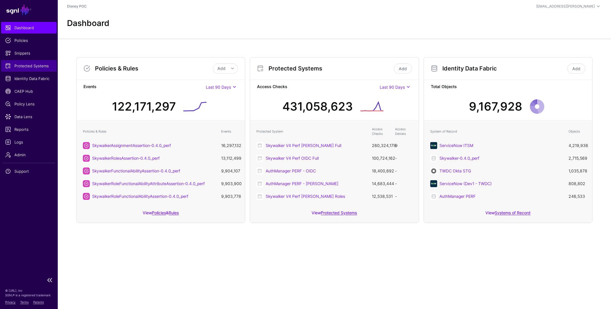
click at [27, 64] on span "Protected Systems" at bounding box center [28, 66] width 47 height 6
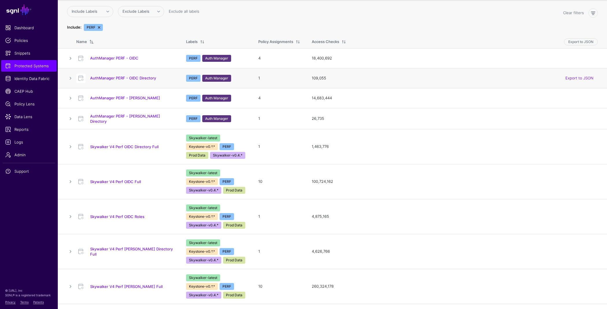
scroll to position [68, 0]
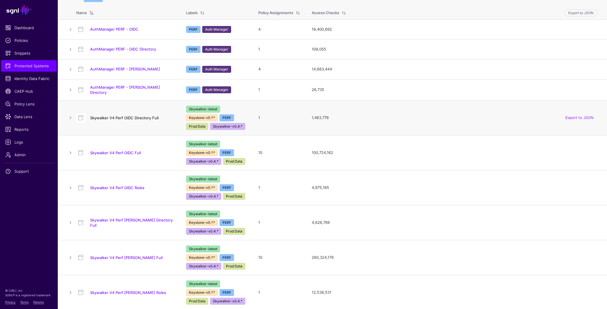
click at [121, 118] on link "Skywalker V4 Perf OIDC Directory Full" at bounding box center [124, 118] width 68 height 5
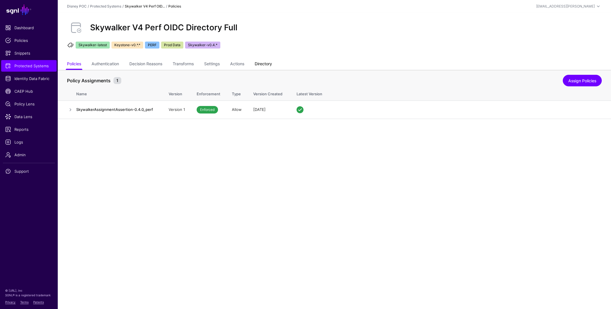
click at [271, 64] on link "Directory" at bounding box center [263, 64] width 17 height 11
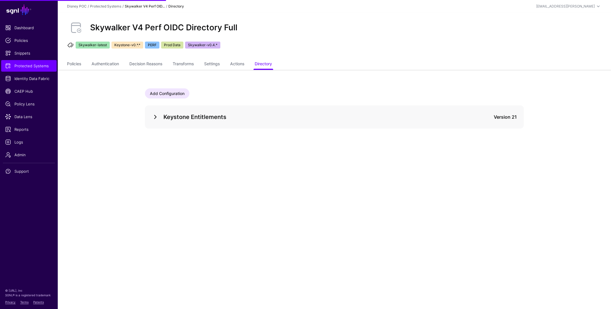
click at [153, 115] on link at bounding box center [155, 117] width 7 height 7
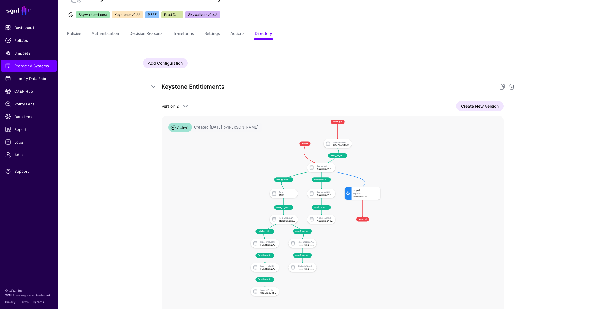
scroll to position [67, 0]
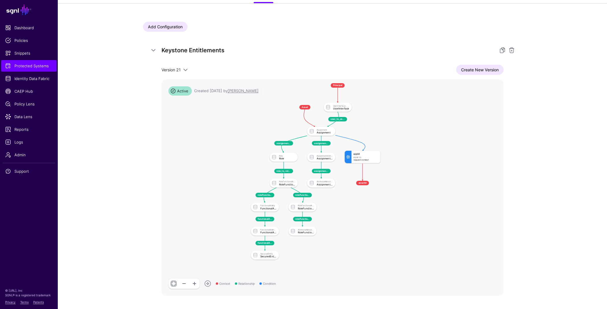
click at [328, 60] on div "Keystone Entitlements Version 21 Version 21 Version 20 Version 19 Version 18 Ve…" at bounding box center [332, 171] width 379 height 264
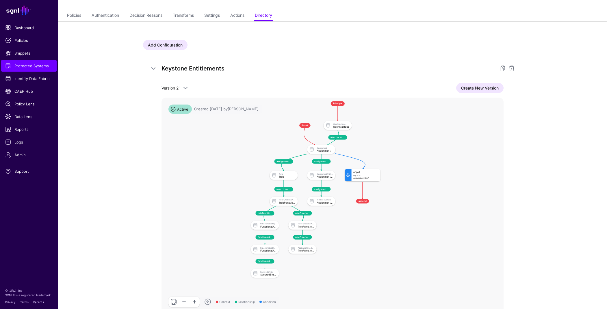
scroll to position [0, 0]
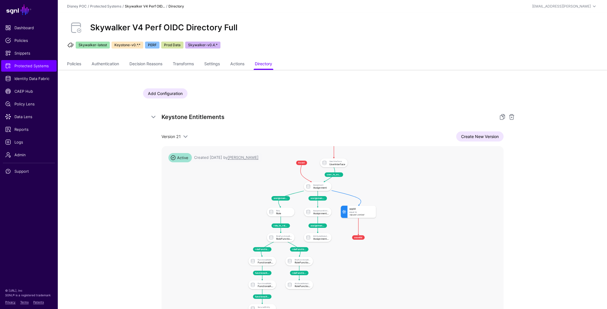
click at [359, 143] on div "Version 21 Version 21 Version 20 Version 19 Version 18 Version 17 Version 16 Ve…" at bounding box center [332, 246] width 342 height 231
drag, startPoint x: 359, startPoint y: 135, endPoint x: 358, endPoint y: 102, distance: 32.4
click at [358, 102] on div "Add Configuration Keystone Entitlements Version 21 Version 21 Version 20 Versio…" at bounding box center [332, 228] width 379 height 281
click at [191, 62] on link "Transforms" at bounding box center [183, 64] width 21 height 11
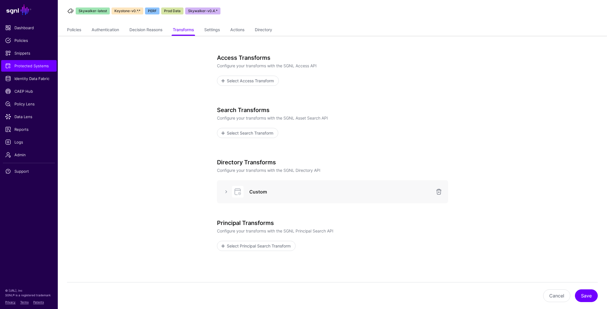
scroll to position [62, 0]
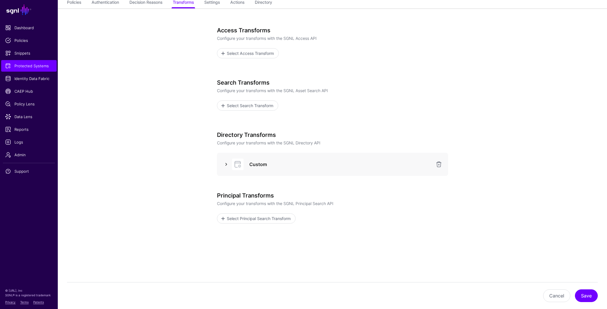
click at [228, 164] on link at bounding box center [226, 164] width 7 height 7
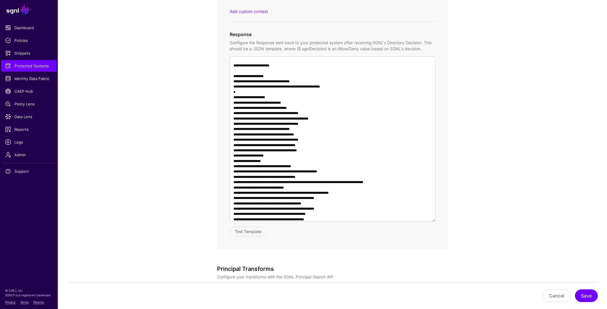
scroll to position [94, 0]
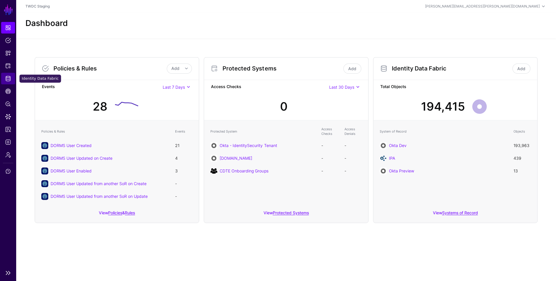
click at [8, 78] on span "Identity Data Fabric" at bounding box center [8, 79] width 6 height 6
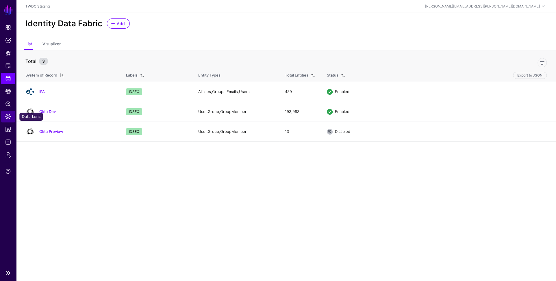
click at [10, 118] on span "Data Lens" at bounding box center [8, 117] width 6 height 6
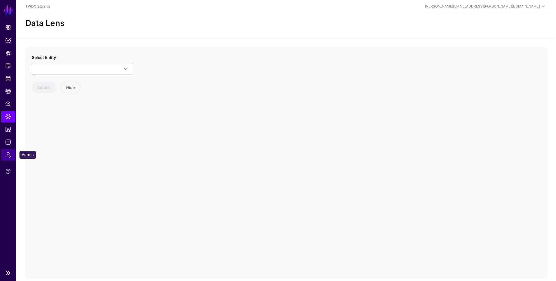
click at [8, 156] on span "Admin" at bounding box center [8, 155] width 6 height 6
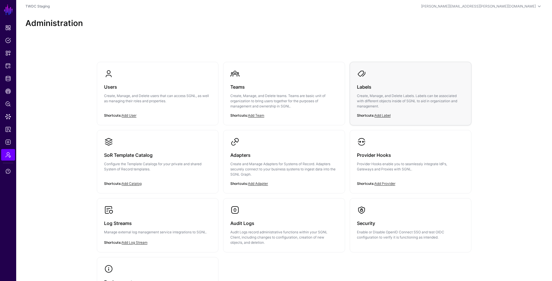
click at [360, 96] on p "Create, Manage, and Delete Labels. Labels can be associated with different obje…" at bounding box center [410, 101] width 107 height 16
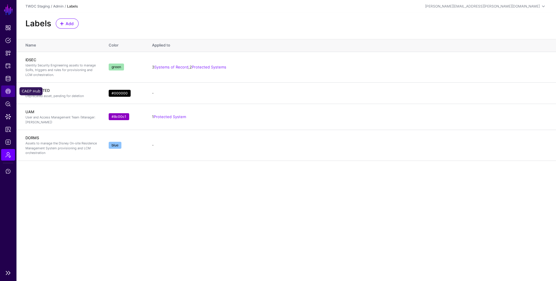
click at [8, 92] on span "CAEP Hub" at bounding box center [8, 91] width 6 height 6
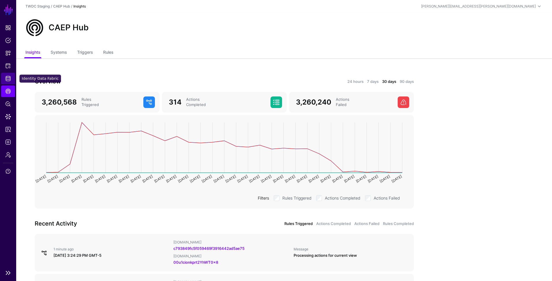
click at [4, 77] on link "Identity Data Fabric" at bounding box center [8, 79] width 14 height 12
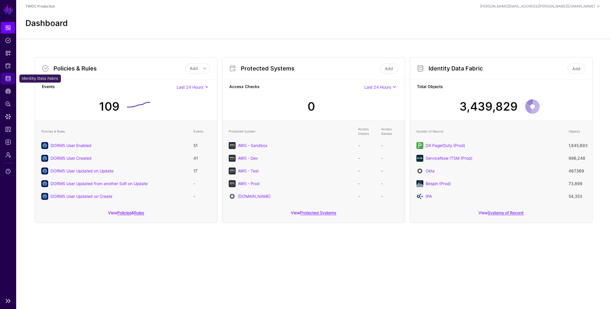
click at [8, 79] on span "Identity Data Fabric" at bounding box center [8, 79] width 6 height 6
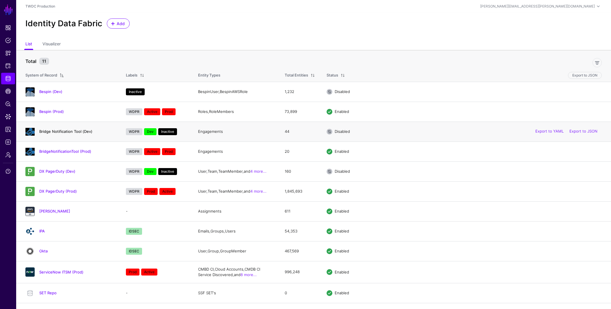
click at [55, 129] on link "Bridge Notification Tool (Dev)" at bounding box center [65, 131] width 53 height 5
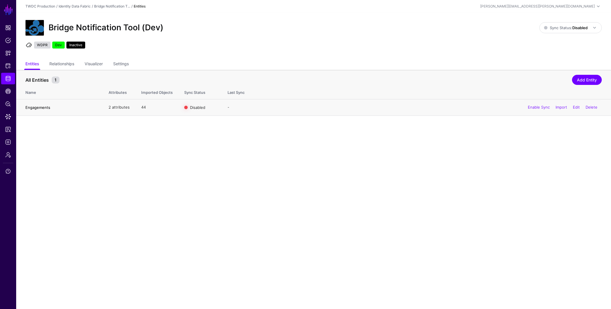
click at [41, 106] on link "Engagements" at bounding box center [37, 107] width 25 height 5
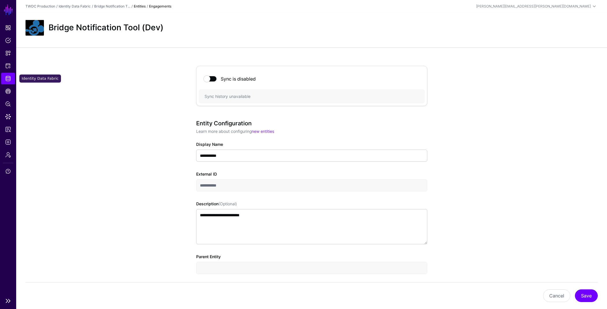
click at [5, 80] on span "Identity Data Fabric" at bounding box center [8, 79] width 6 height 6
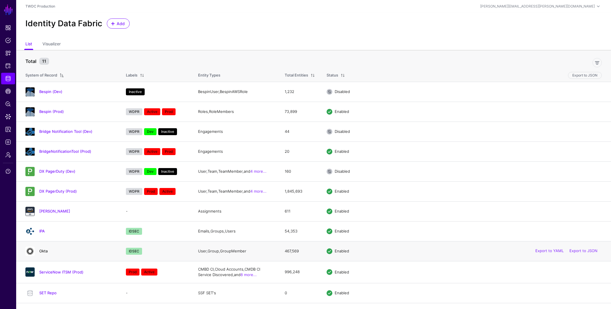
click at [43, 250] on link "Okta" at bounding box center [43, 251] width 8 height 5
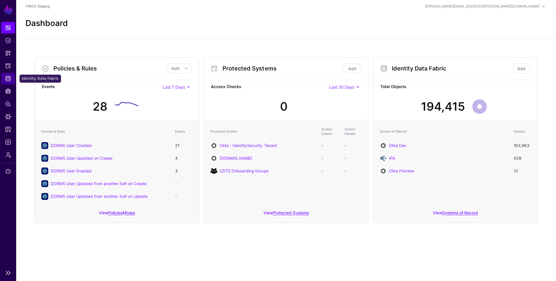
click at [9, 77] on span "Identity Data Fabric" at bounding box center [8, 79] width 6 height 6
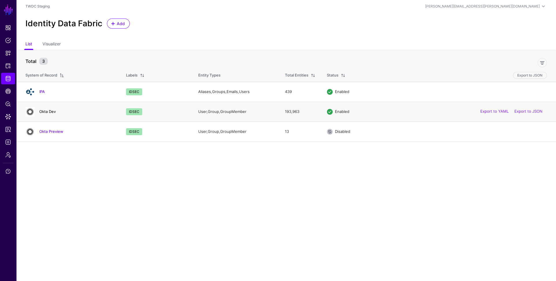
click at [49, 112] on link "Okta Dev" at bounding box center [47, 111] width 16 height 5
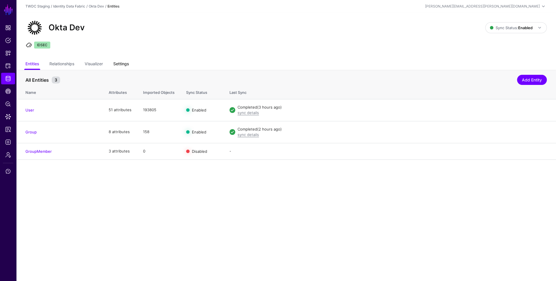
click at [119, 61] on link "Settings" at bounding box center [121, 64] width 16 height 11
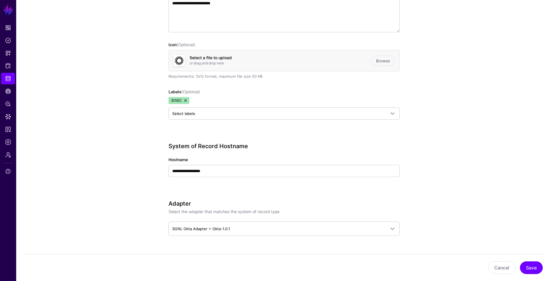
scroll to position [216, 0]
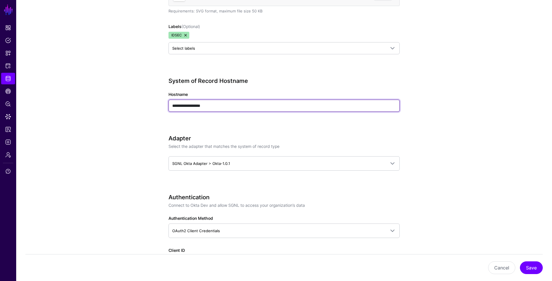
drag, startPoint x: 216, startPoint y: 104, endPoint x: 142, endPoint y: 103, distance: 74.0
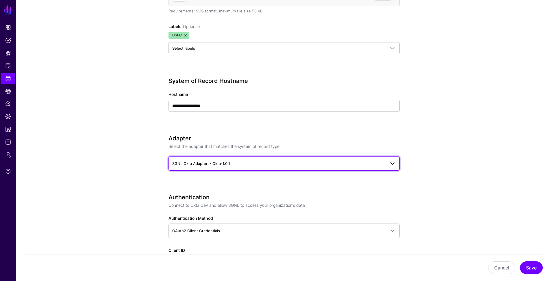
click at [307, 163] on span "SGNL Okta Adapter > Okta-1.0.1" at bounding box center [278, 163] width 213 height 6
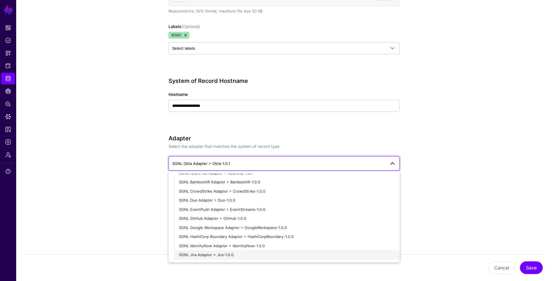
scroll to position [0, 0]
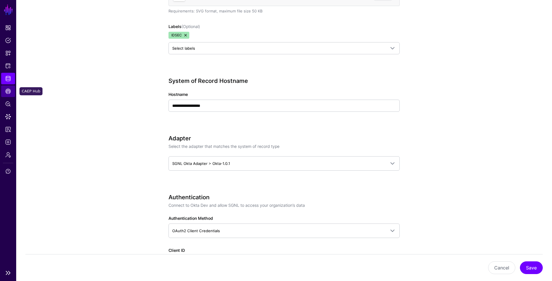
click at [10, 93] on span "CAEP Hub" at bounding box center [8, 91] width 6 height 6
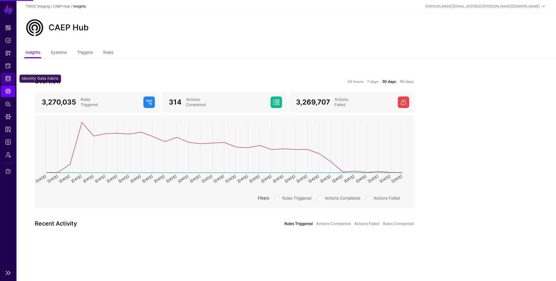
click at [4, 77] on link "Identity Data Fabric" at bounding box center [8, 79] width 14 height 12
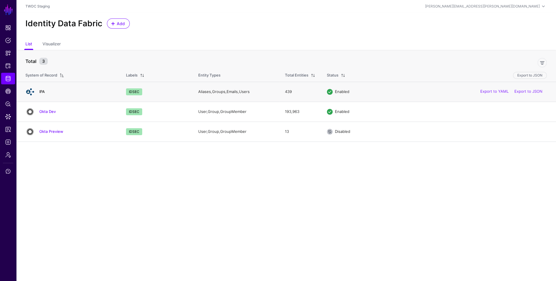
click at [44, 92] on link "IPA" at bounding box center [41, 91] width 5 height 5
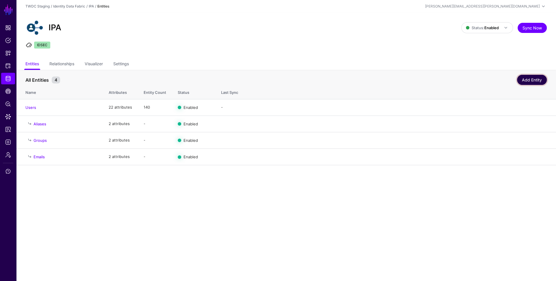
click at [531, 79] on link "Add Entity" at bounding box center [532, 80] width 30 height 10
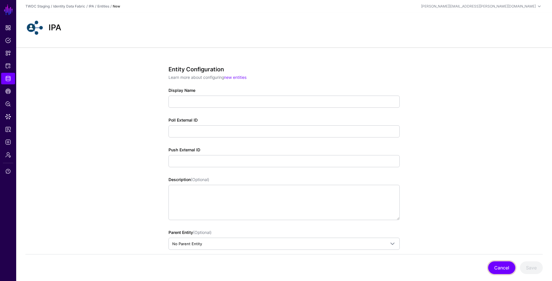
drag, startPoint x: 506, startPoint y: 268, endPoint x: 349, endPoint y: 208, distance: 168.0
click at [506, 268] on button "Cancel" at bounding box center [501, 267] width 27 height 13
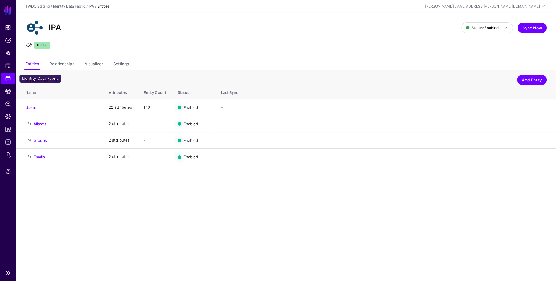
click at [7, 78] on span "Identity Data Fabric" at bounding box center [8, 79] width 6 height 6
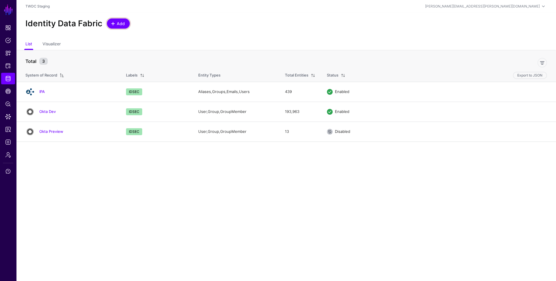
click at [113, 23] on span at bounding box center [113, 23] width 5 height 5
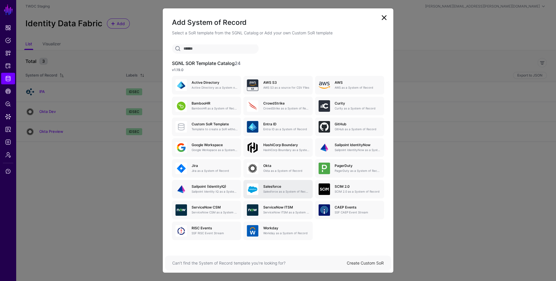
scroll to position [1, 0]
click at [387, 17] on link at bounding box center [383, 17] width 9 height 9
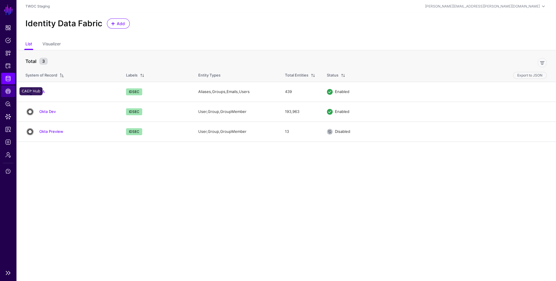
click at [6, 92] on span "CAEP Hub" at bounding box center [8, 91] width 6 height 6
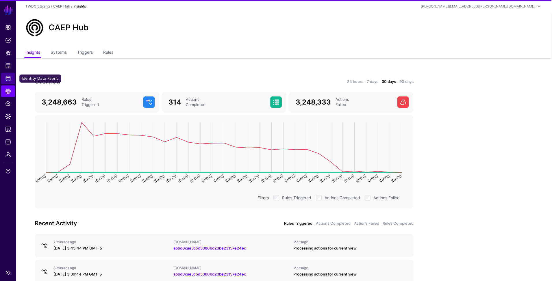
click at [7, 80] on span "Identity Data Fabric" at bounding box center [8, 79] width 6 height 6
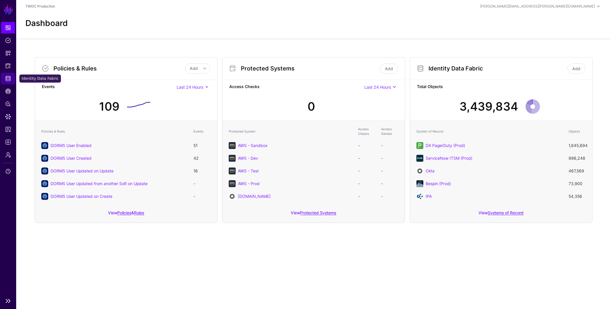
click at [9, 79] on span "Identity Data Fabric" at bounding box center [8, 79] width 6 height 6
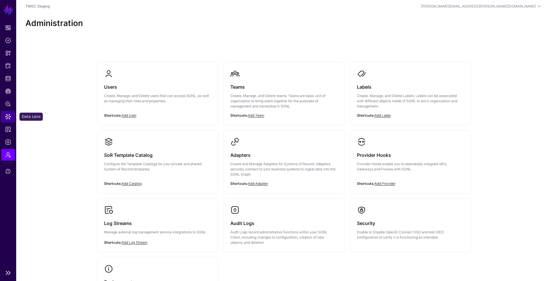
click at [9, 117] on span "Data Lens" at bounding box center [8, 117] width 6 height 6
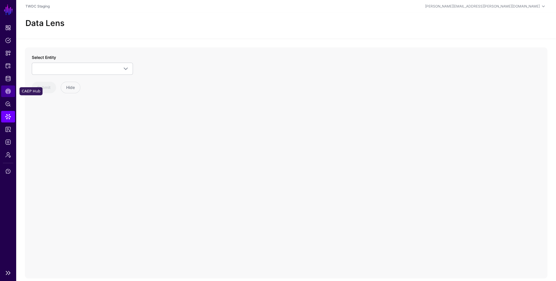
click at [7, 93] on span "CAEP Hub" at bounding box center [8, 91] width 6 height 6
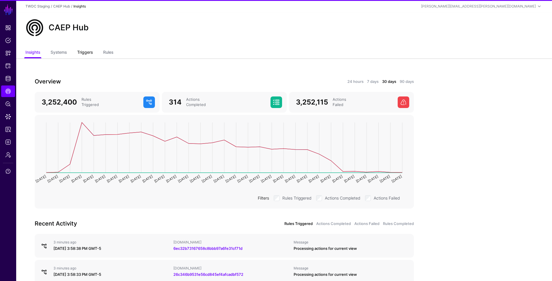
click at [80, 53] on link "Triggers" at bounding box center [85, 52] width 16 height 11
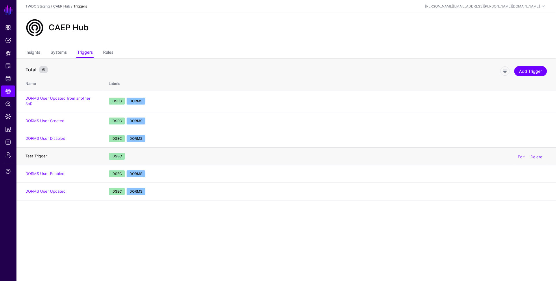
click at [43, 154] on link "Test Trigger" at bounding box center [36, 156] width 22 height 5
